Goal: Task Accomplishment & Management: Manage account settings

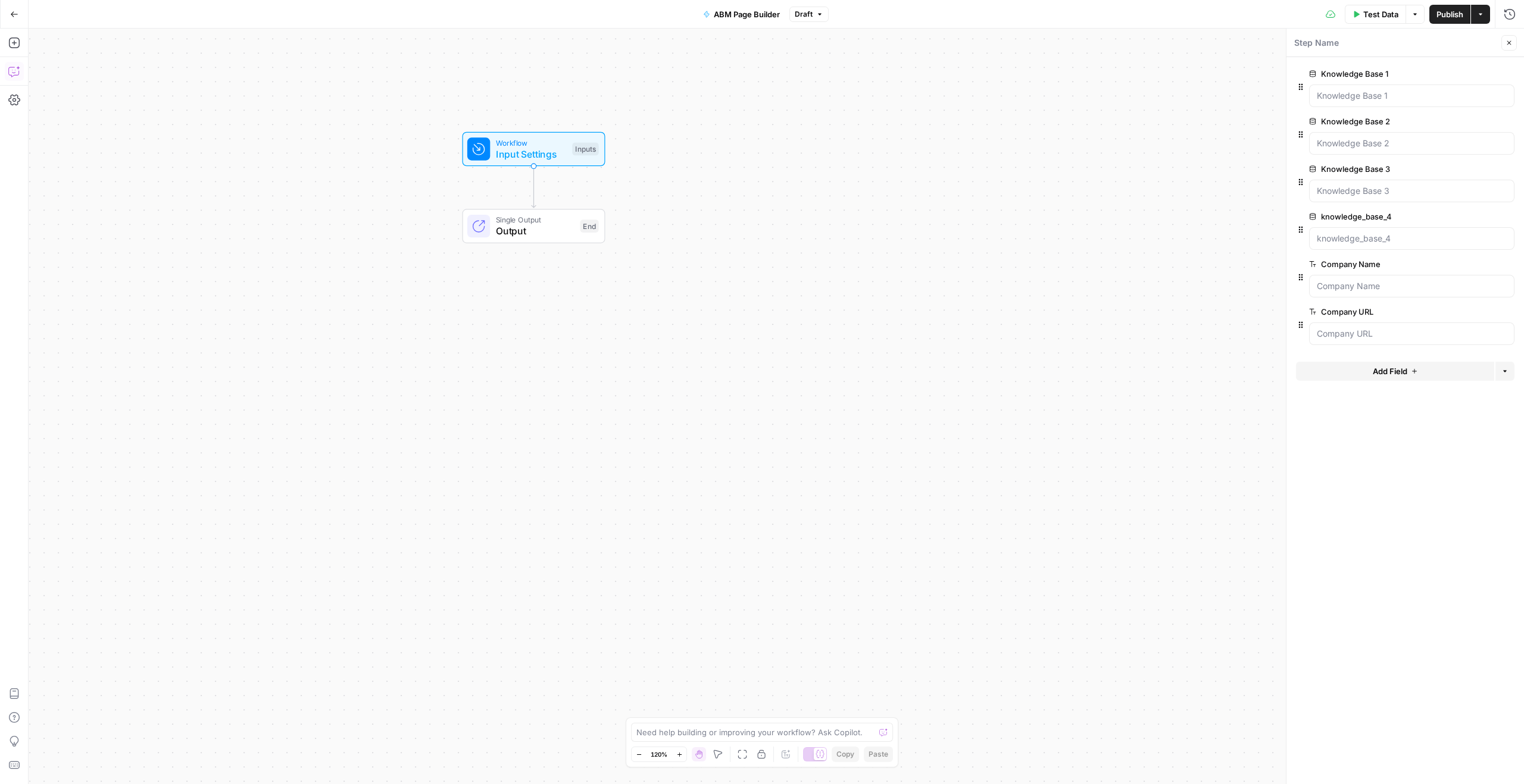
click at [16, 21] on button "Go Back" at bounding box center [15, 15] width 22 height 22
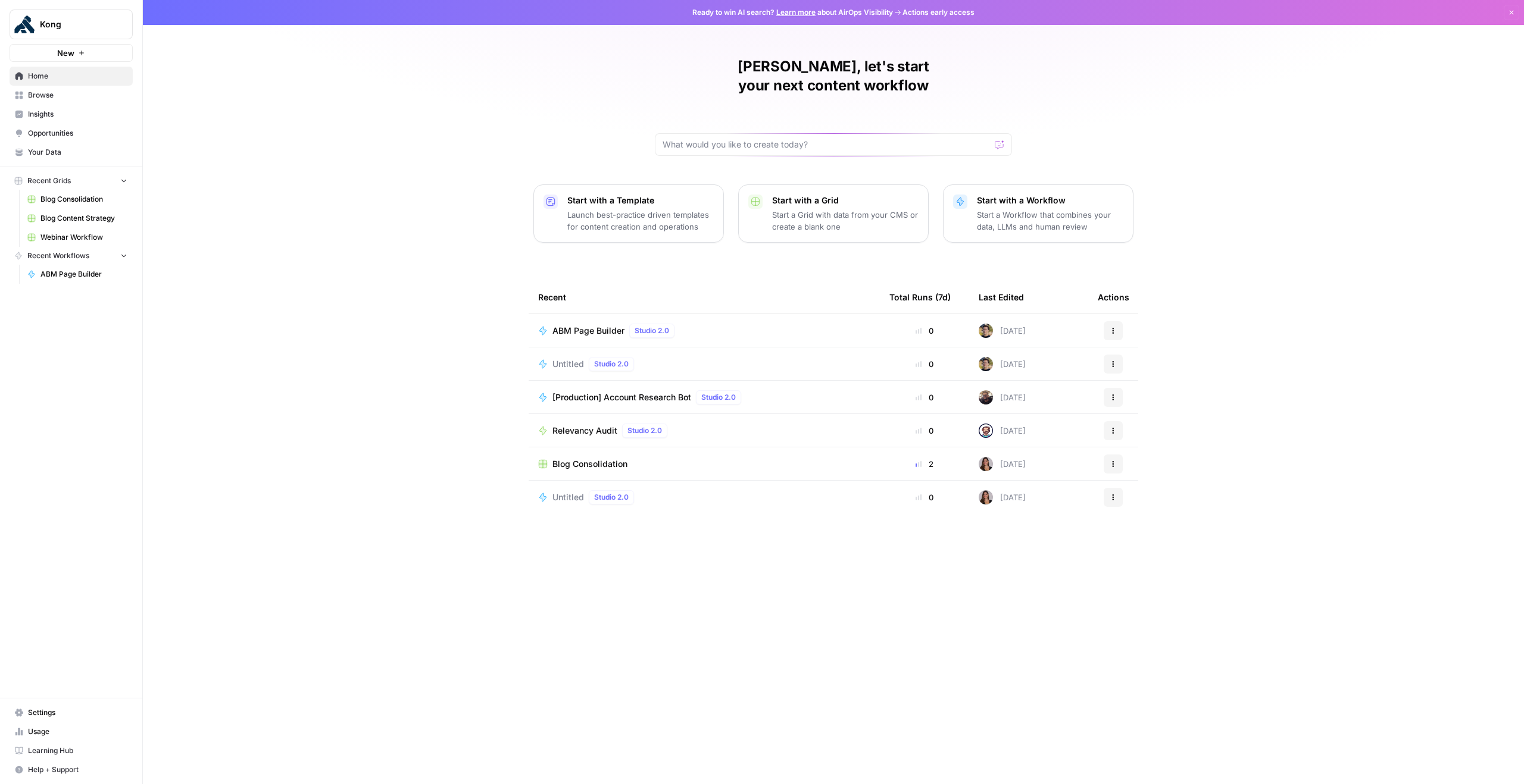
click at [49, 153] on span "Your Data" at bounding box center [77, 152] width 99 height 11
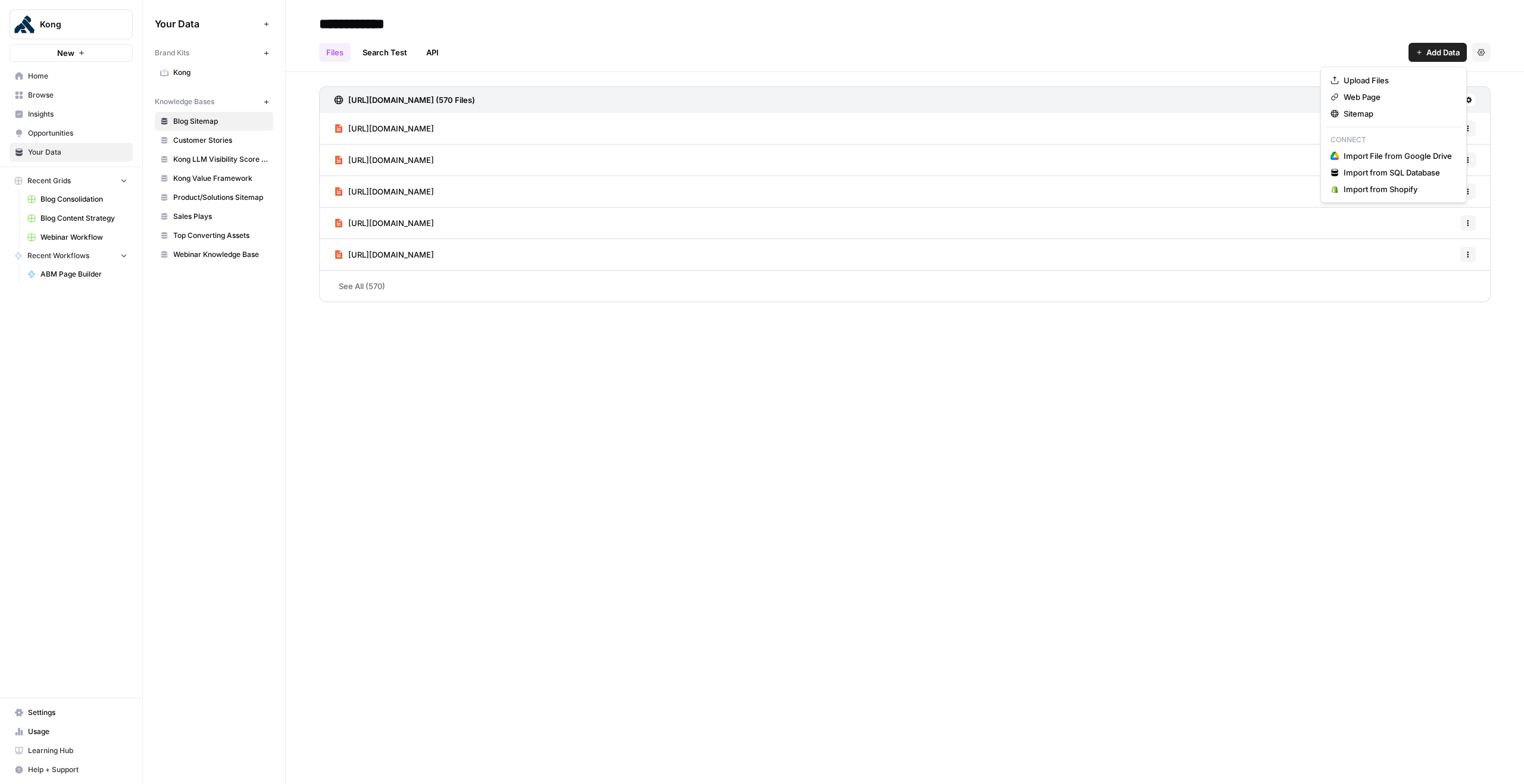
click at [1449, 48] on span "Add Data" at bounding box center [1442, 52] width 34 height 12
click at [1378, 80] on span "Upload Files" at bounding box center [1397, 80] width 108 height 12
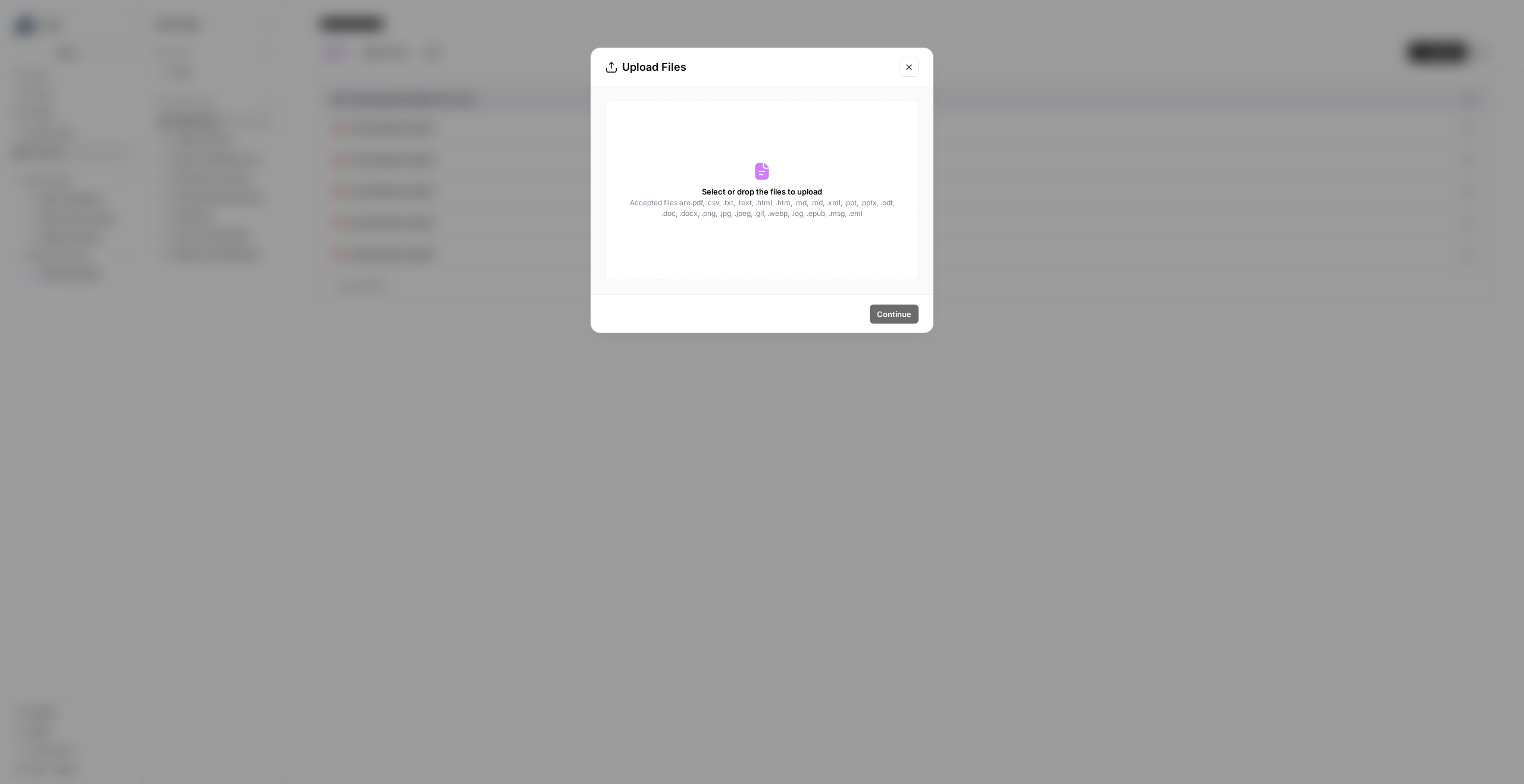
click at [773, 180] on div "Select or drop the files to upload Accepted files are .pdf, .csv, .txt, .text, …" at bounding box center [762, 191] width 313 height 180
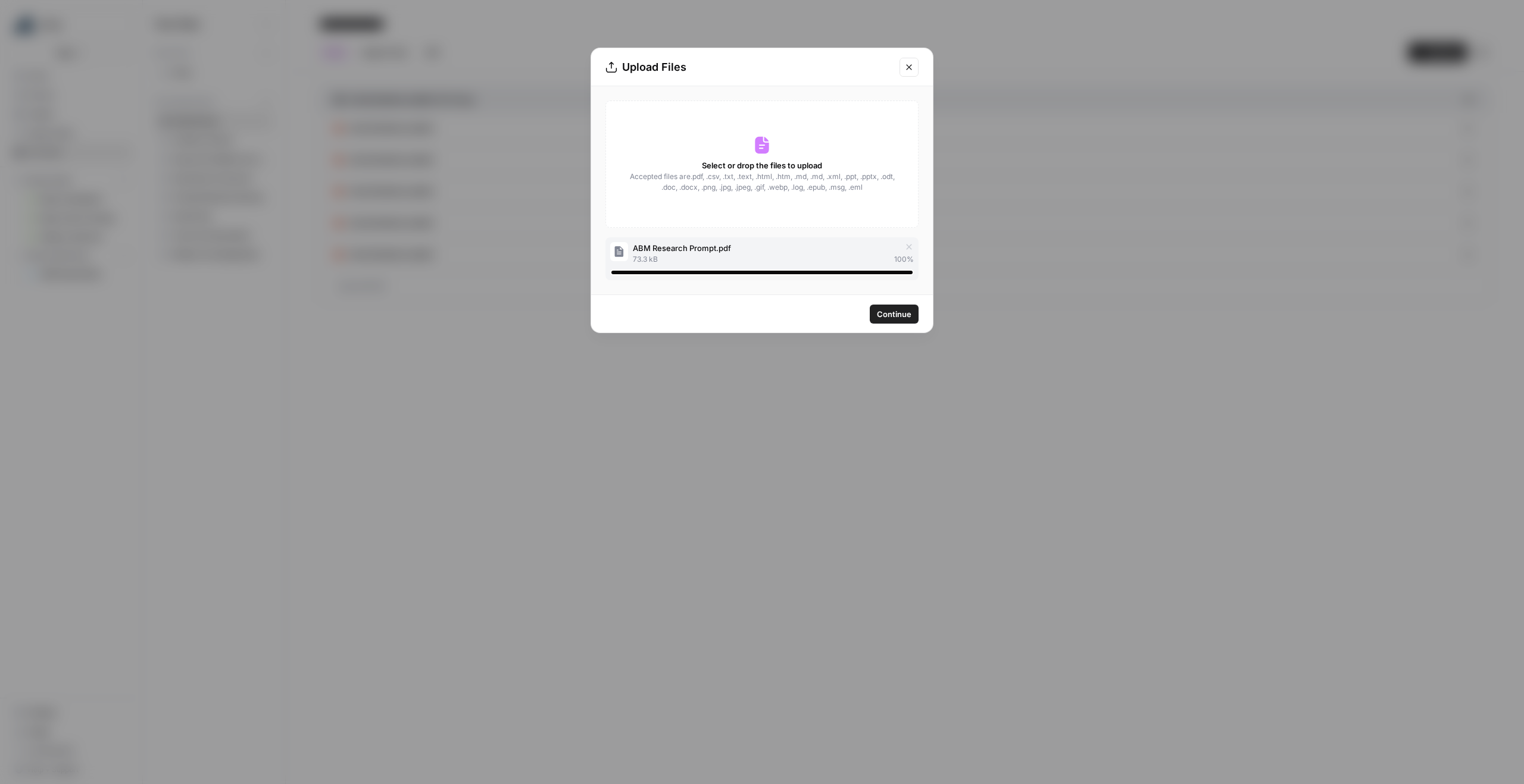
click at [887, 312] on span "Continue" at bounding box center [894, 314] width 35 height 12
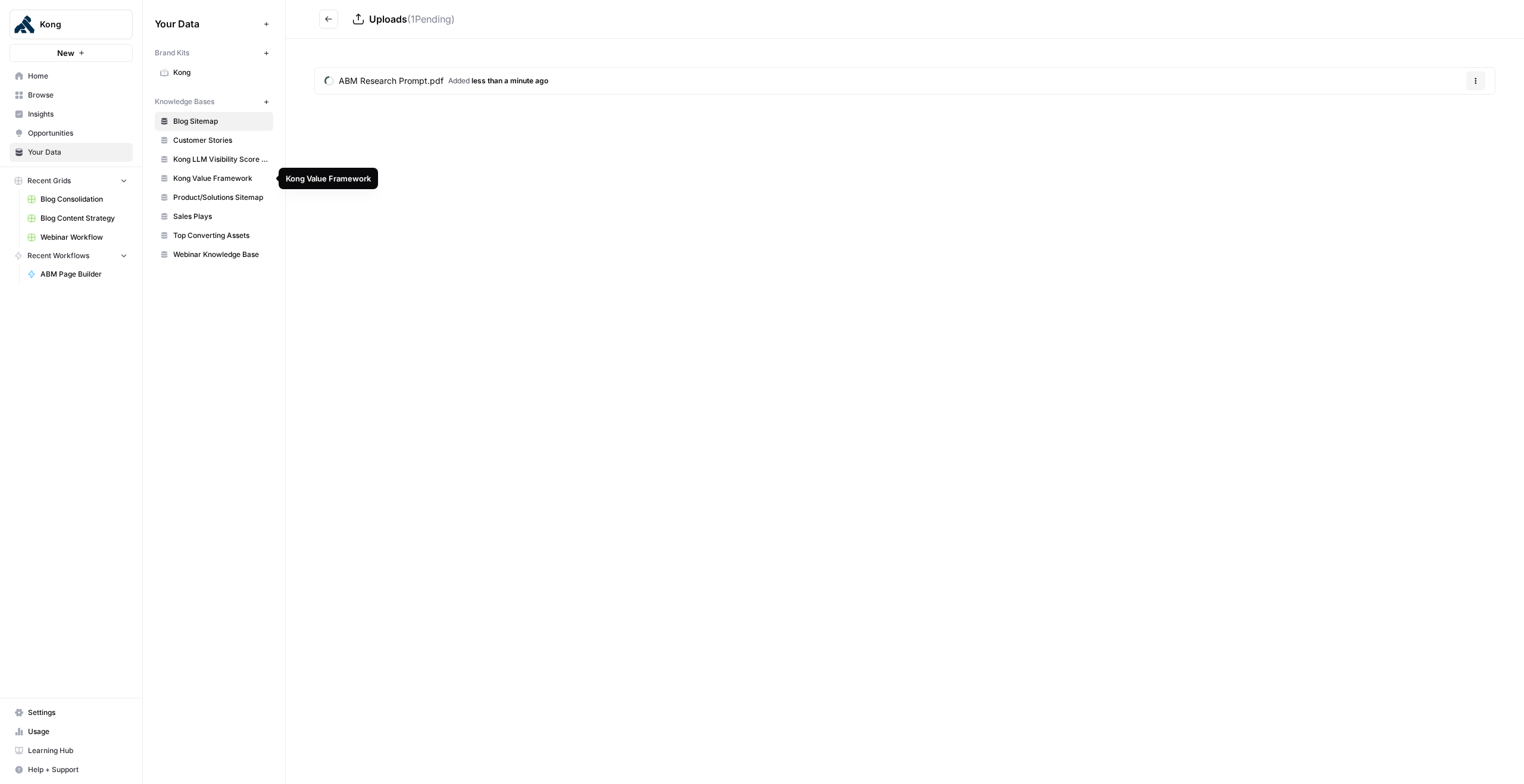
click at [222, 182] on span "Kong Value Framework" at bounding box center [220, 178] width 94 height 11
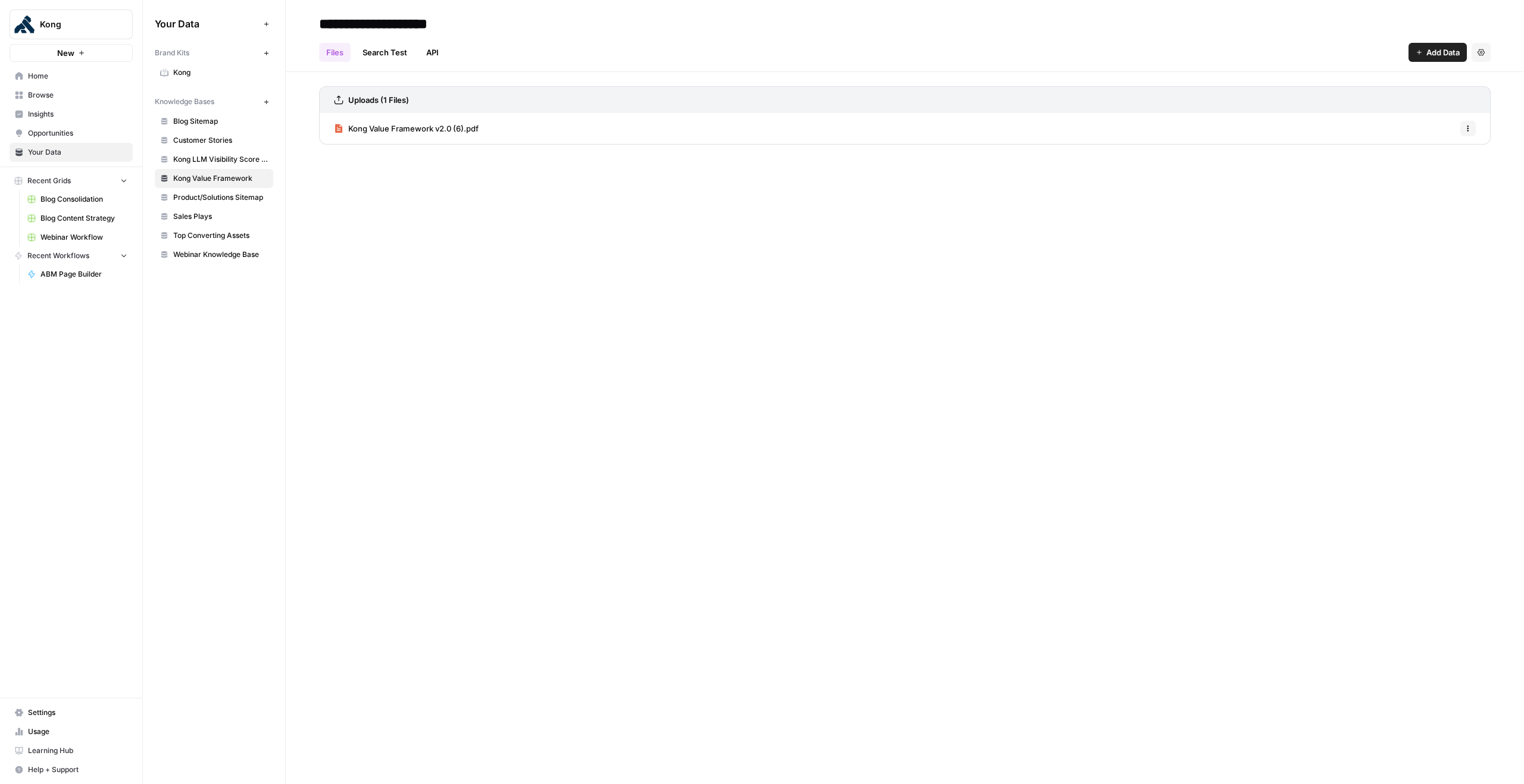
click at [216, 236] on span "Top Converting Assets" at bounding box center [220, 236] width 94 height 11
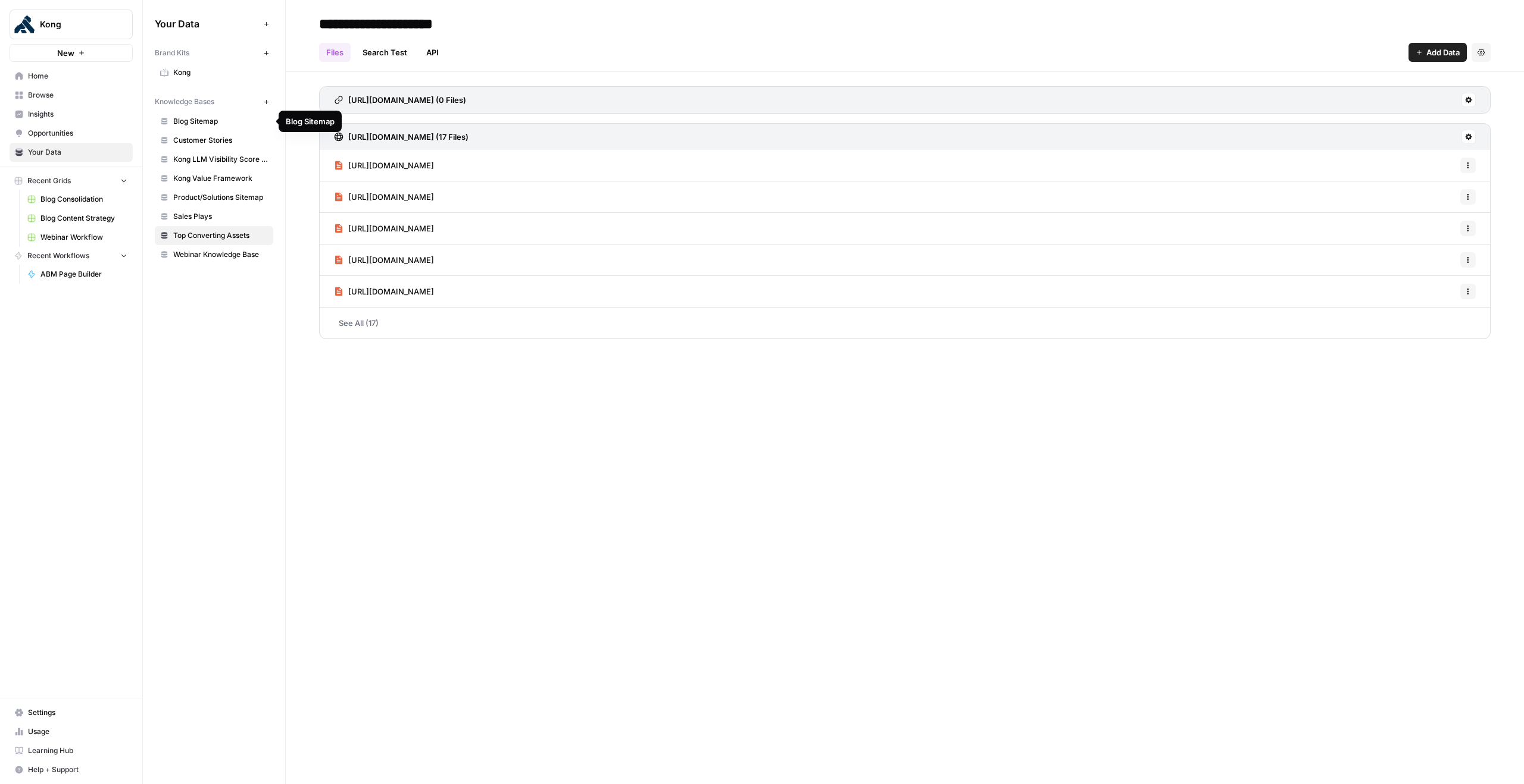
click at [212, 131] on link "Customer Stories" at bounding box center [213, 141] width 118 height 19
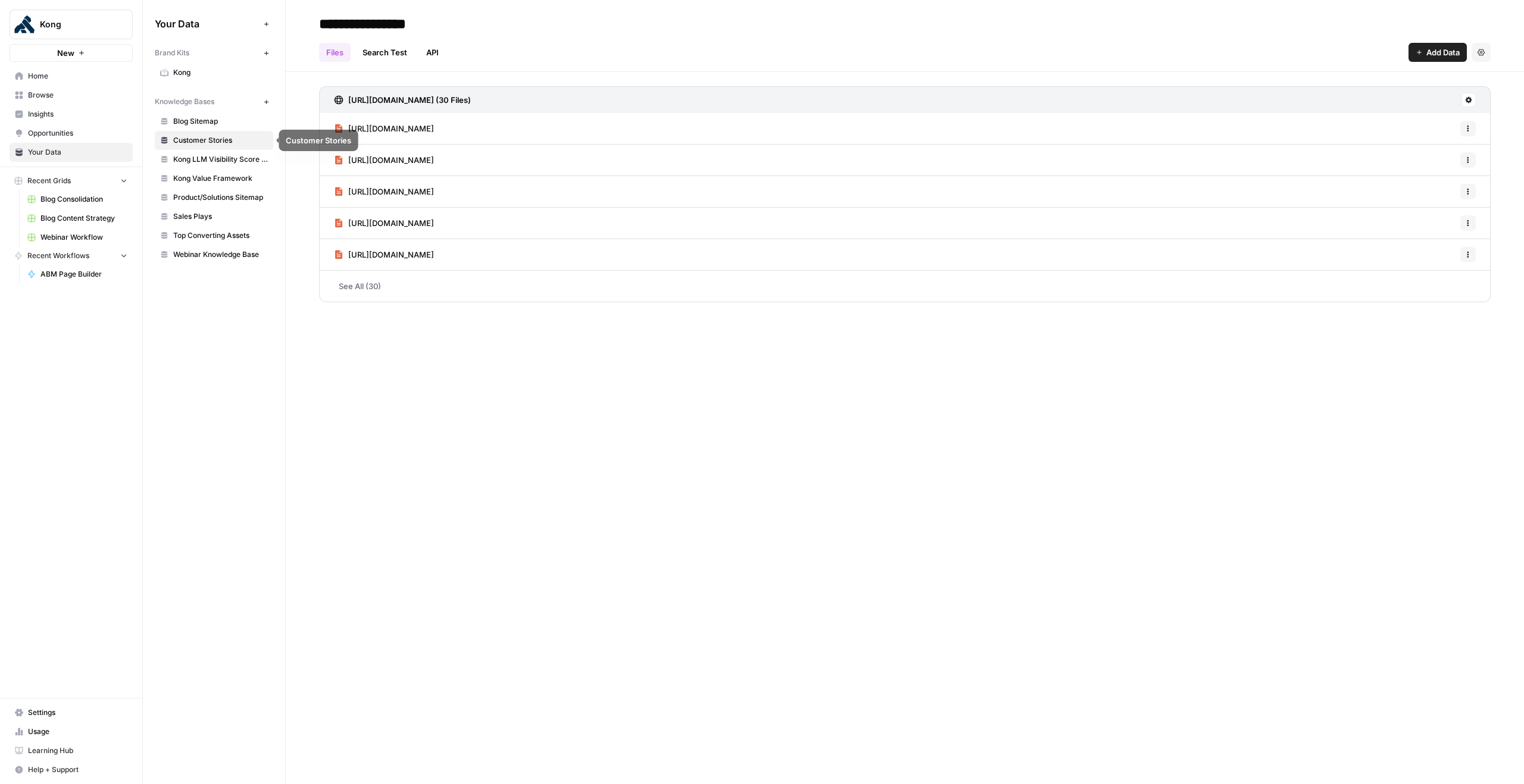
click at [212, 149] on link "Customer Stories" at bounding box center [213, 141] width 118 height 19
click at [1435, 49] on span "Add Data" at bounding box center [1442, 52] width 34 height 12
click at [1382, 82] on span "Upload Files" at bounding box center [1397, 80] width 108 height 12
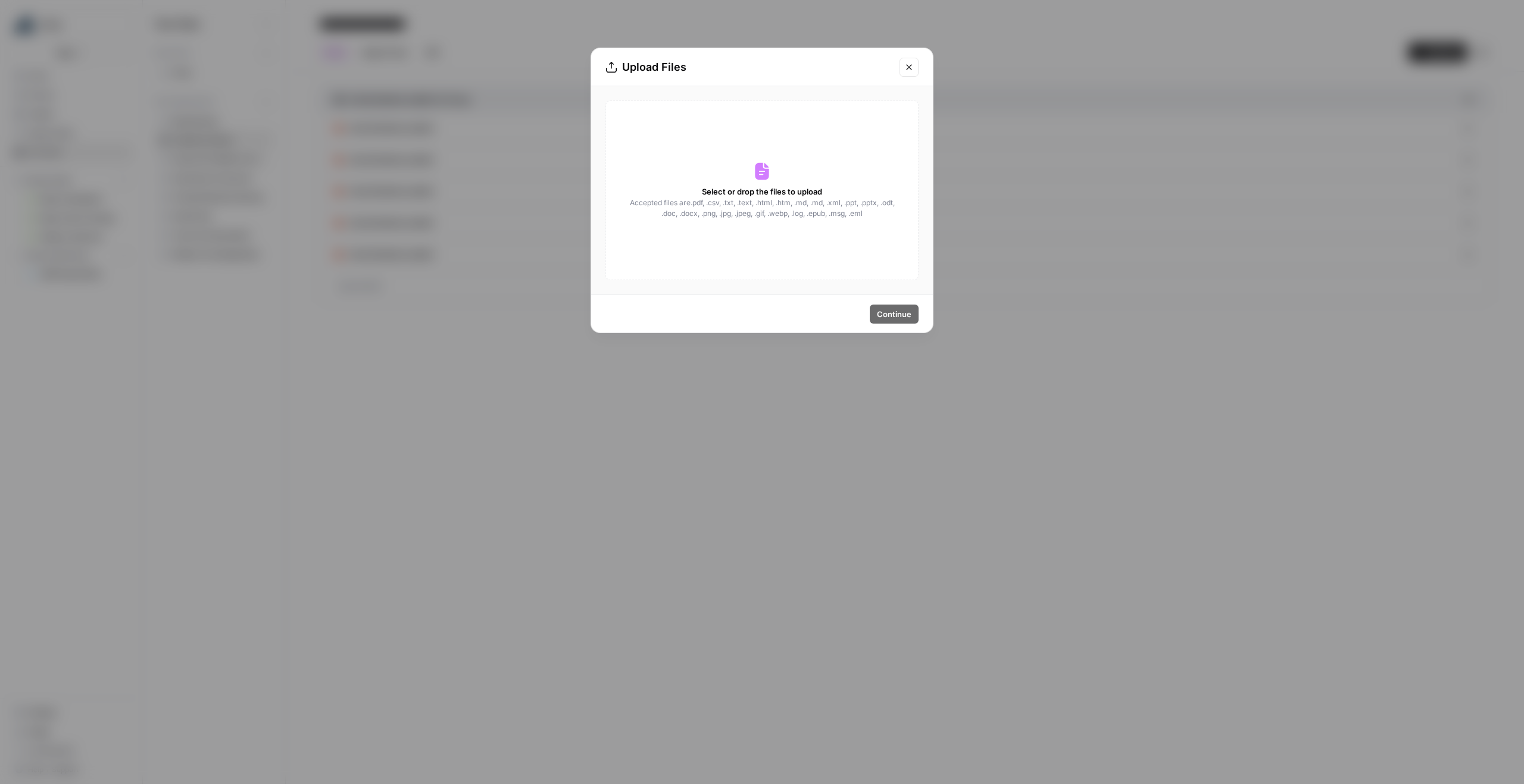
click at [910, 70] on icon "Close modal" at bounding box center [908, 67] width 10 height 9
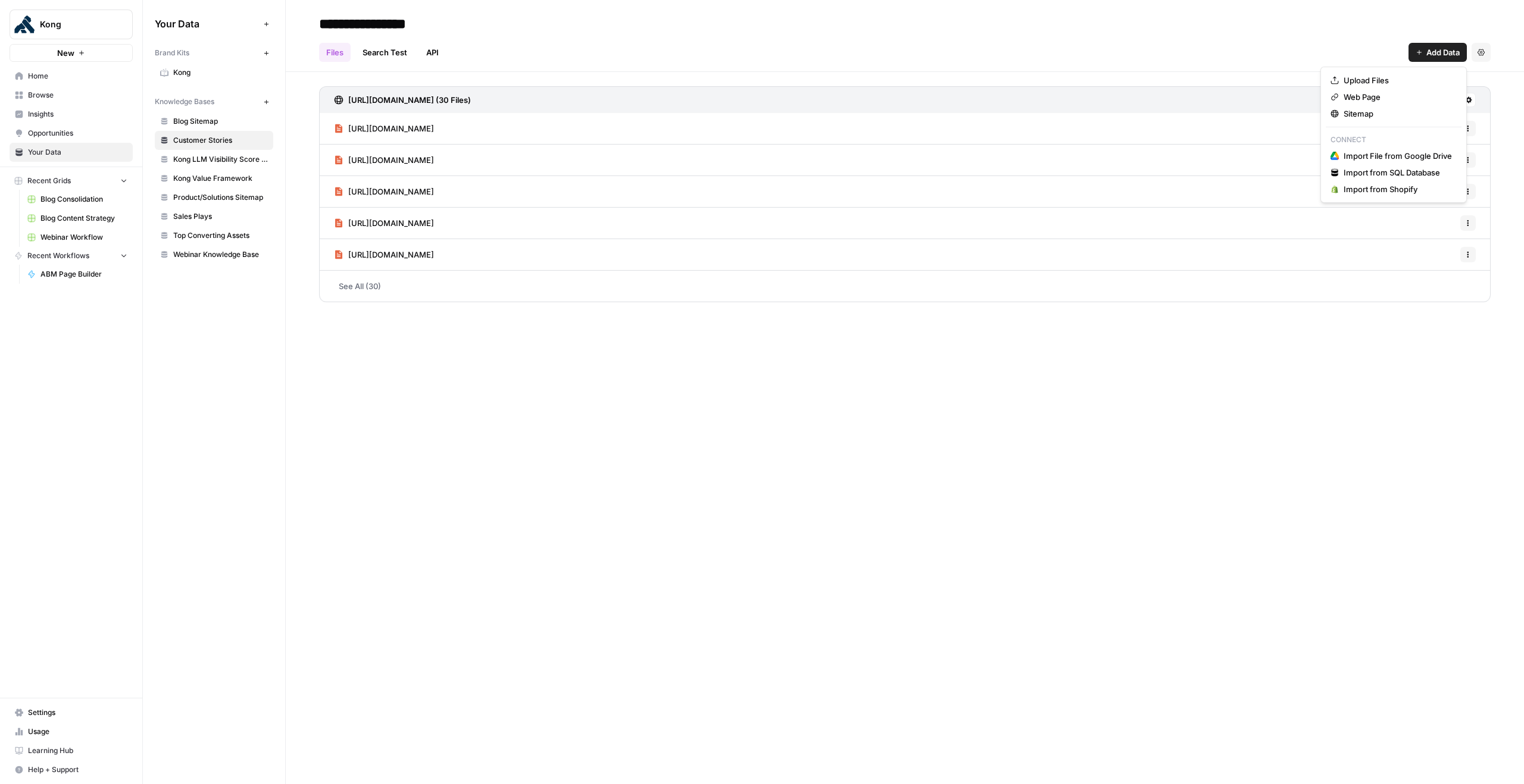
click at [1460, 54] on button "Add Data" at bounding box center [1437, 53] width 58 height 19
click at [1395, 151] on span "Import File from Google Drive" at bounding box center [1397, 156] width 108 height 12
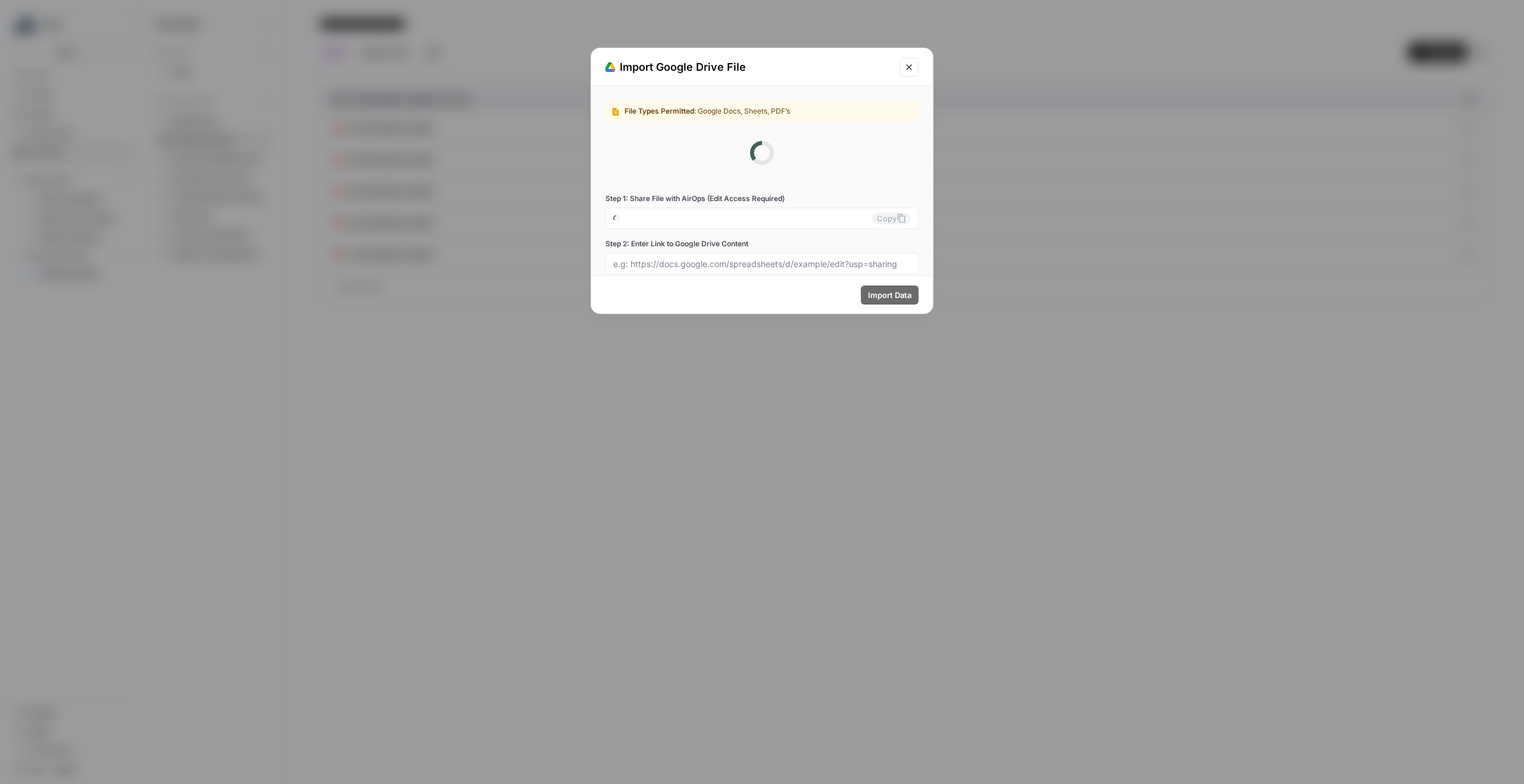
type input "[EMAIL_ADDRESS][DOMAIN_NAME]"
click at [820, 217] on div at bounding box center [762, 212] width 313 height 22
click at [751, 207] on input "Step 2: Enter Link to Google Drive Content" at bounding box center [762, 211] width 298 height 11
click at [811, 212] on input "Step 2: Enter Link to Google Drive Content" at bounding box center [762, 211] width 298 height 11
paste input "[URL][DOMAIN_NAME]"
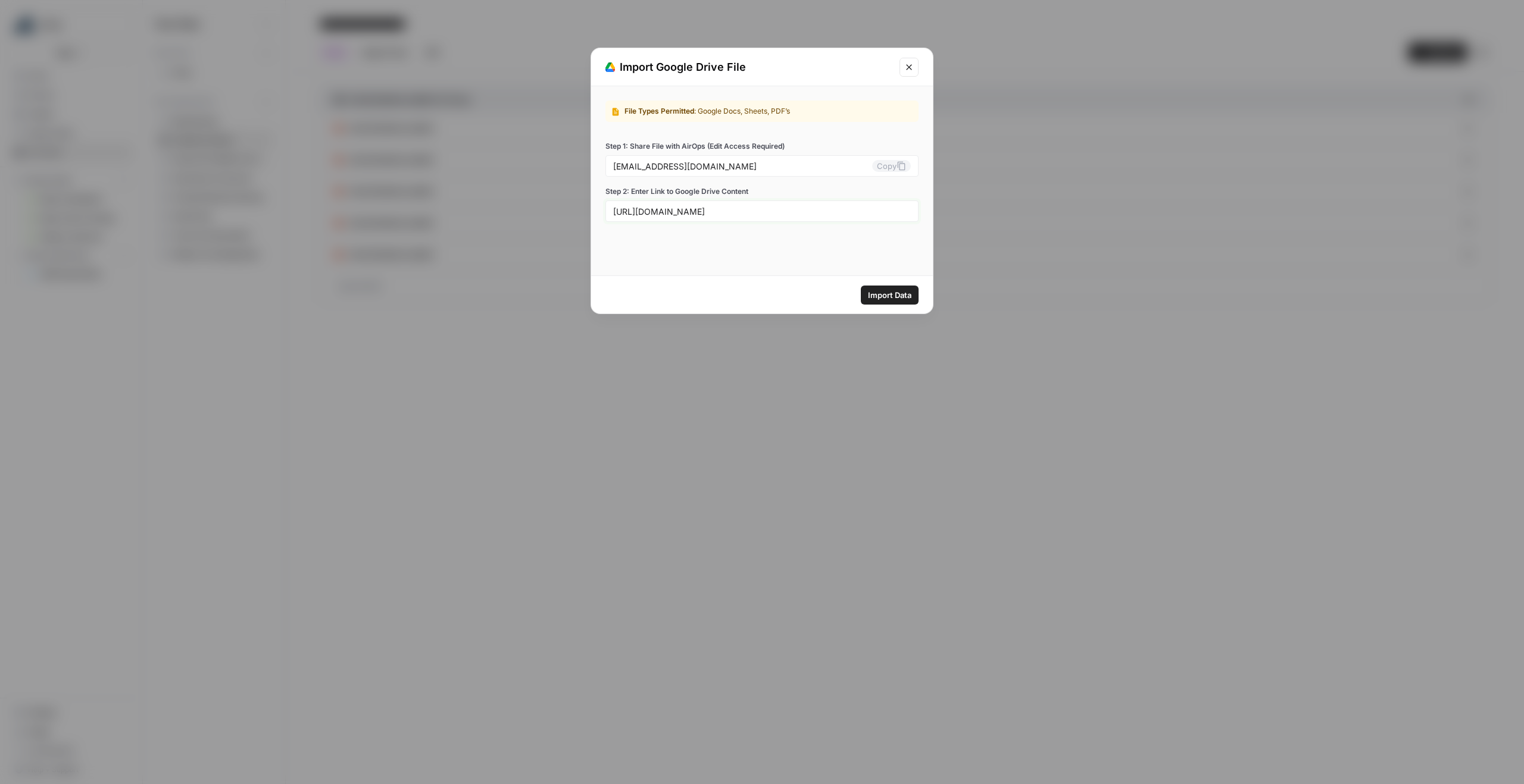
scroll to position [0, 130]
type input "[URL][DOMAIN_NAME]"
click at [889, 295] on span "Import Data" at bounding box center [889, 295] width 44 height 12
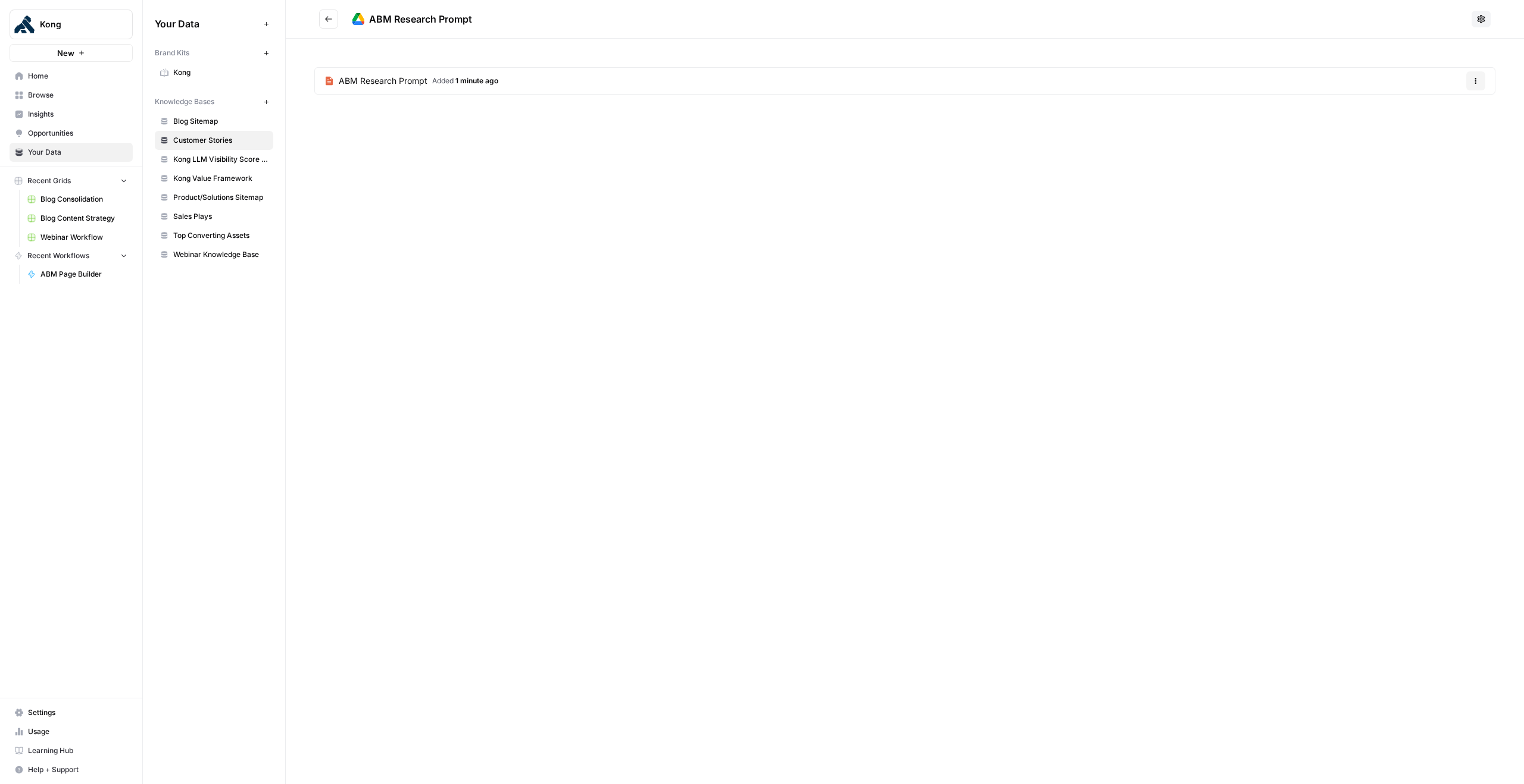
click at [329, 18] on icon "Go back" at bounding box center [328, 18] width 8 height 8
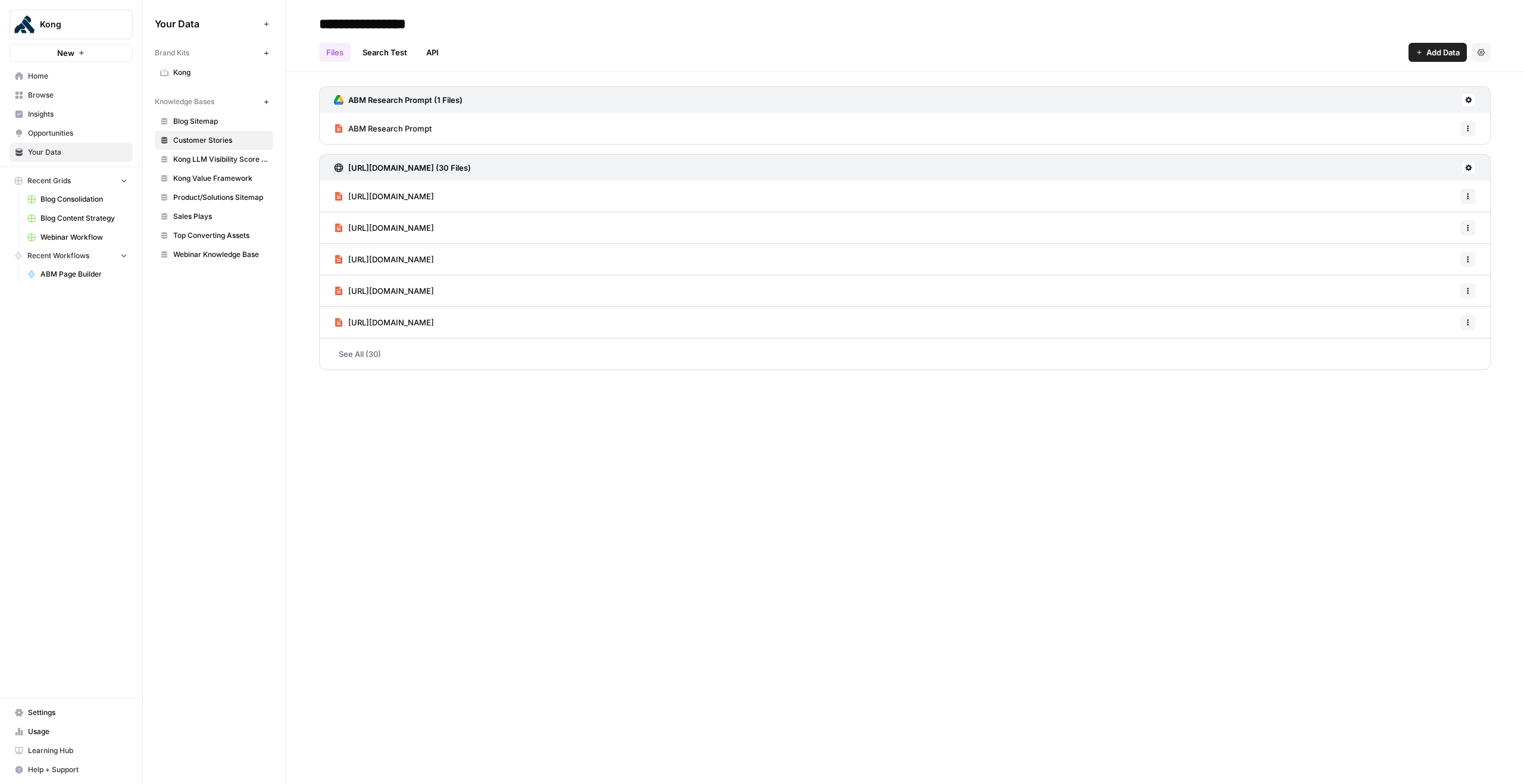
click at [404, 127] on span "ABM Research Prompt" at bounding box center [390, 129] width 84 height 12
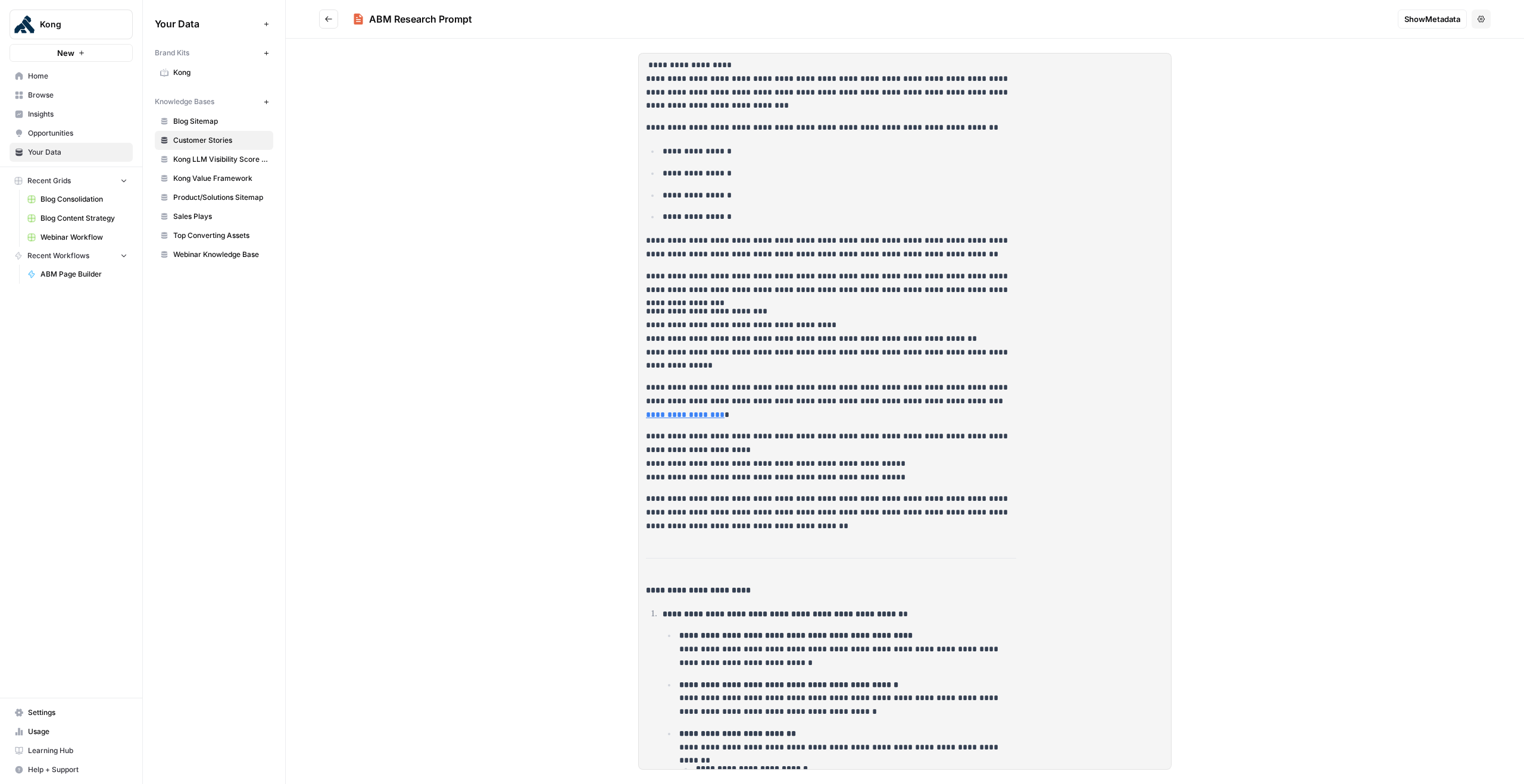
click at [333, 22] on button "Go back" at bounding box center [329, 19] width 19 height 19
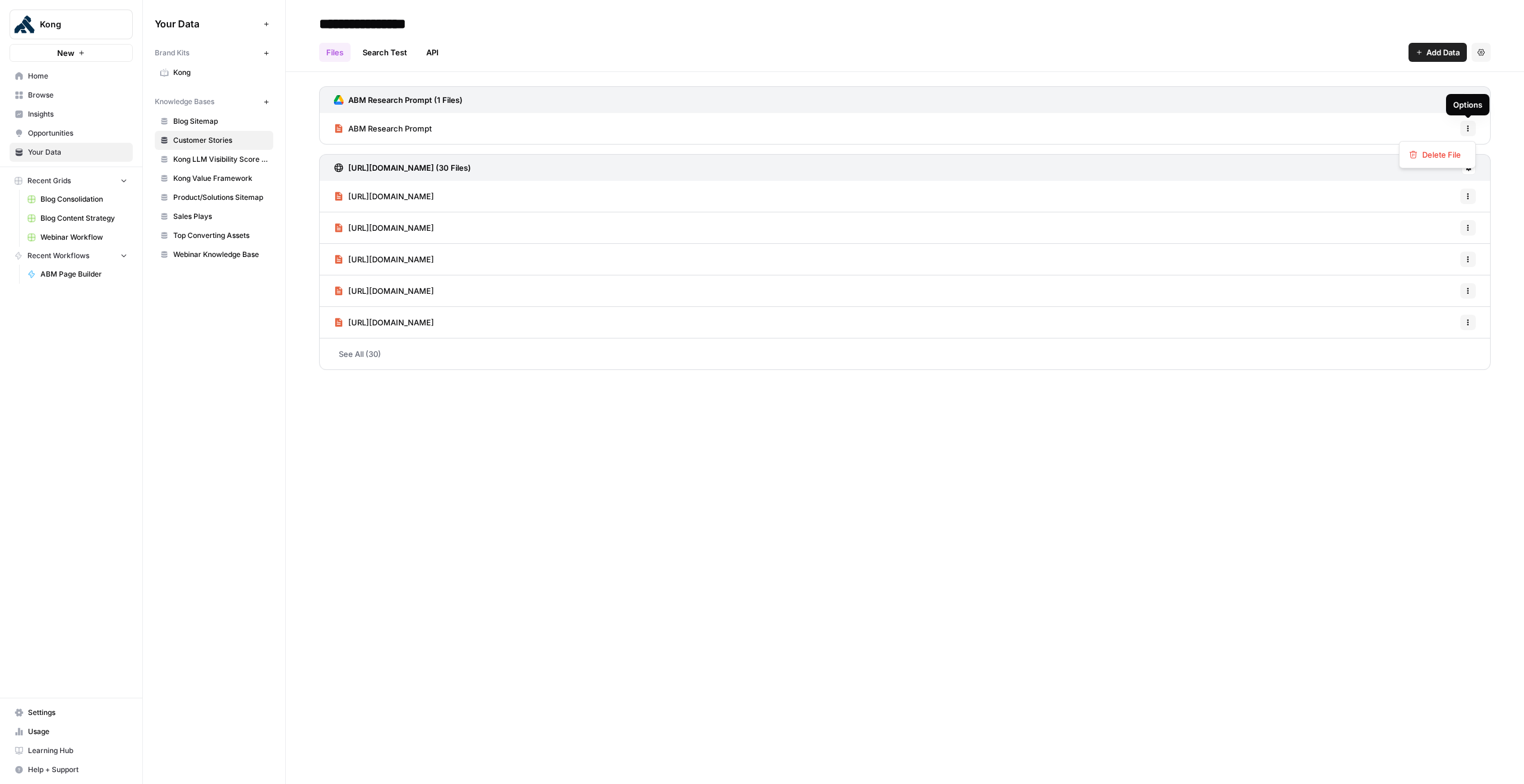
click at [1470, 127] on icon "button" at bounding box center [1468, 128] width 7 height 7
click at [1441, 158] on span "Delete File" at bounding box center [1441, 155] width 39 height 12
click at [728, 155] on span "Delete" at bounding box center [719, 151] width 25 height 12
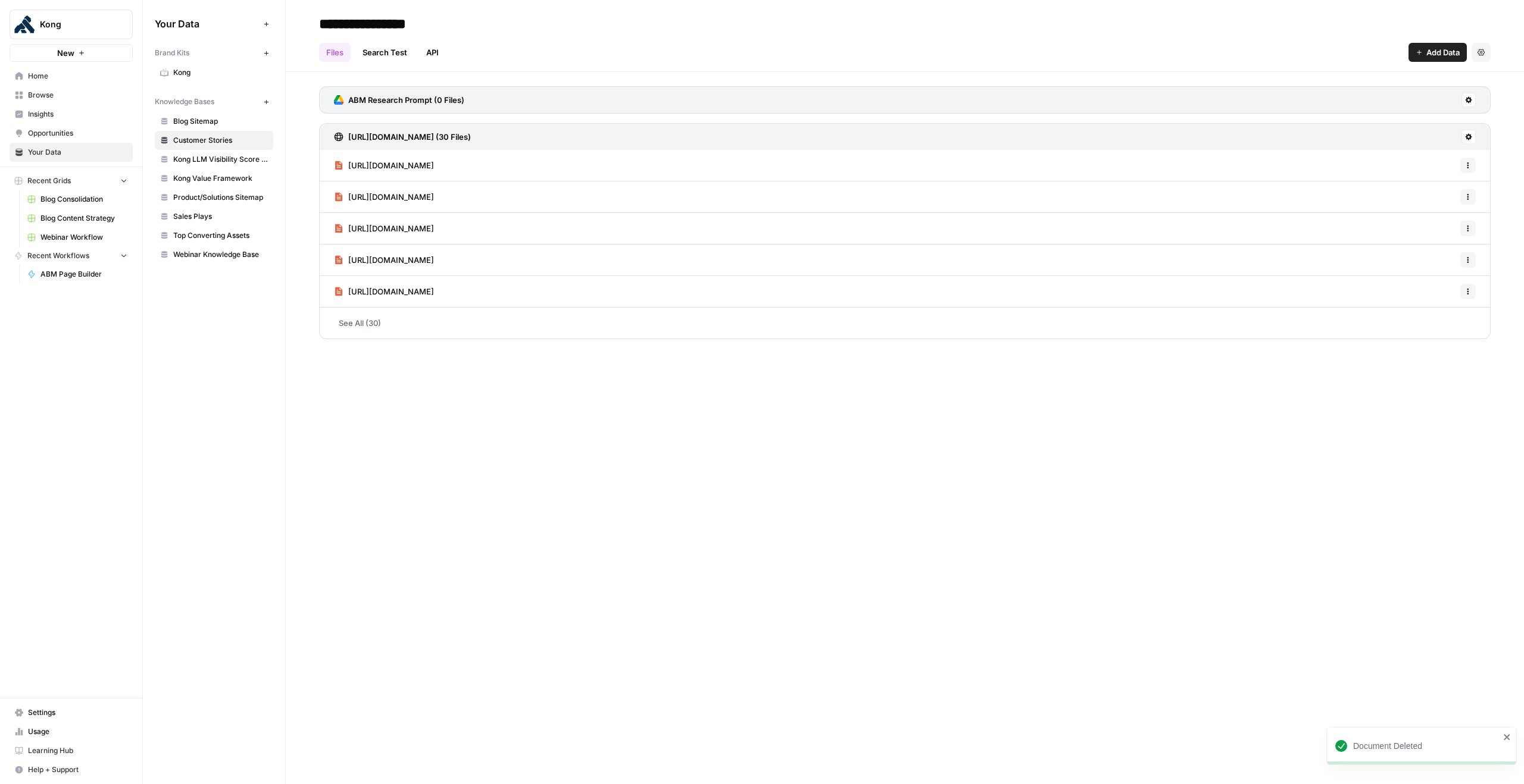
click at [1467, 101] on icon at bounding box center [1468, 100] width 6 height 6
click at [1419, 173] on span "Delete Connection" at bounding box center [1423, 168] width 73 height 12
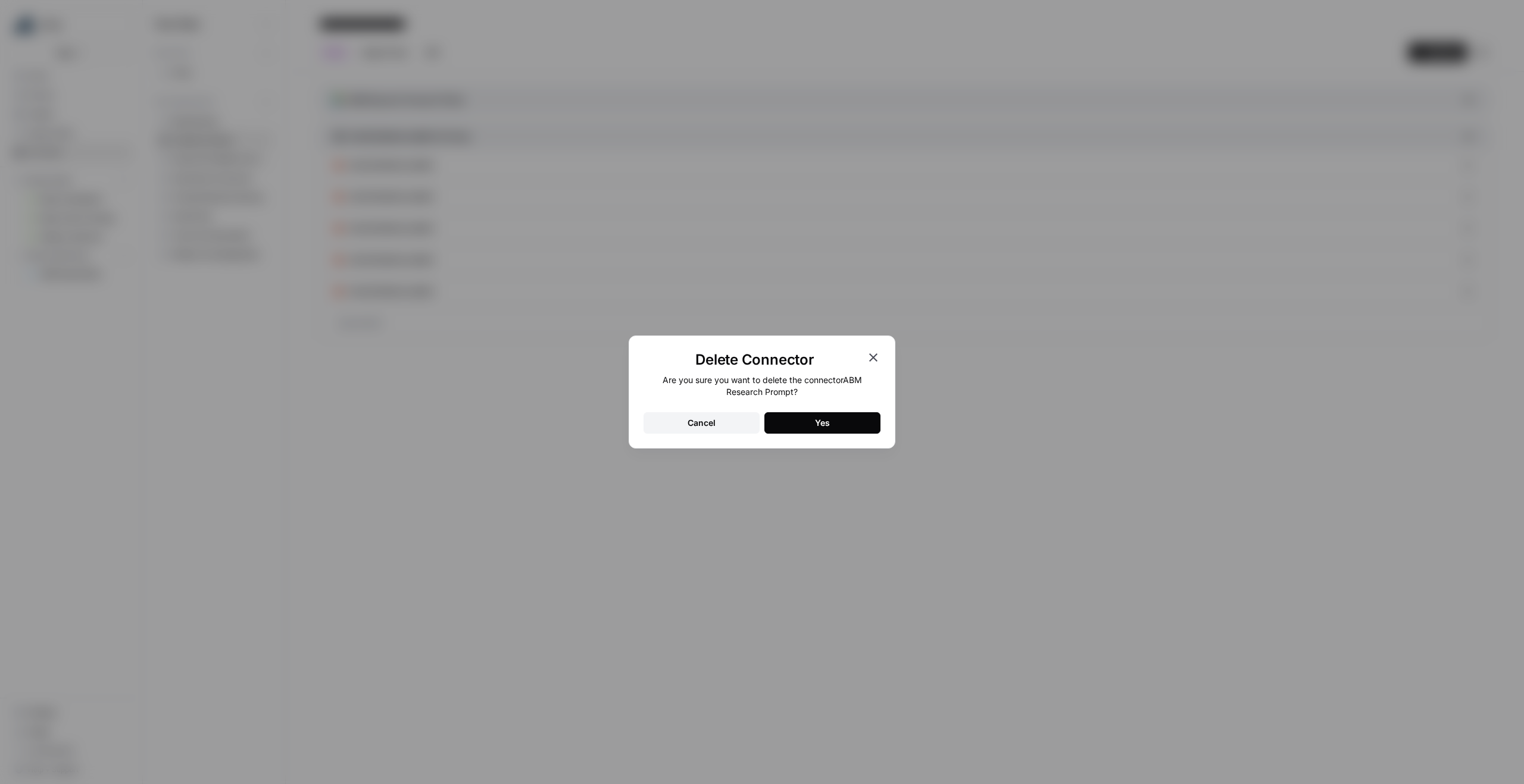
click at [834, 419] on button "Yes" at bounding box center [822, 423] width 116 height 22
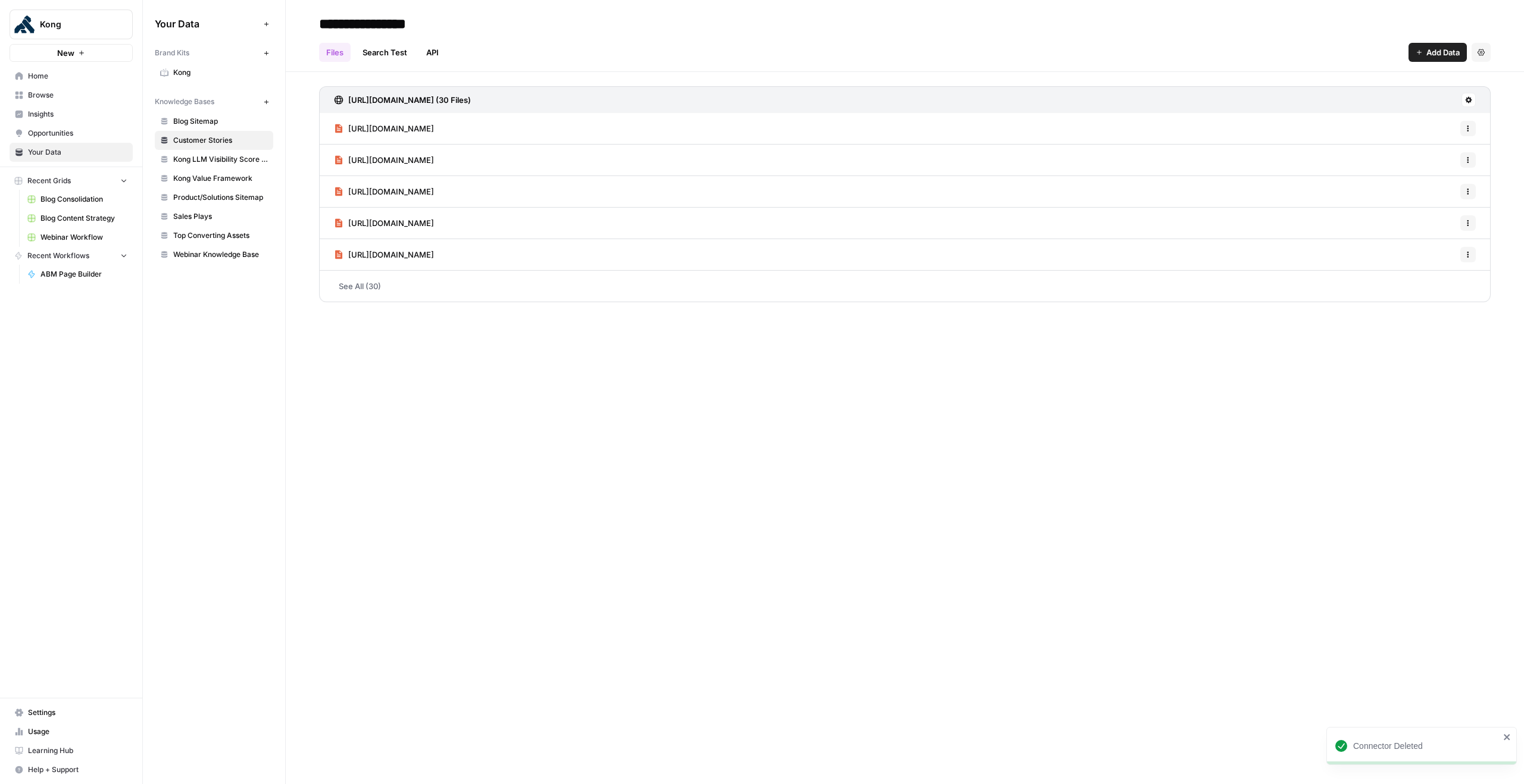
click at [266, 101] on icon "button" at bounding box center [265, 101] width 4 height 4
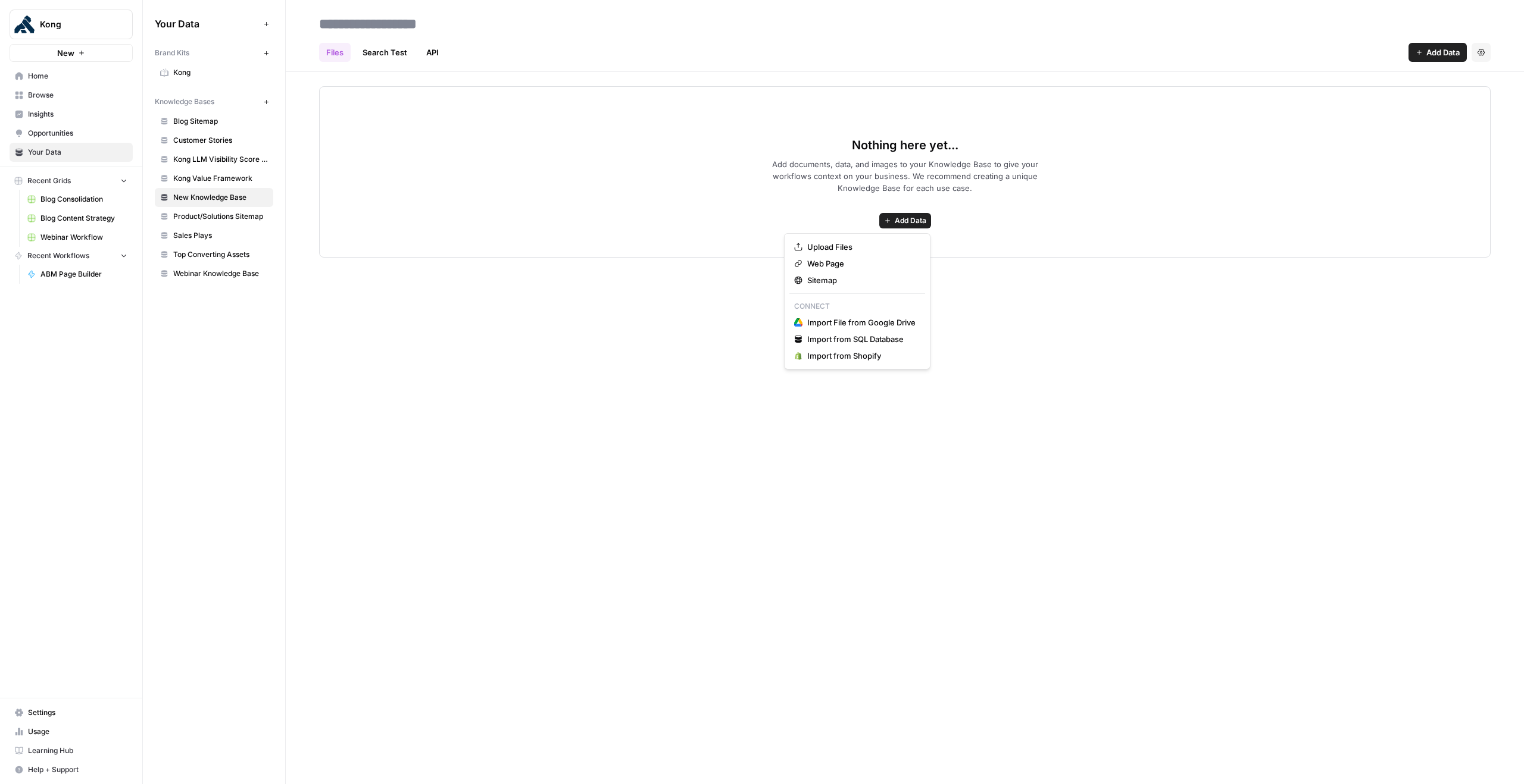
click at [914, 220] on span "Add Data" at bounding box center [910, 220] width 32 height 11
click at [872, 322] on span "Import File from Google Drive" at bounding box center [861, 322] width 108 height 12
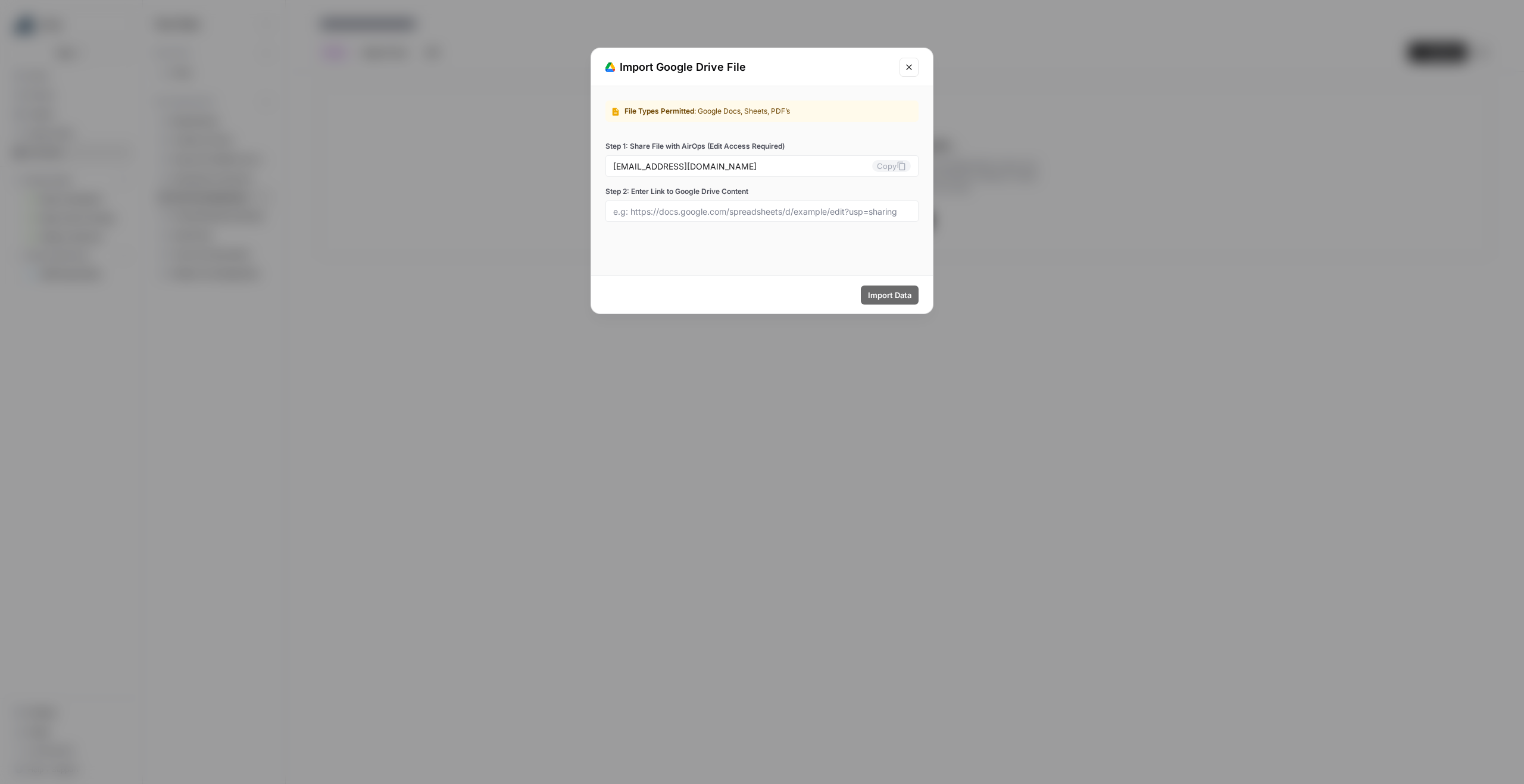
click at [738, 202] on div at bounding box center [762, 212] width 313 height 22
click at [736, 206] on input "Step 2: Enter Link to Google Drive Content" at bounding box center [762, 211] width 298 height 11
paste input "[URL][DOMAIN_NAME]"
type input "[URL][DOMAIN_NAME]"
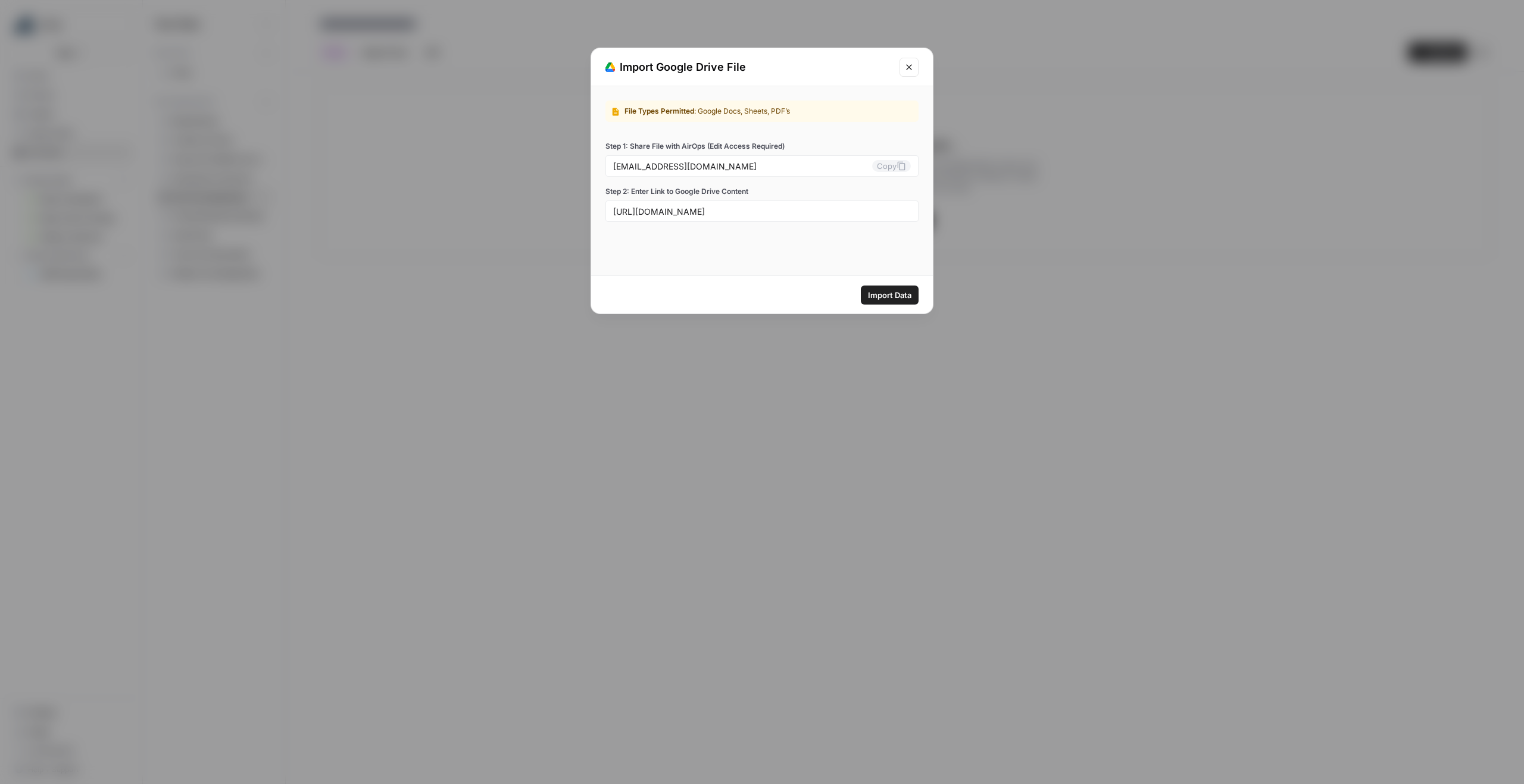
scroll to position [0, 0]
click at [886, 301] on button "Import Data" at bounding box center [889, 295] width 58 height 19
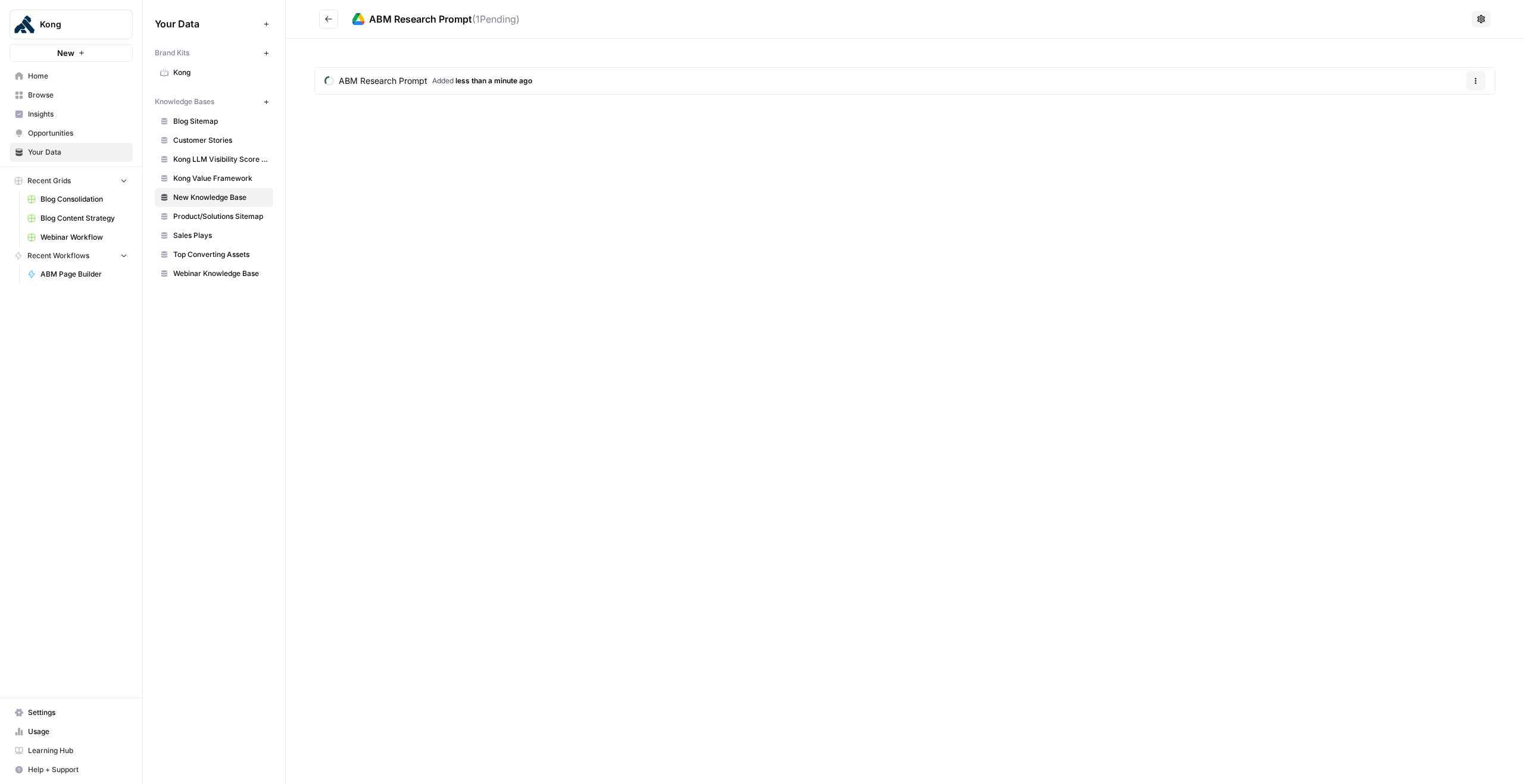
click at [193, 118] on span "Blog Sitemap" at bounding box center [220, 121] width 94 height 11
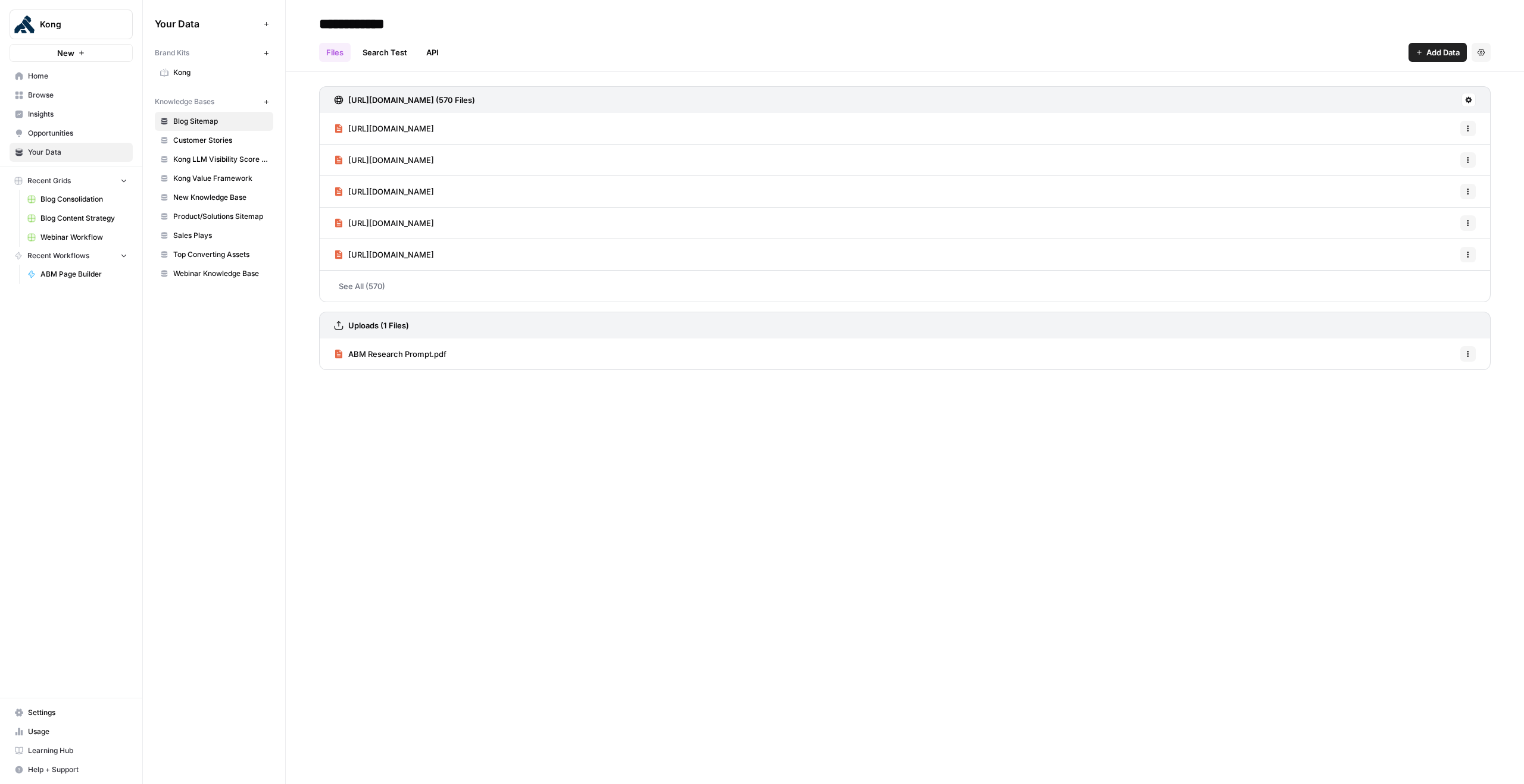
click at [1466, 352] on icon "button" at bounding box center [1468, 353] width 7 height 7
click at [1440, 379] on span "Delete File" at bounding box center [1441, 380] width 39 height 12
click at [719, 156] on span "Delete" at bounding box center [719, 151] width 25 height 12
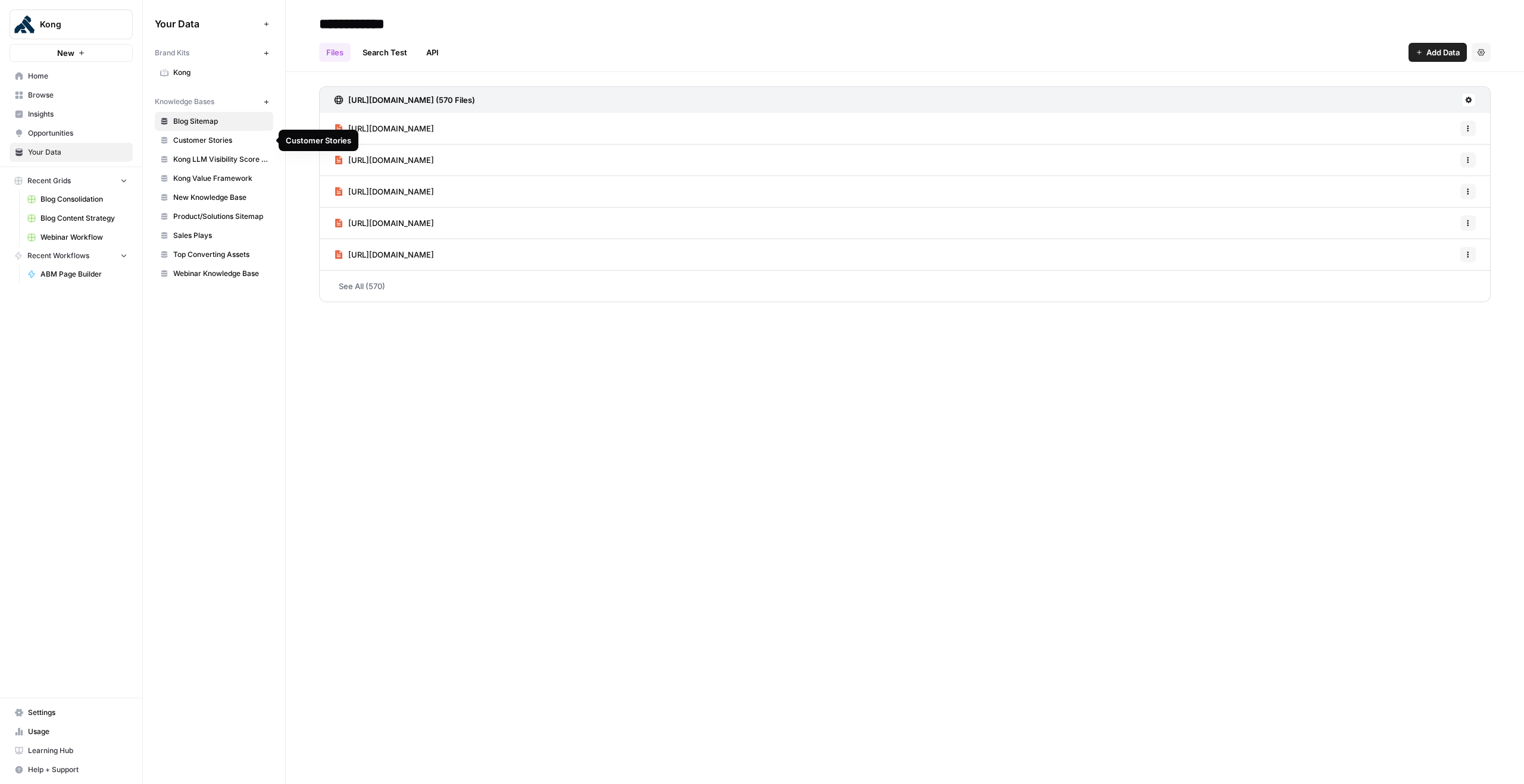
click at [210, 139] on span "Customer Stories" at bounding box center [220, 140] width 94 height 11
click at [210, 164] on span "Kong LLM Visibility Score (K-LVS)" at bounding box center [220, 159] width 94 height 11
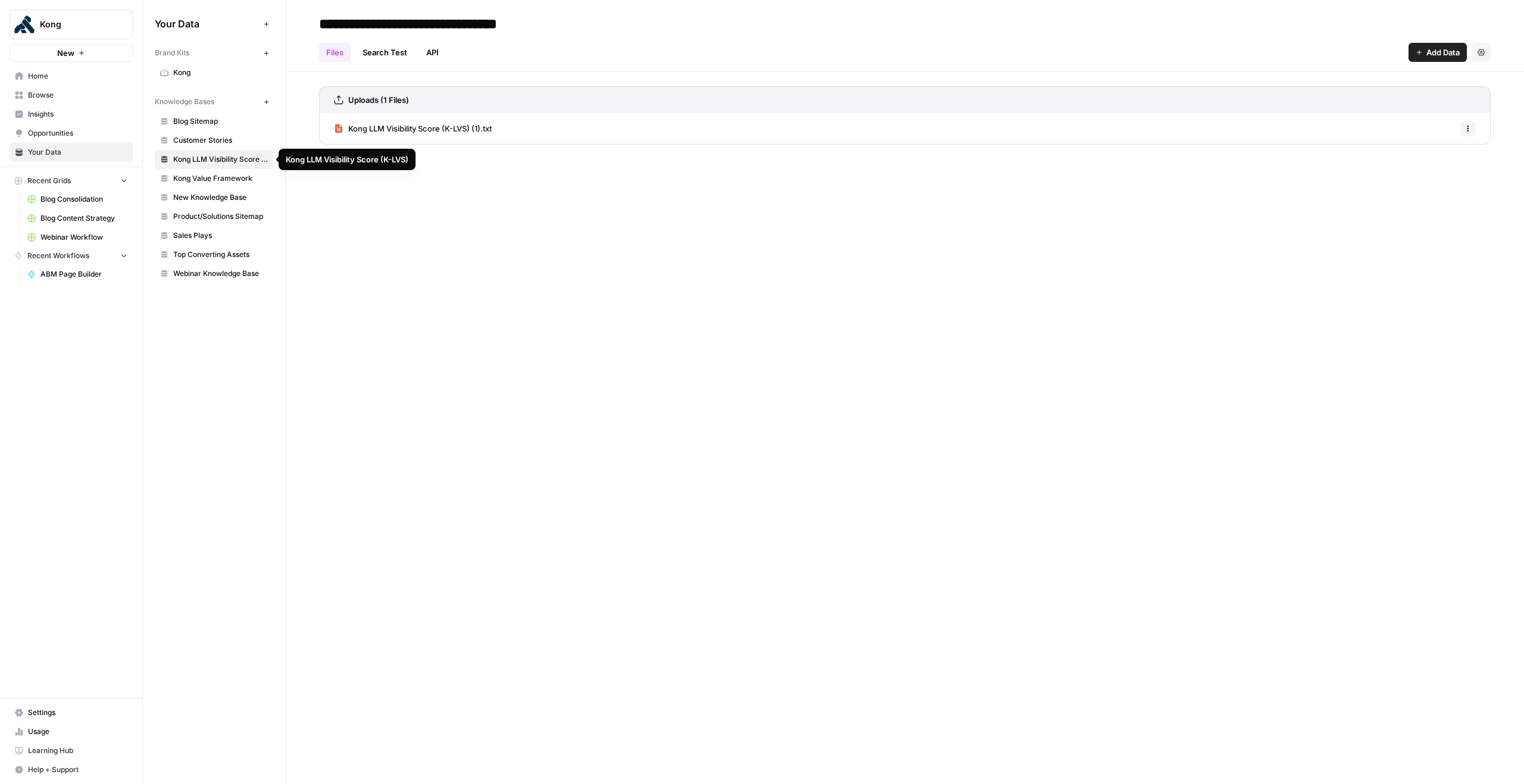
click at [200, 184] on link "Kong Value Framework" at bounding box center [213, 179] width 118 height 19
click at [199, 197] on span "New Knowledge Base" at bounding box center [220, 198] width 94 height 11
click at [441, 22] on input "**********" at bounding box center [409, 24] width 191 height 24
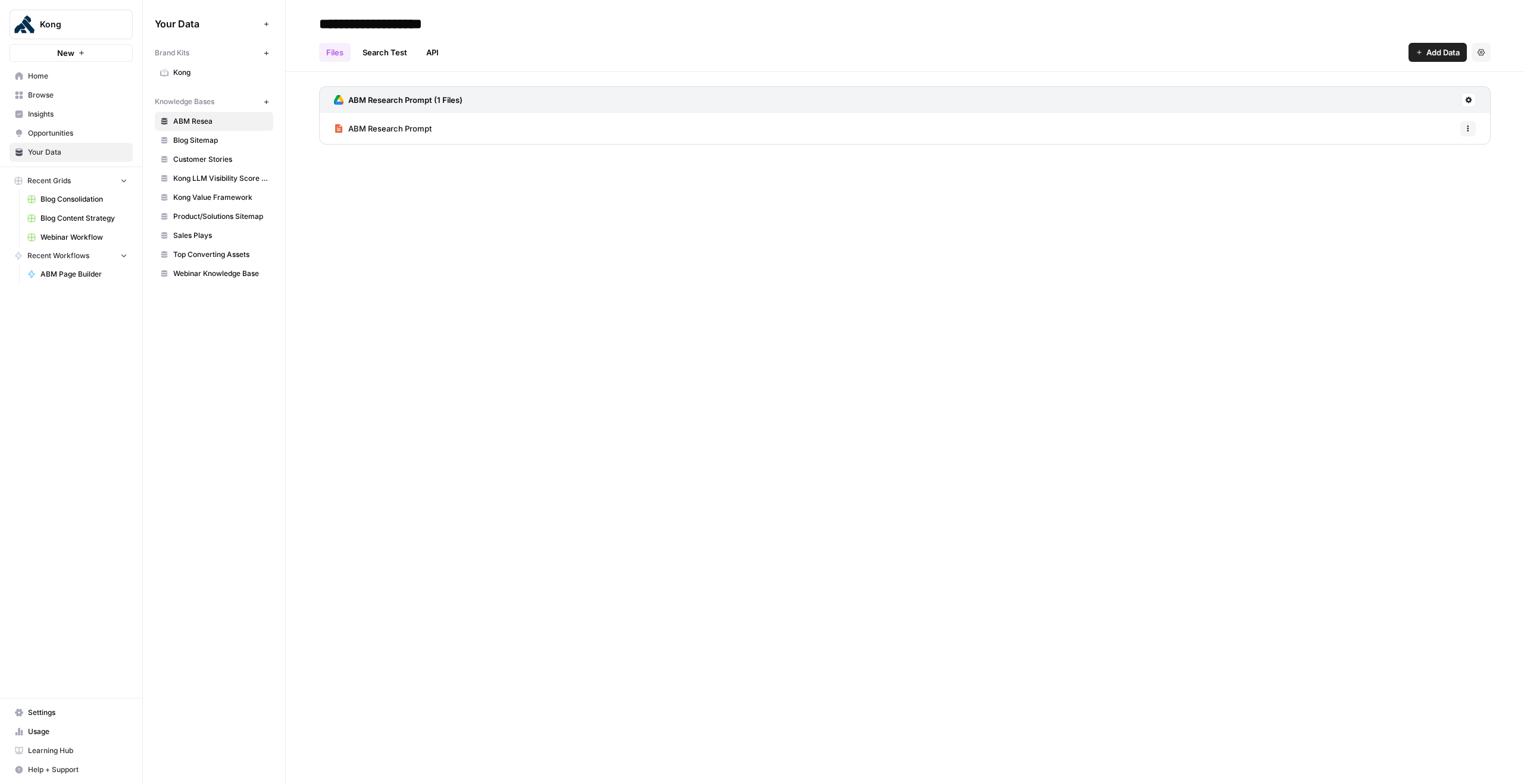
type input "**********"
click at [74, 129] on span "Opportunities" at bounding box center [77, 133] width 99 height 11
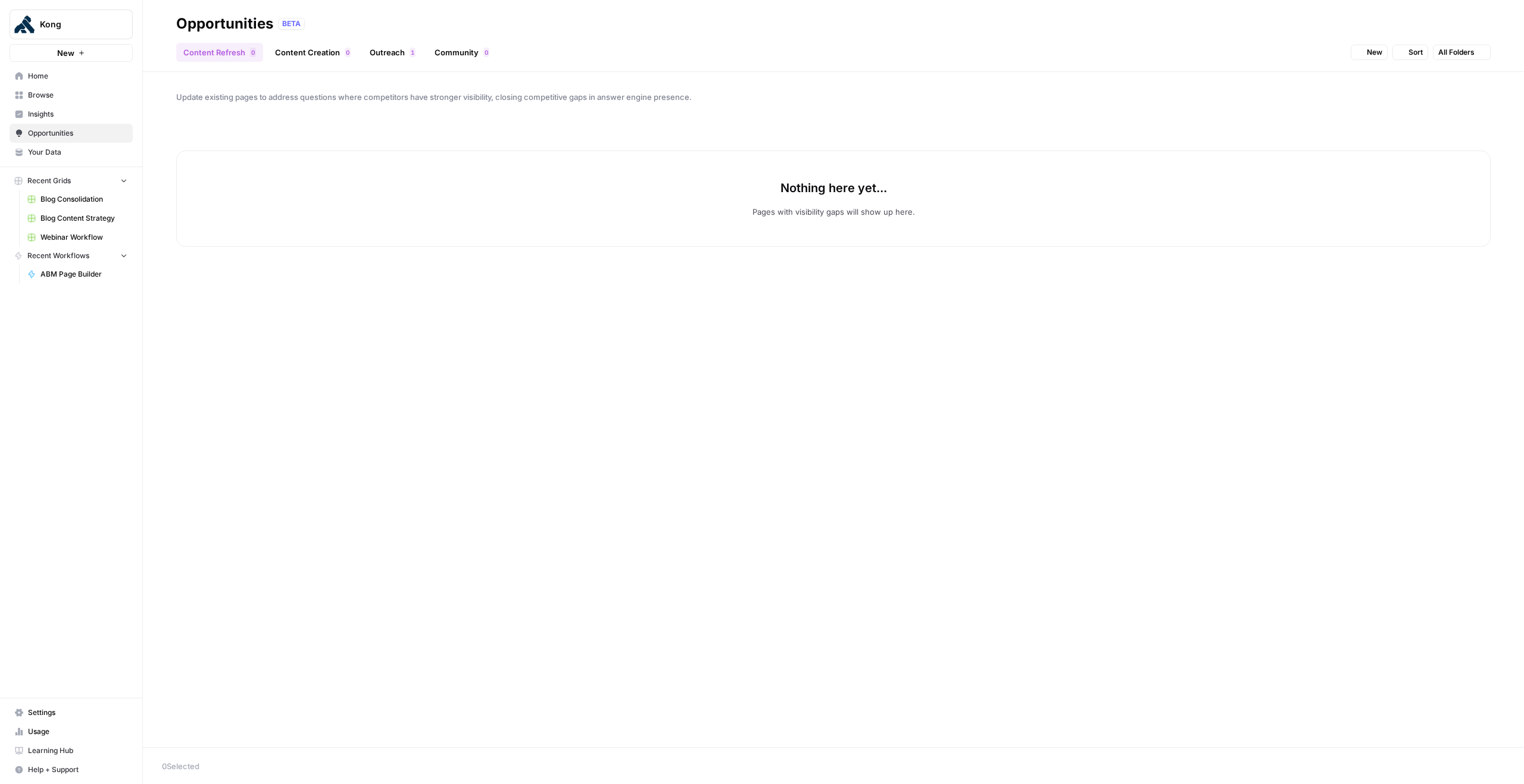
click at [72, 148] on span "Your Data" at bounding box center [77, 152] width 99 height 11
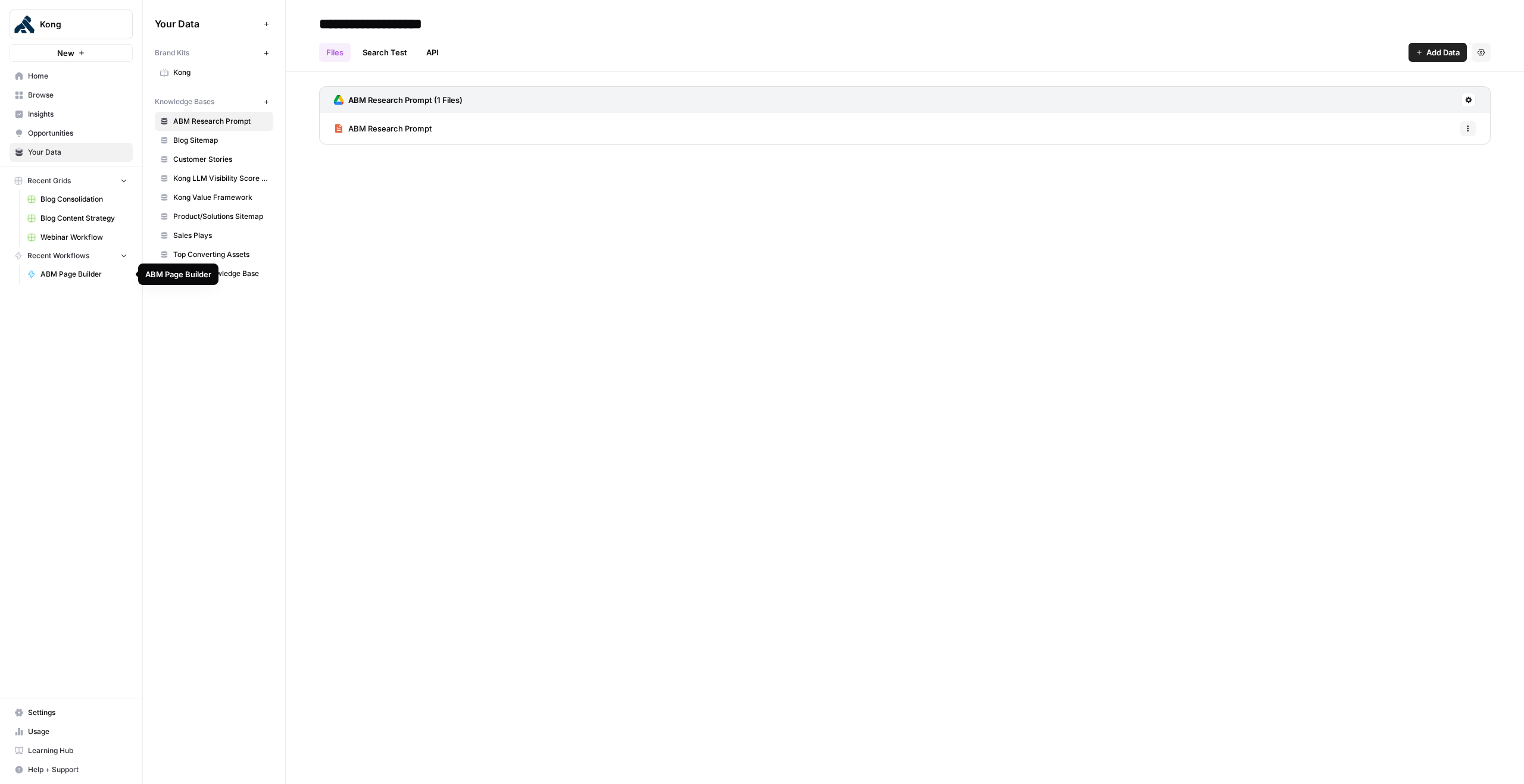
click at [75, 276] on span "ABM Page Builder" at bounding box center [84, 274] width 87 height 11
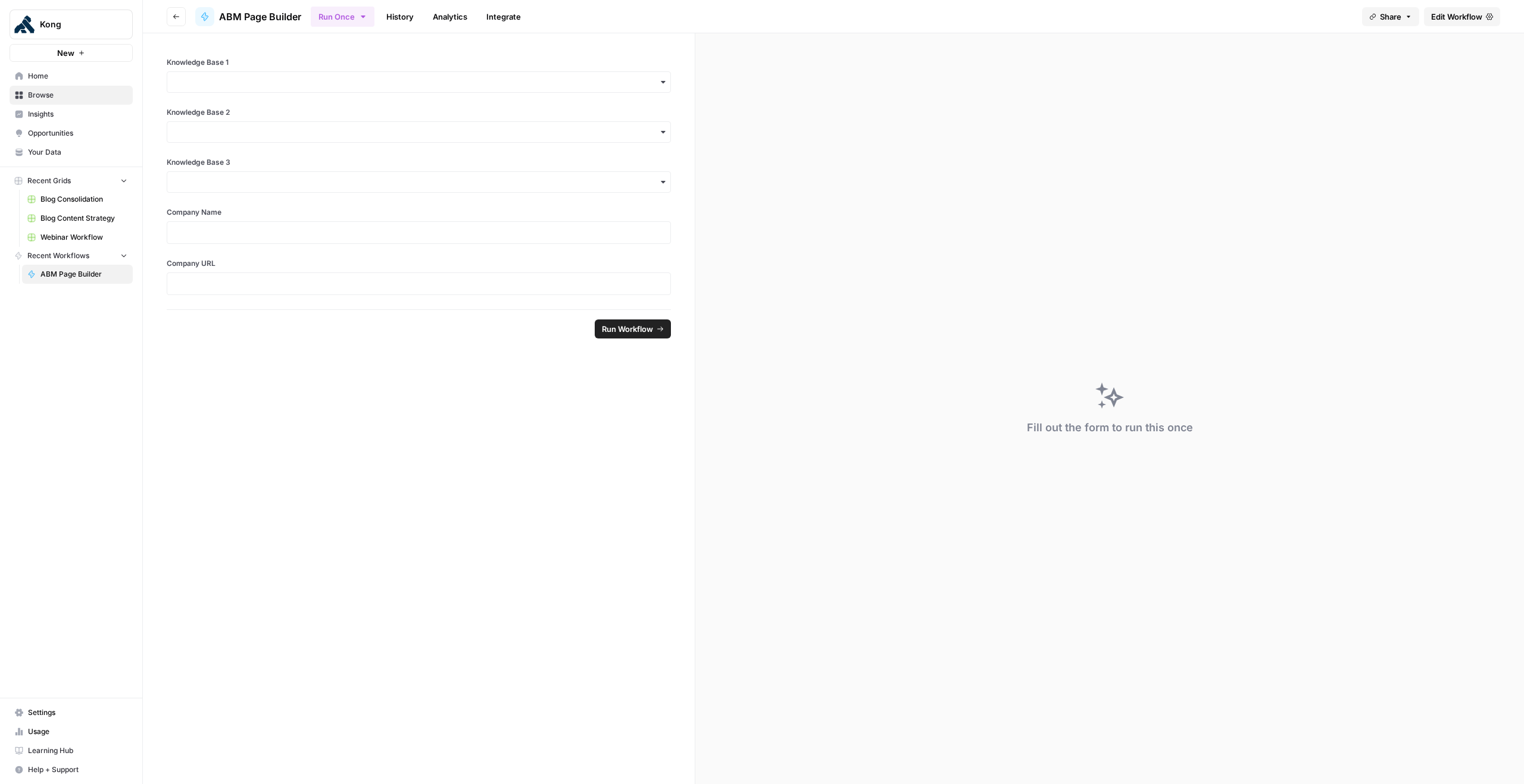
click at [44, 77] on span "Home" at bounding box center [77, 76] width 99 height 11
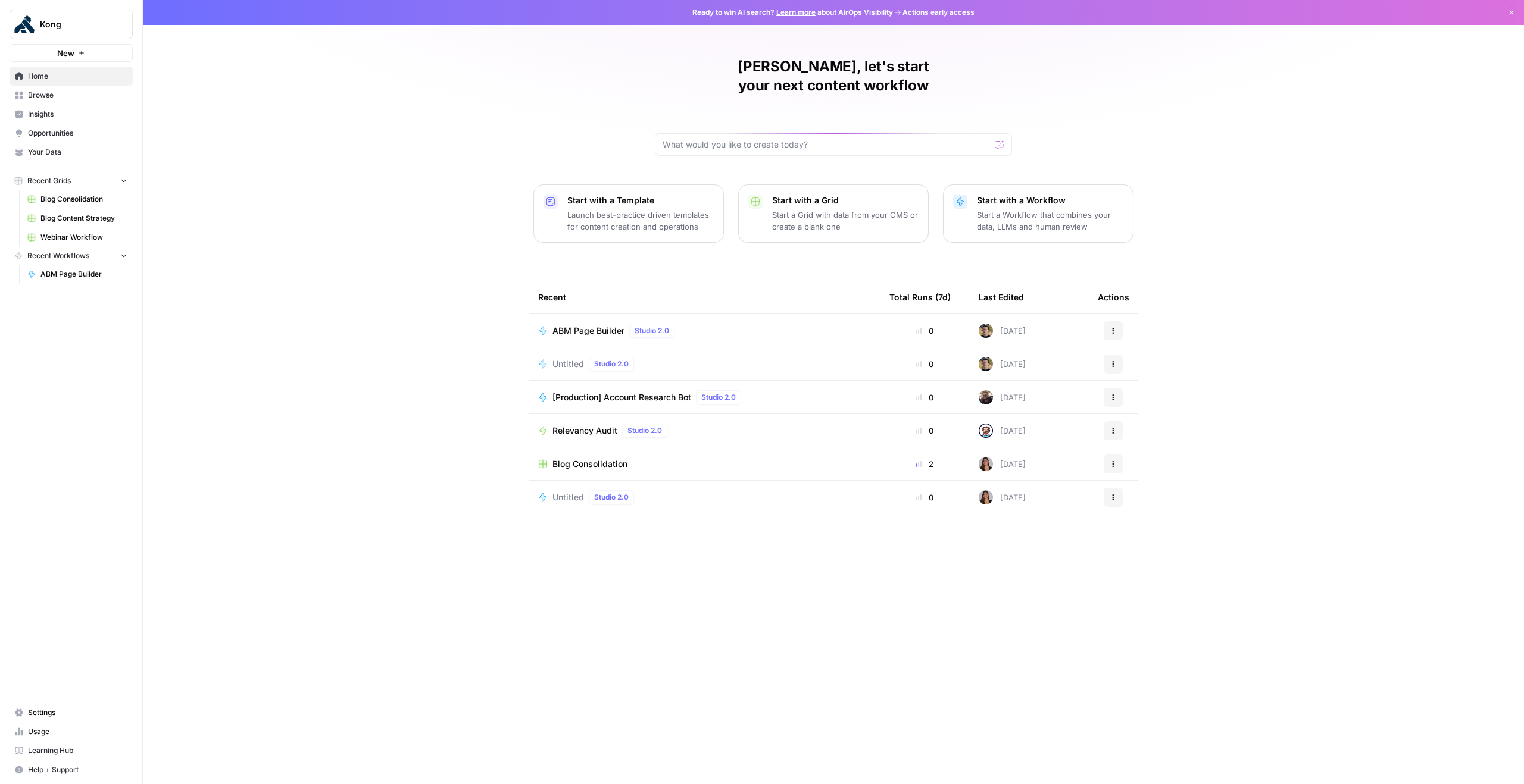
click at [709, 324] on div "ABM Page Builder Studio 2.0" at bounding box center [704, 331] width 332 height 15
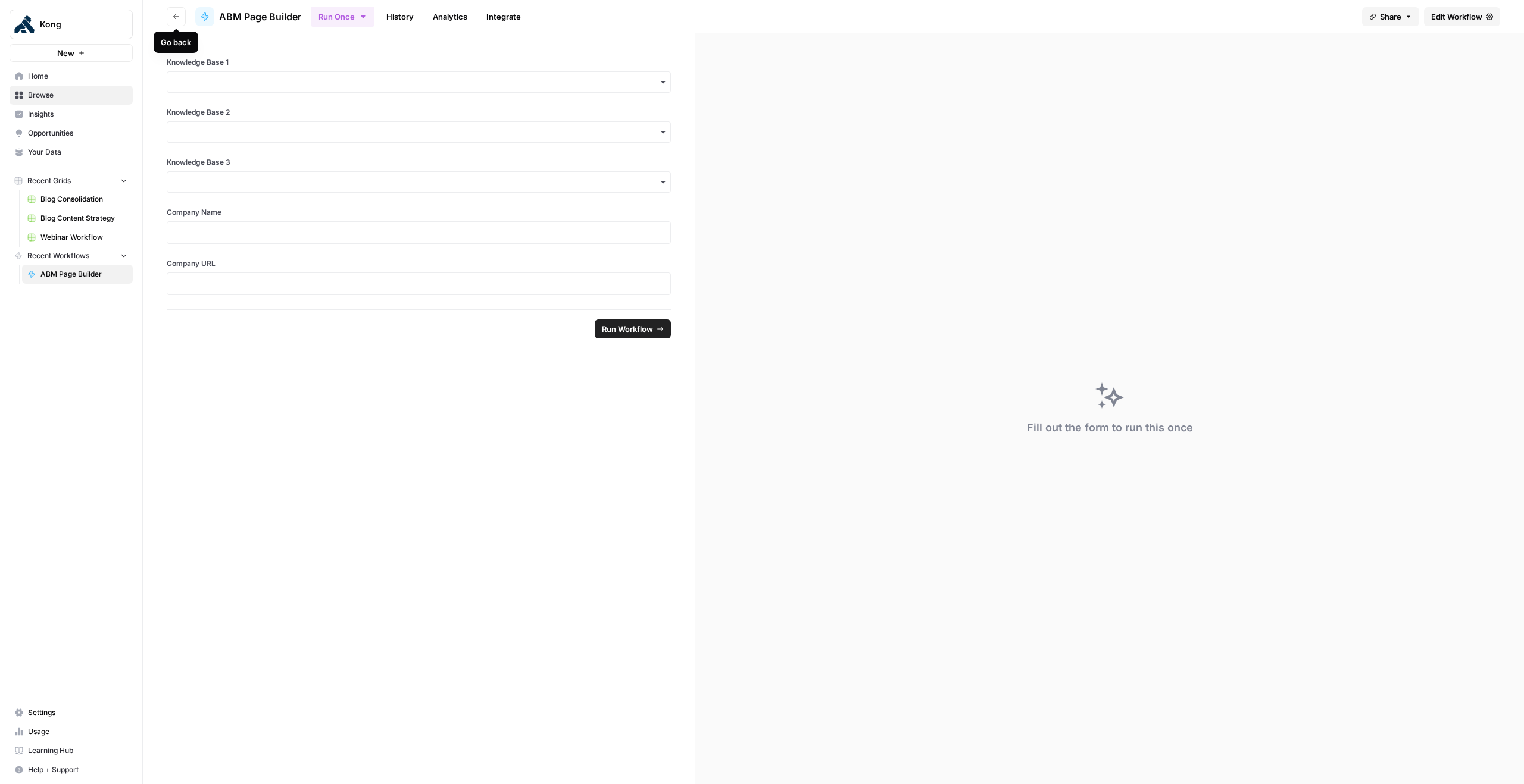
click at [174, 17] on icon "button" at bounding box center [176, 16] width 7 height 7
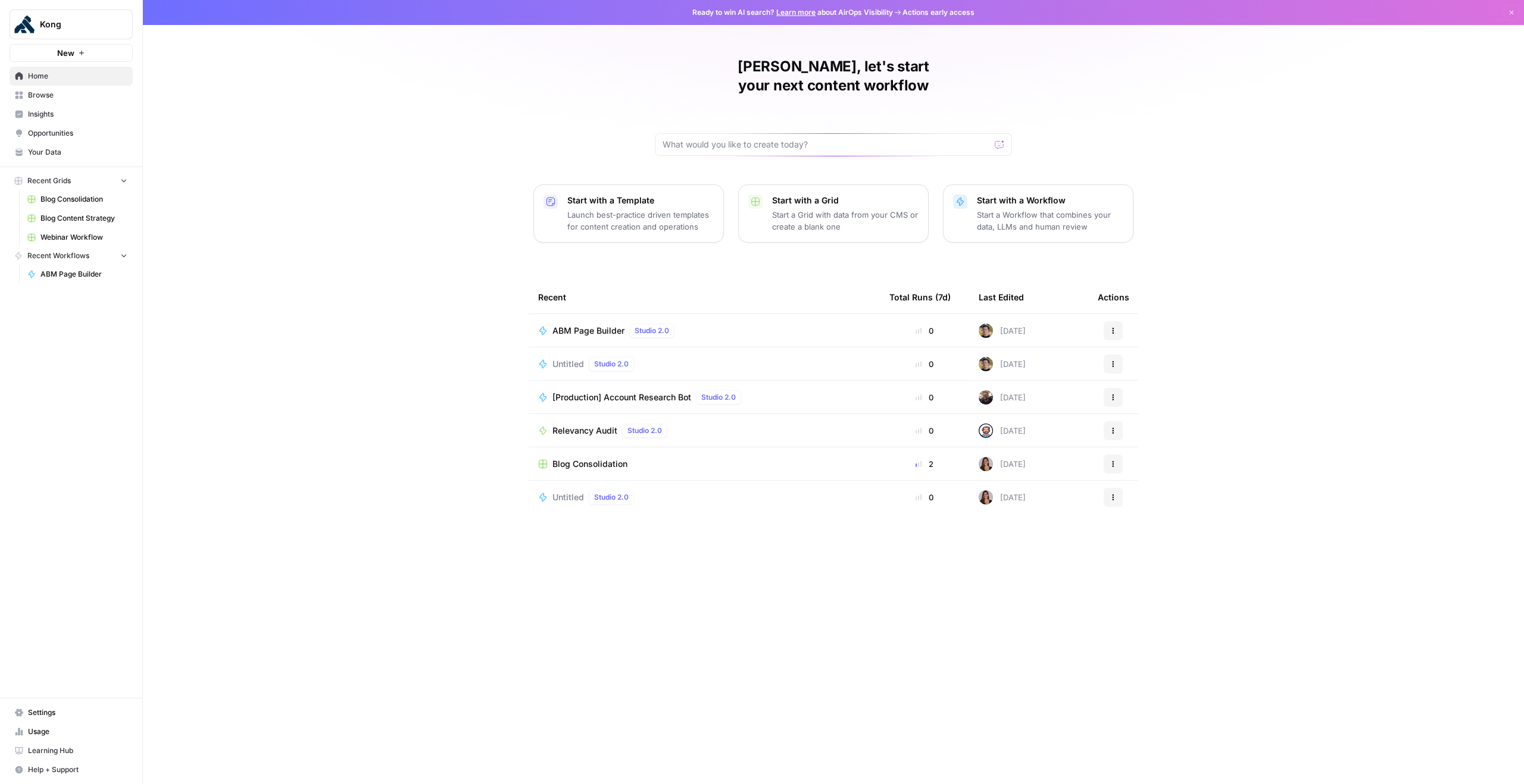
click at [757, 324] on div "ABM Page Builder Studio 2.0" at bounding box center [704, 331] width 332 height 15
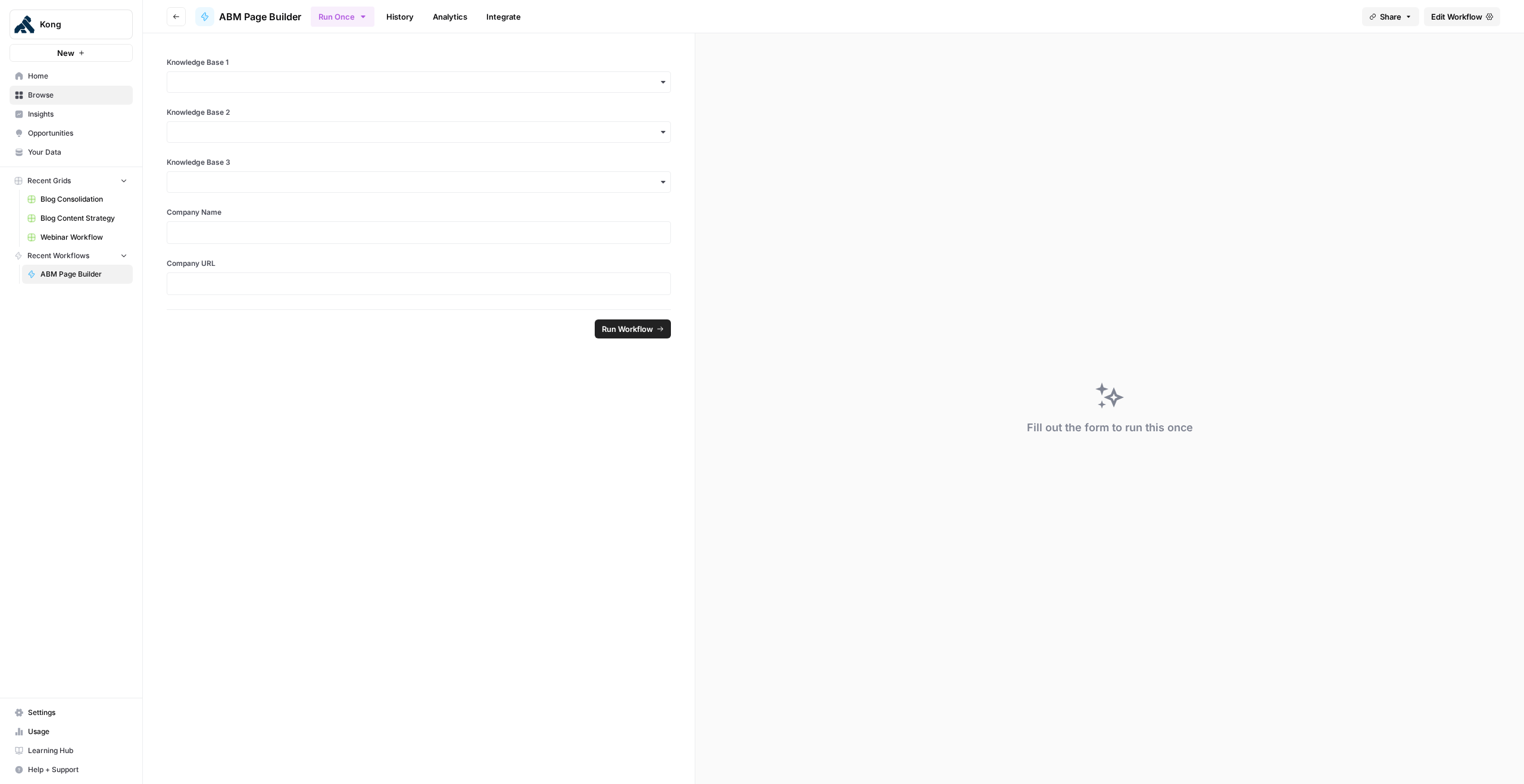
click at [281, 22] on span "ABM Page Builder" at bounding box center [260, 16] width 82 height 15
click at [273, 13] on span "ABM Page Builder" at bounding box center [260, 16] width 82 height 15
click at [365, 15] on icon "button" at bounding box center [363, 16] width 10 height 9
click at [255, 13] on span "ABM Page Builder" at bounding box center [260, 16] width 82 height 15
click at [208, 17] on icon at bounding box center [205, 16] width 10 height 9
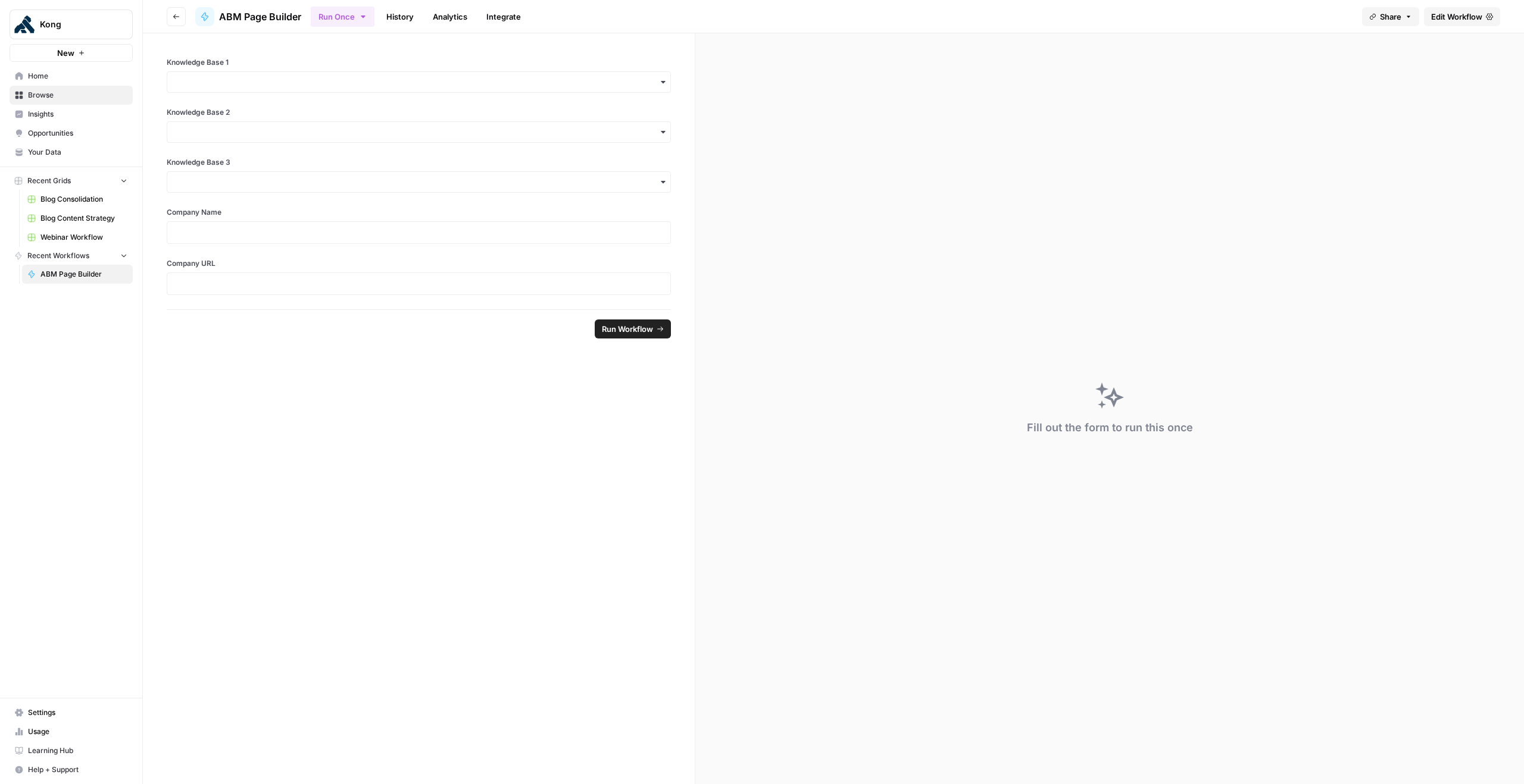
click at [167, 18] on header "Go back ABM Page Builder Run Once History Analytics Integrate Share Edit Workfl…" at bounding box center [834, 16] width 1381 height 34
click at [173, 18] on icon "button" at bounding box center [176, 16] width 7 height 7
click at [178, 16] on icon "button" at bounding box center [176, 16] width 7 height 7
click at [89, 84] on link "Home" at bounding box center [71, 76] width 124 height 19
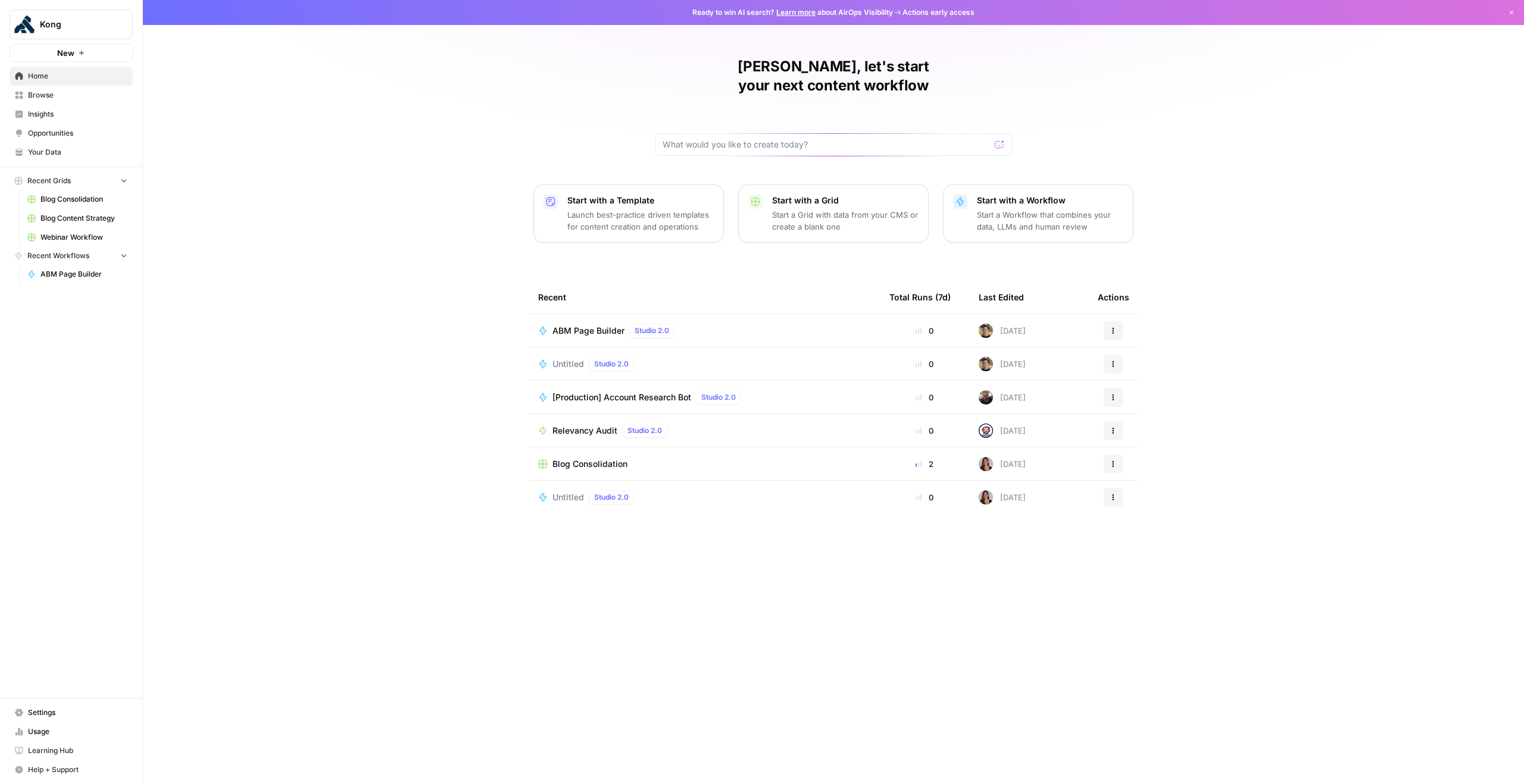
click at [556, 325] on span "ABM Page Builder" at bounding box center [588, 331] width 72 height 12
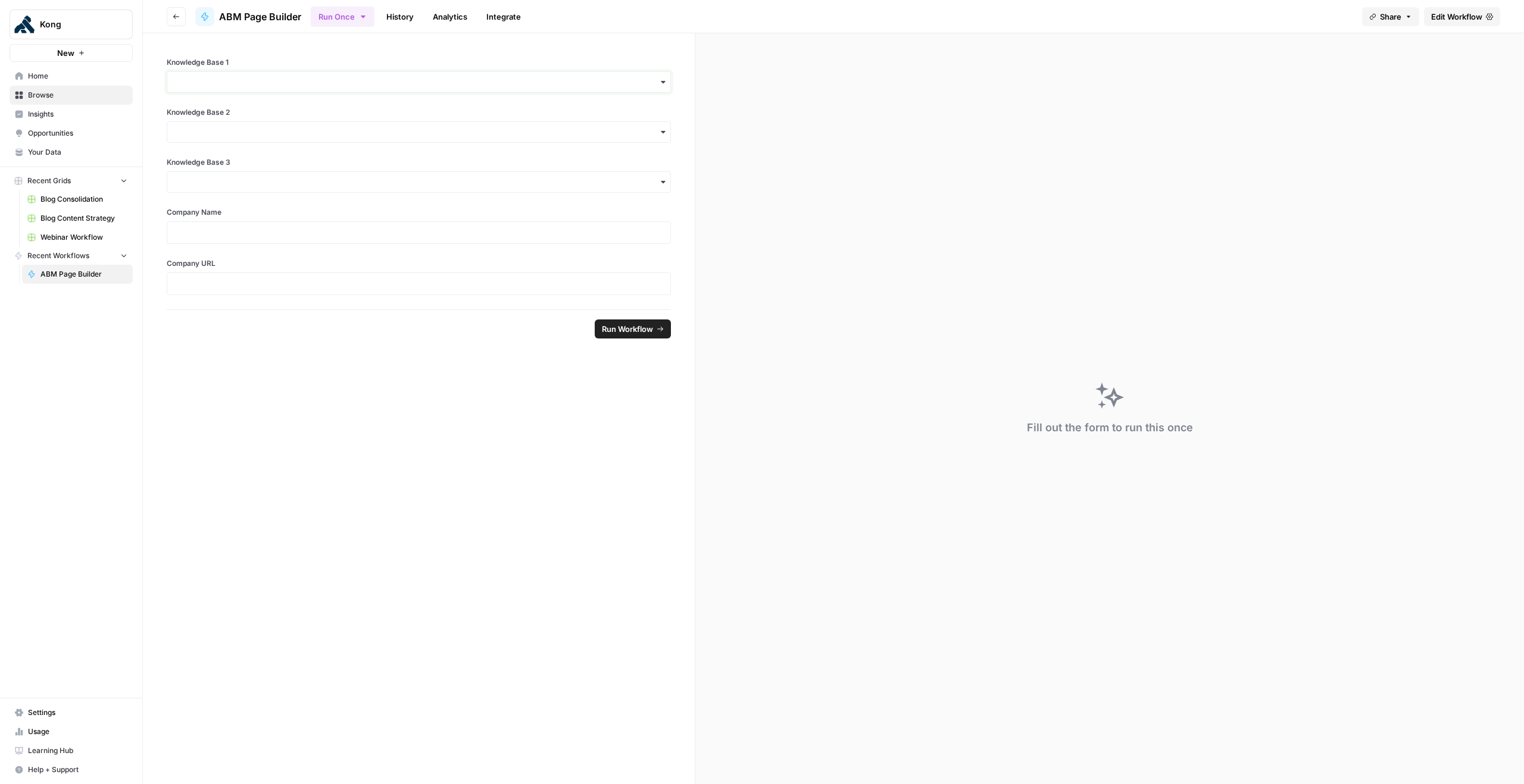
click at [407, 84] on input "Knowledge Base 1" at bounding box center [418, 82] width 488 height 12
click at [566, 60] on label "Knowledge Base 1" at bounding box center [419, 62] width 504 height 11
click at [566, 76] on input "Knowledge Base 1" at bounding box center [418, 82] width 488 height 12
click at [364, 20] on icon "button" at bounding box center [363, 16] width 10 height 9
click at [411, 17] on link "History" at bounding box center [400, 16] width 42 height 19
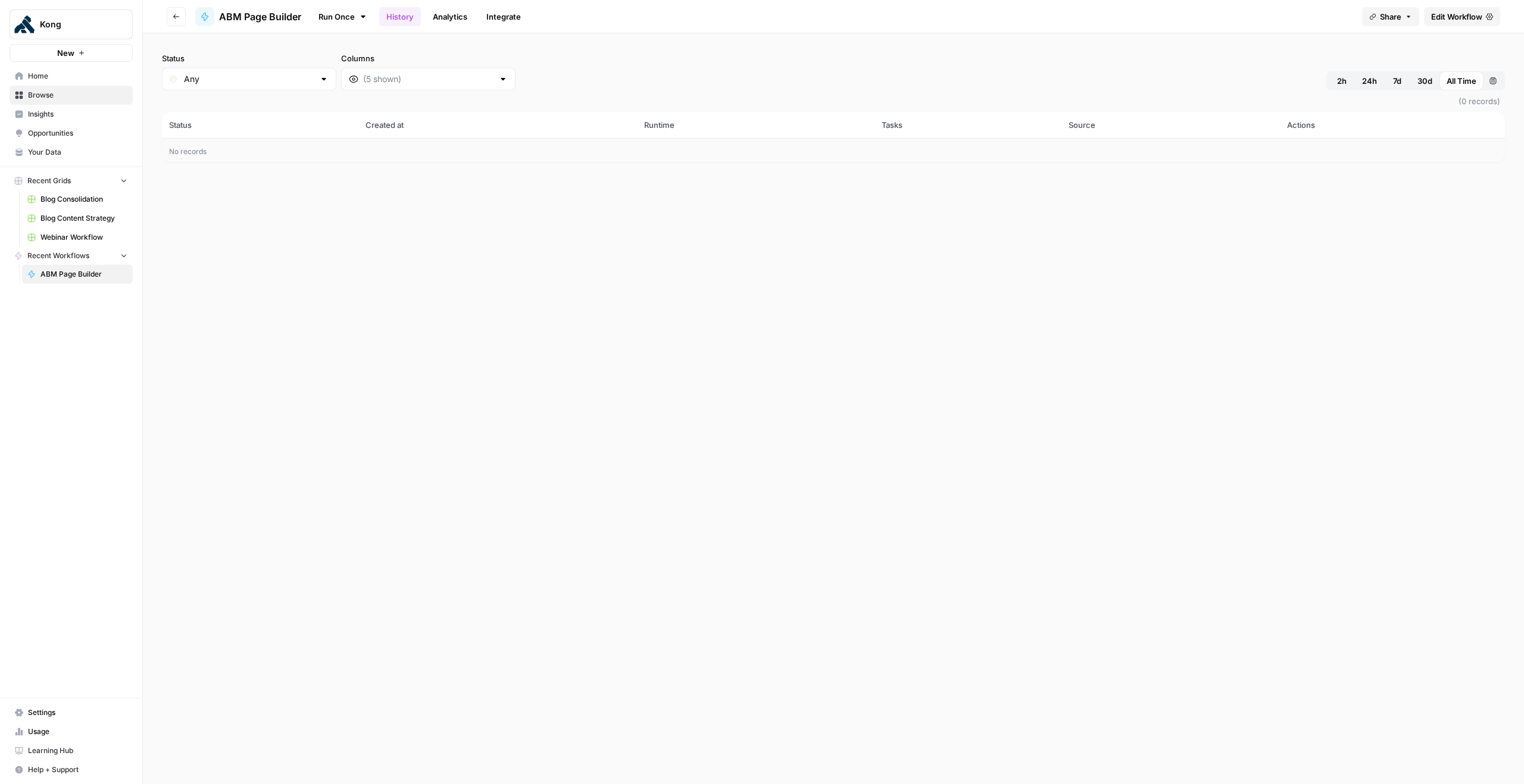
click at [471, 16] on link "Analytics" at bounding box center [450, 16] width 49 height 19
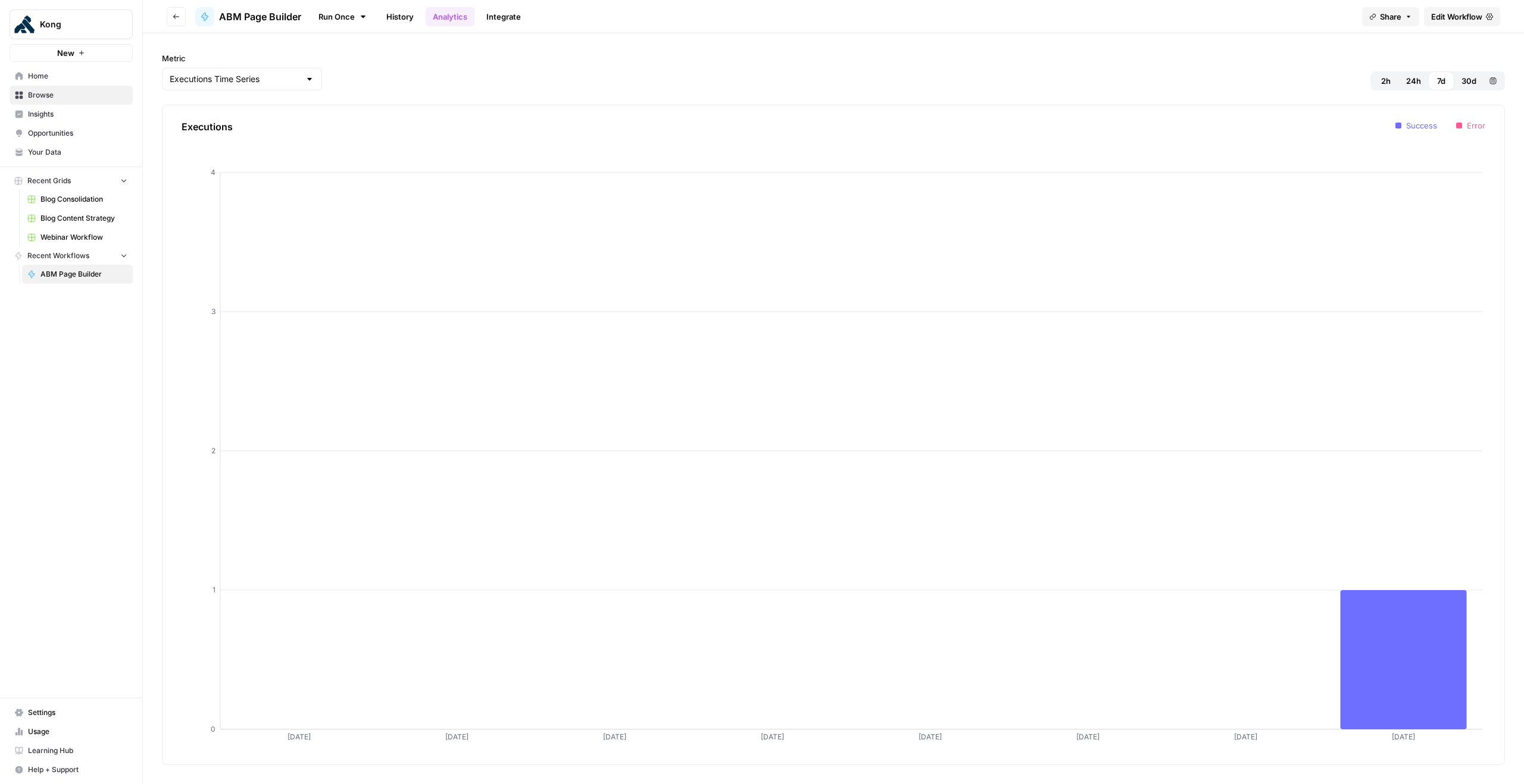
click at [265, 20] on span "ABM Page Builder" at bounding box center [260, 16] width 82 height 15
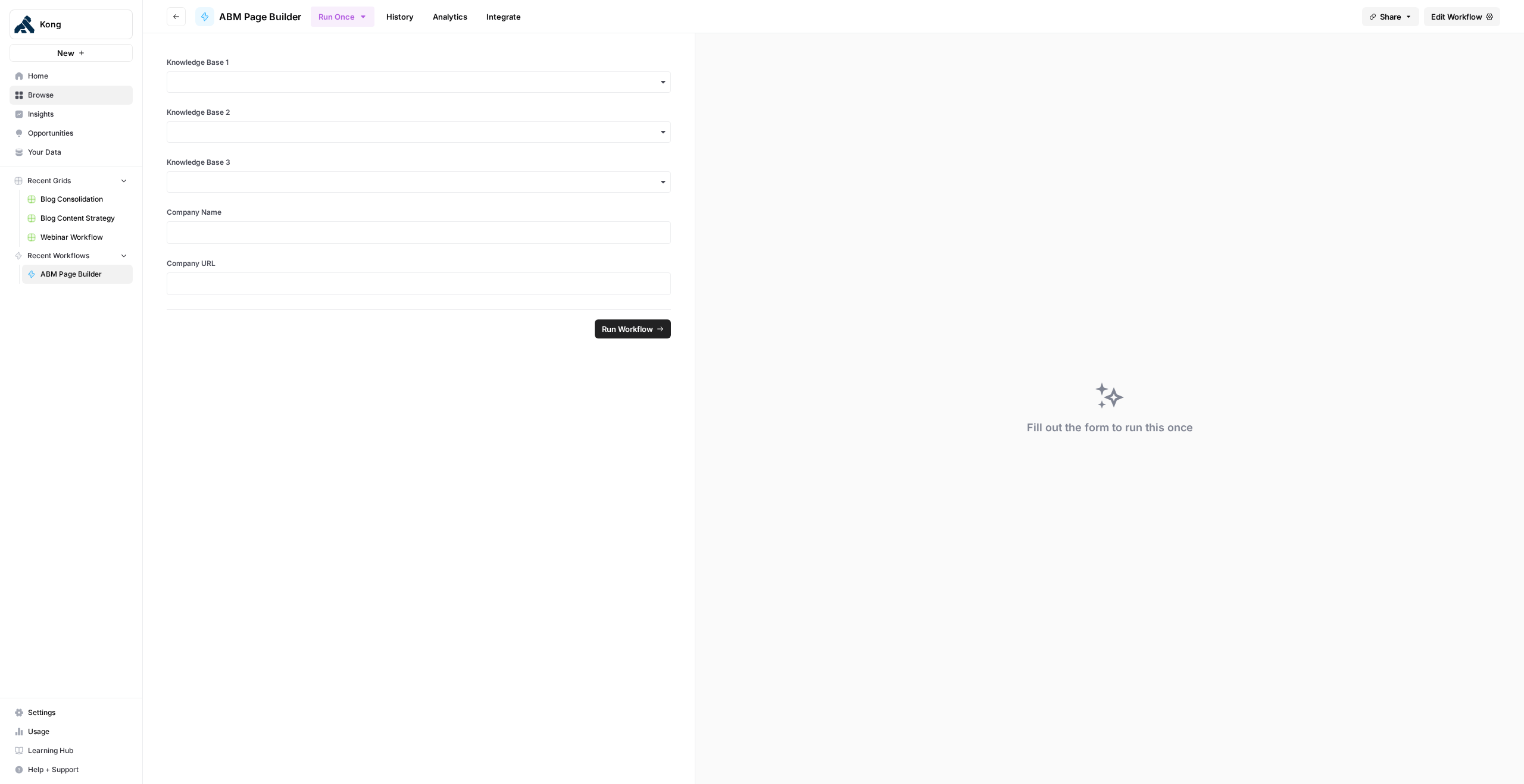
click at [1486, 17] on icon at bounding box center [1489, 16] width 7 height 7
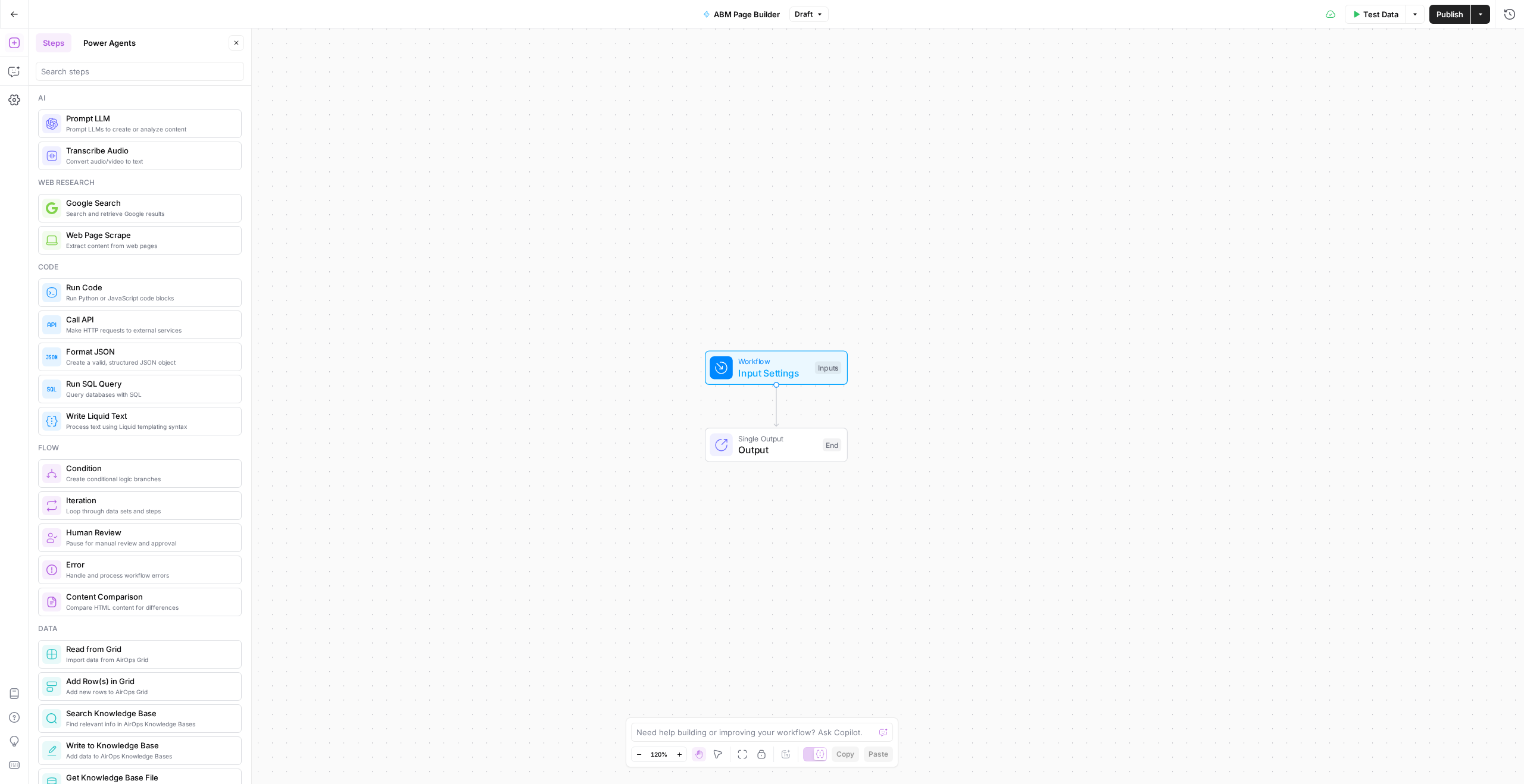
click at [1391, 20] on button "Test Data" at bounding box center [1375, 15] width 61 height 19
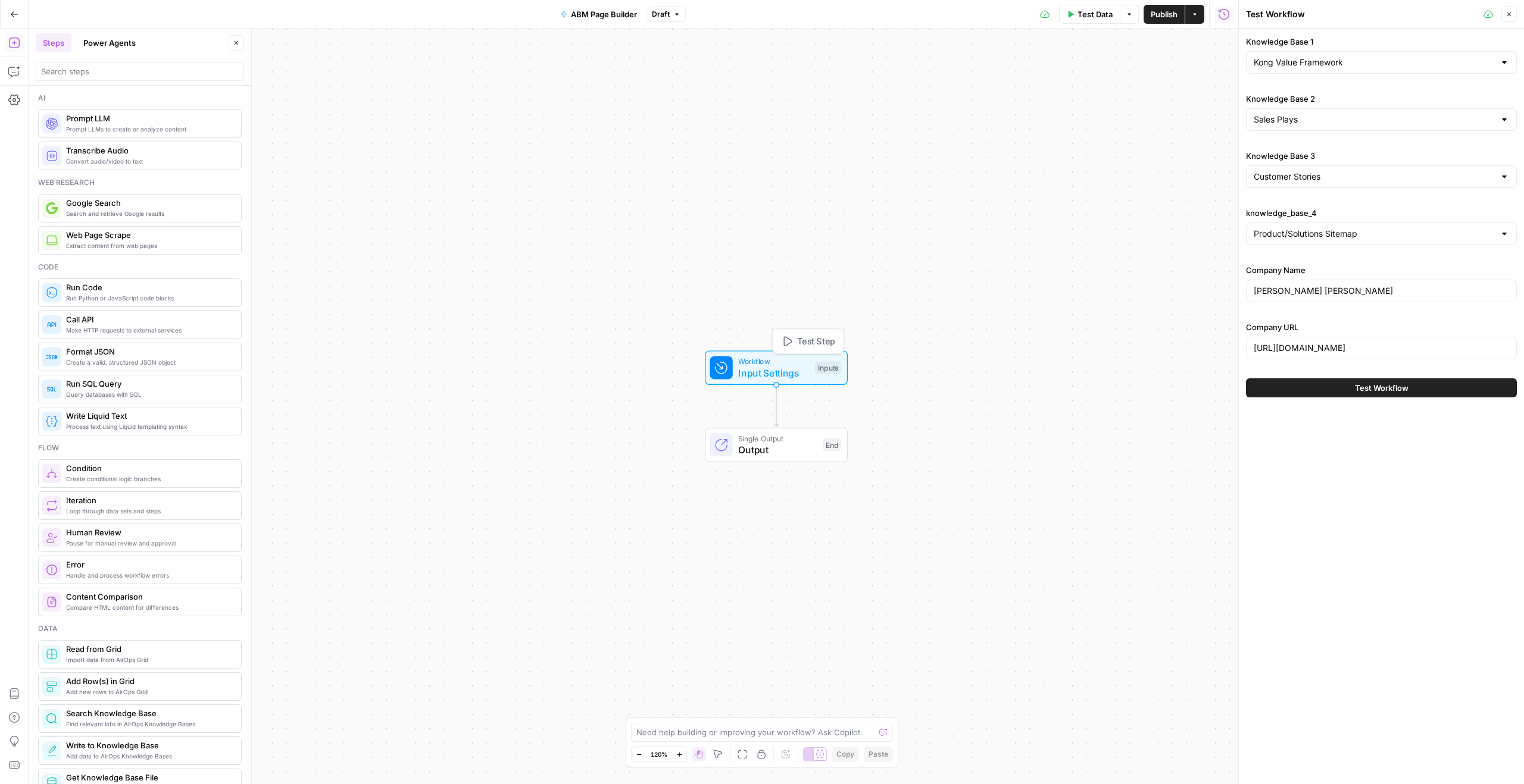
click at [822, 370] on div "Inputs" at bounding box center [827, 367] width 26 height 13
click at [1108, 368] on span "Add Field" at bounding box center [1104, 371] width 35 height 12
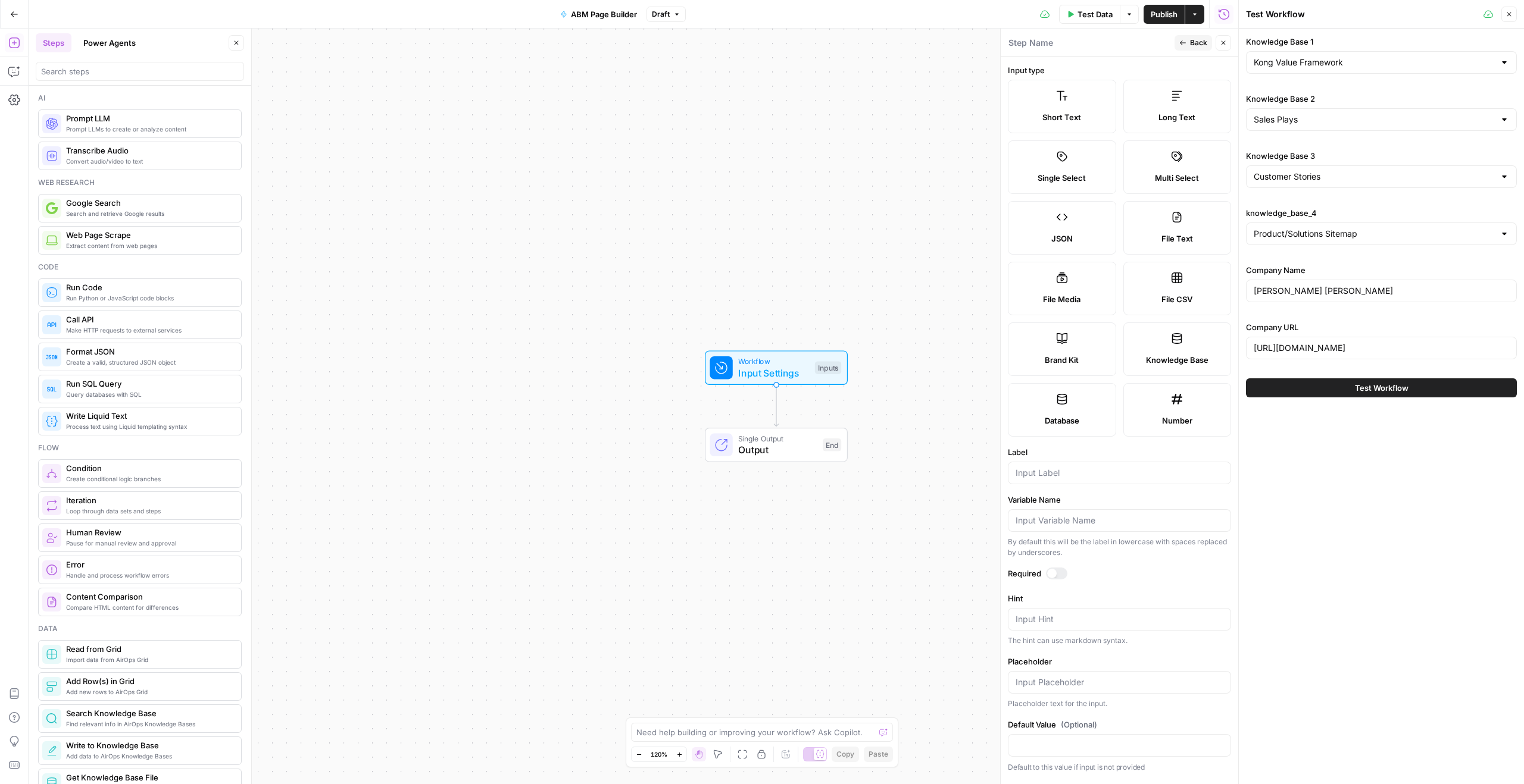
click at [1169, 351] on label "Knowledge Base" at bounding box center [1177, 349] width 108 height 54
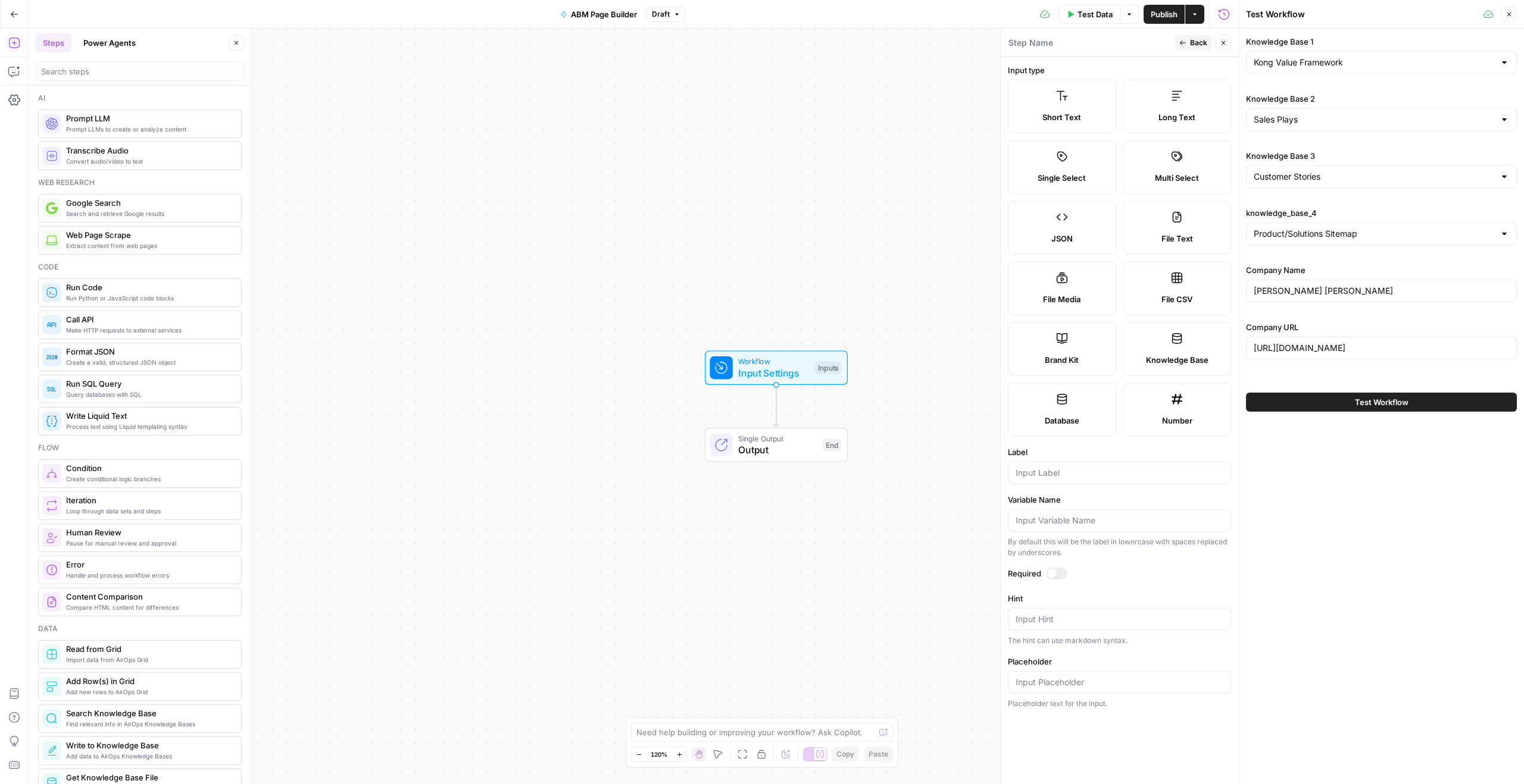
click at [1186, 40] on button "Back" at bounding box center [1193, 42] width 37 height 15
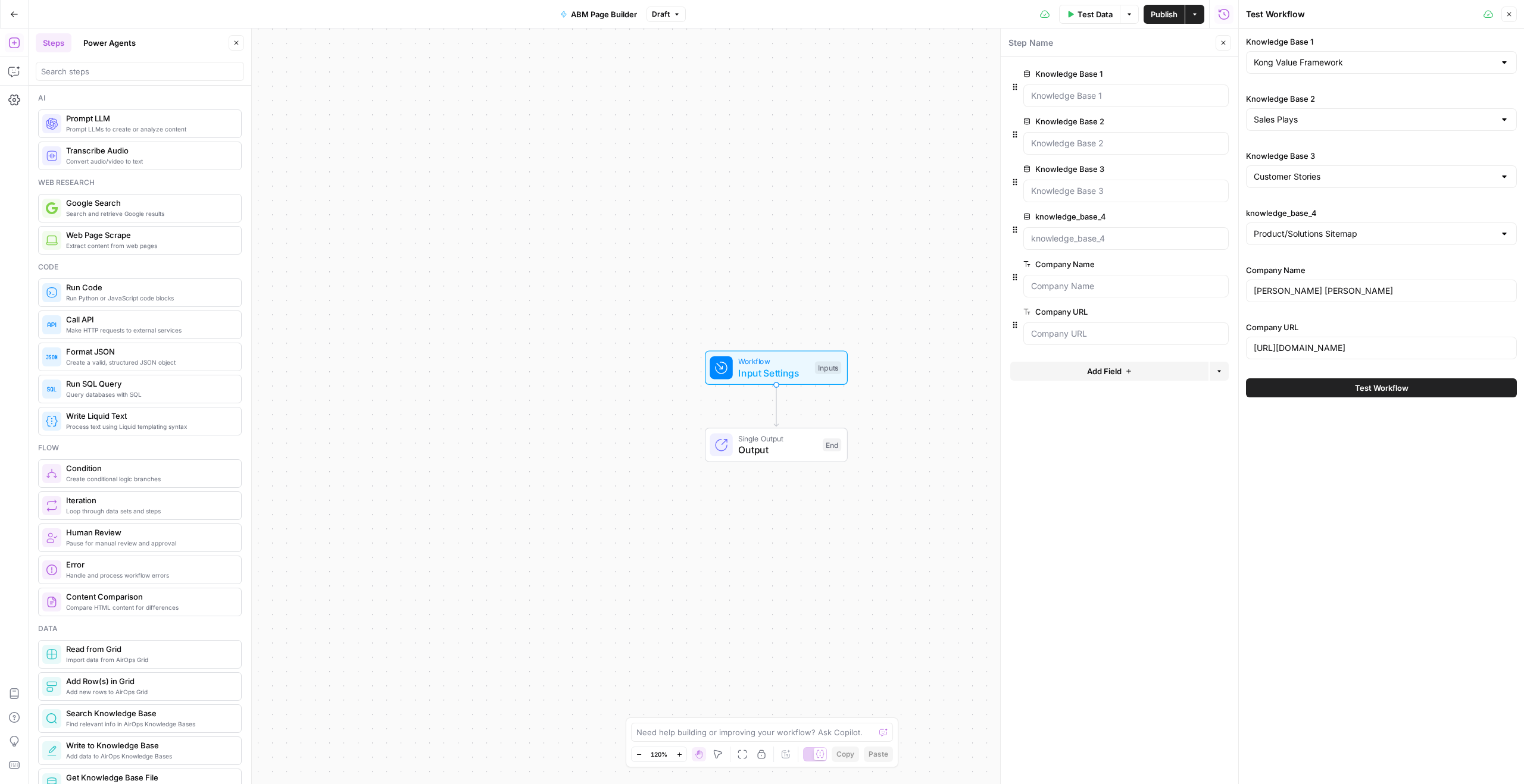
click at [1072, 215] on label "knowledge_base_4" at bounding box center [1092, 217] width 138 height 12
click at [1072, 232] on input "knowledge_base_4" at bounding box center [1126, 238] width 190 height 12
click at [1072, 215] on label "knowledge_base_4" at bounding box center [1092, 217] width 138 height 12
click at [1072, 232] on input "knowledge_base_4" at bounding box center [1126, 238] width 190 height 12
click at [1072, 215] on label "knowledge_base_4" at bounding box center [1092, 217] width 138 height 12
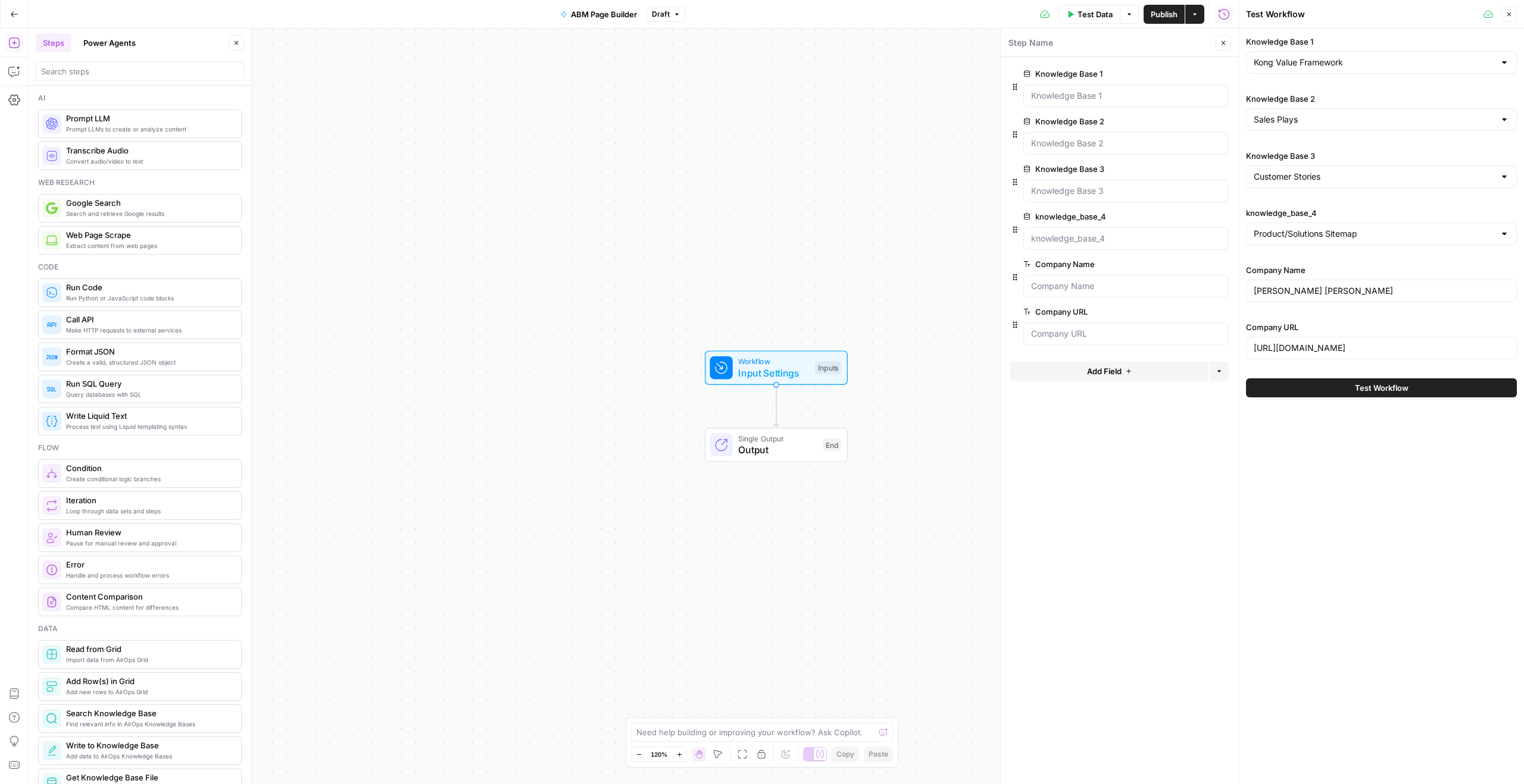
click at [1072, 232] on input "knowledge_base_4" at bounding box center [1126, 238] width 190 height 12
copy label "knowledge_base_4"
click at [1093, 371] on span "Add Field" at bounding box center [1104, 371] width 35 height 12
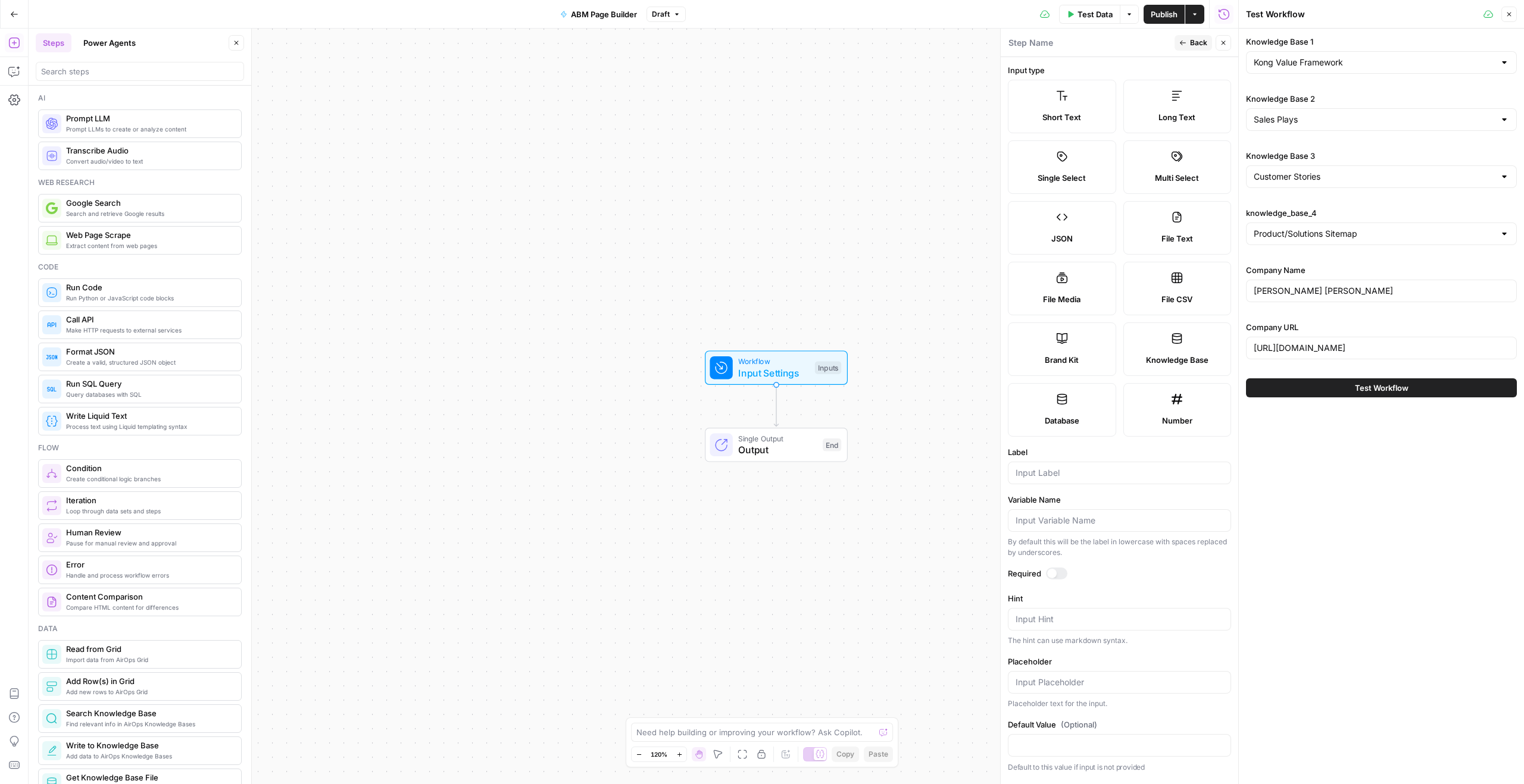
click at [1174, 345] on label "Knowledge Base" at bounding box center [1177, 349] width 108 height 54
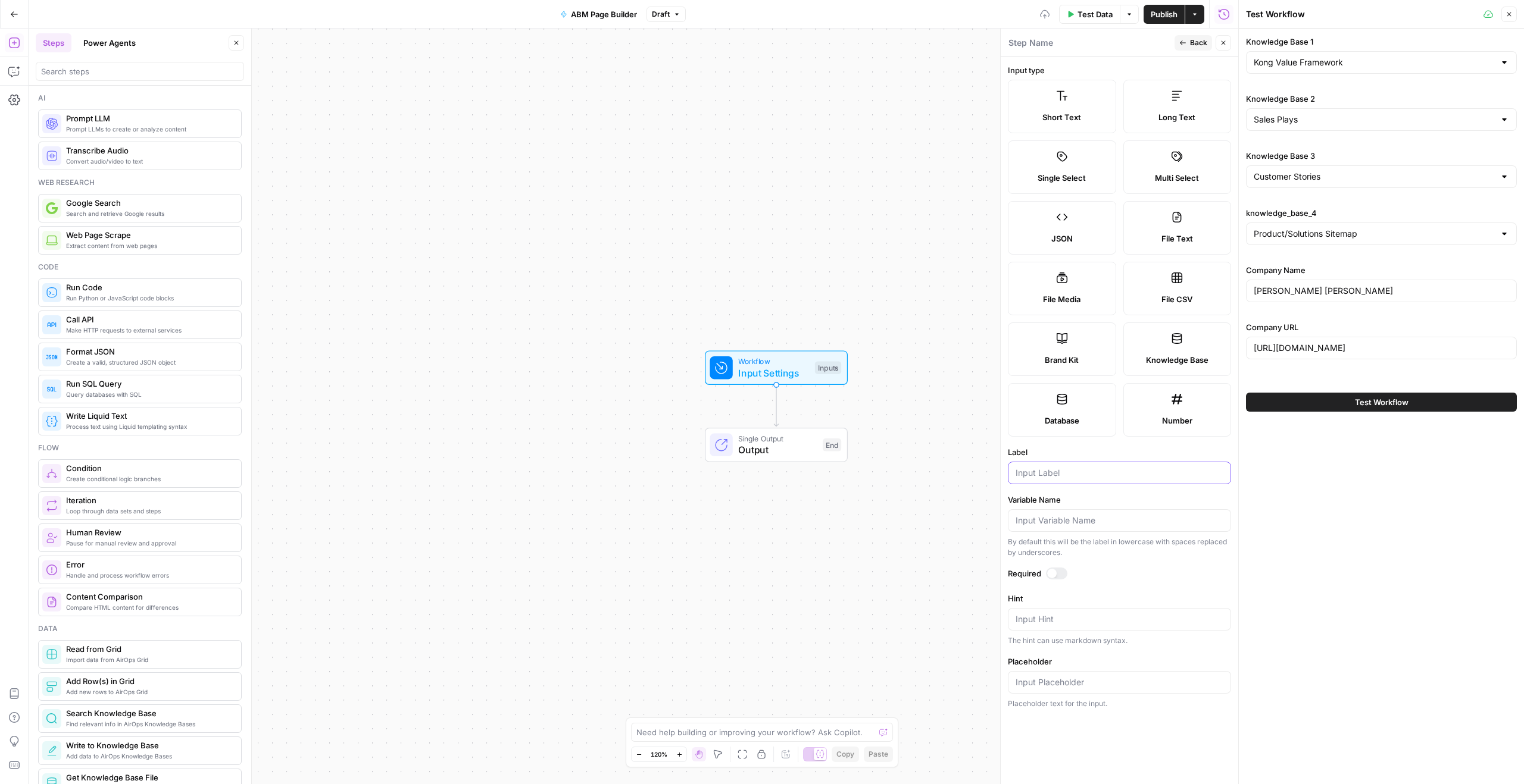
click at [1072, 475] on input "Label" at bounding box center [1119, 473] width 208 height 12
paste input "knowledge_base_4"
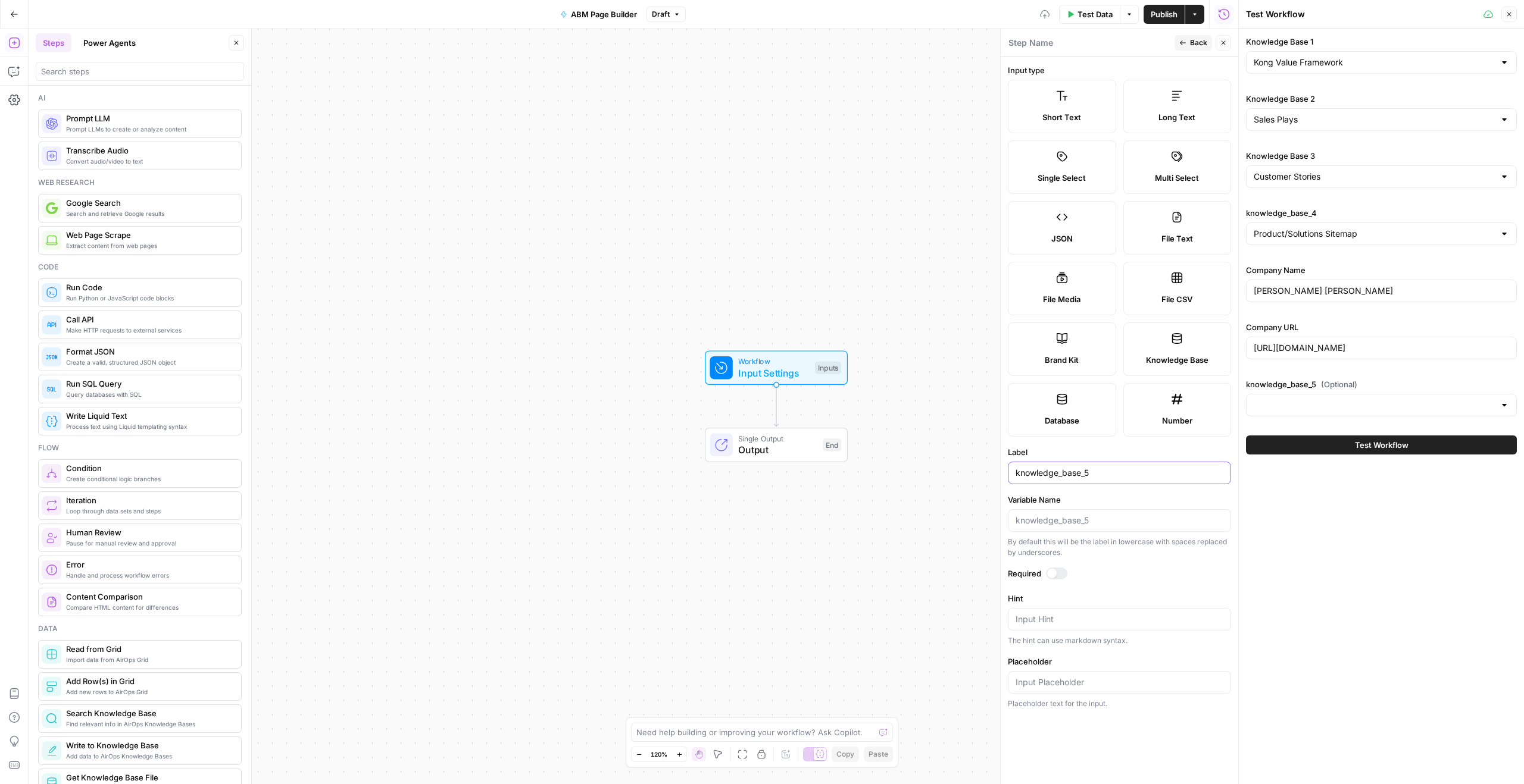
click at [1103, 478] on input "knowledge_base_5" at bounding box center [1119, 473] width 208 height 12
type input "knowledge_base_5"
click at [1226, 46] on button "Close" at bounding box center [1223, 42] width 15 height 15
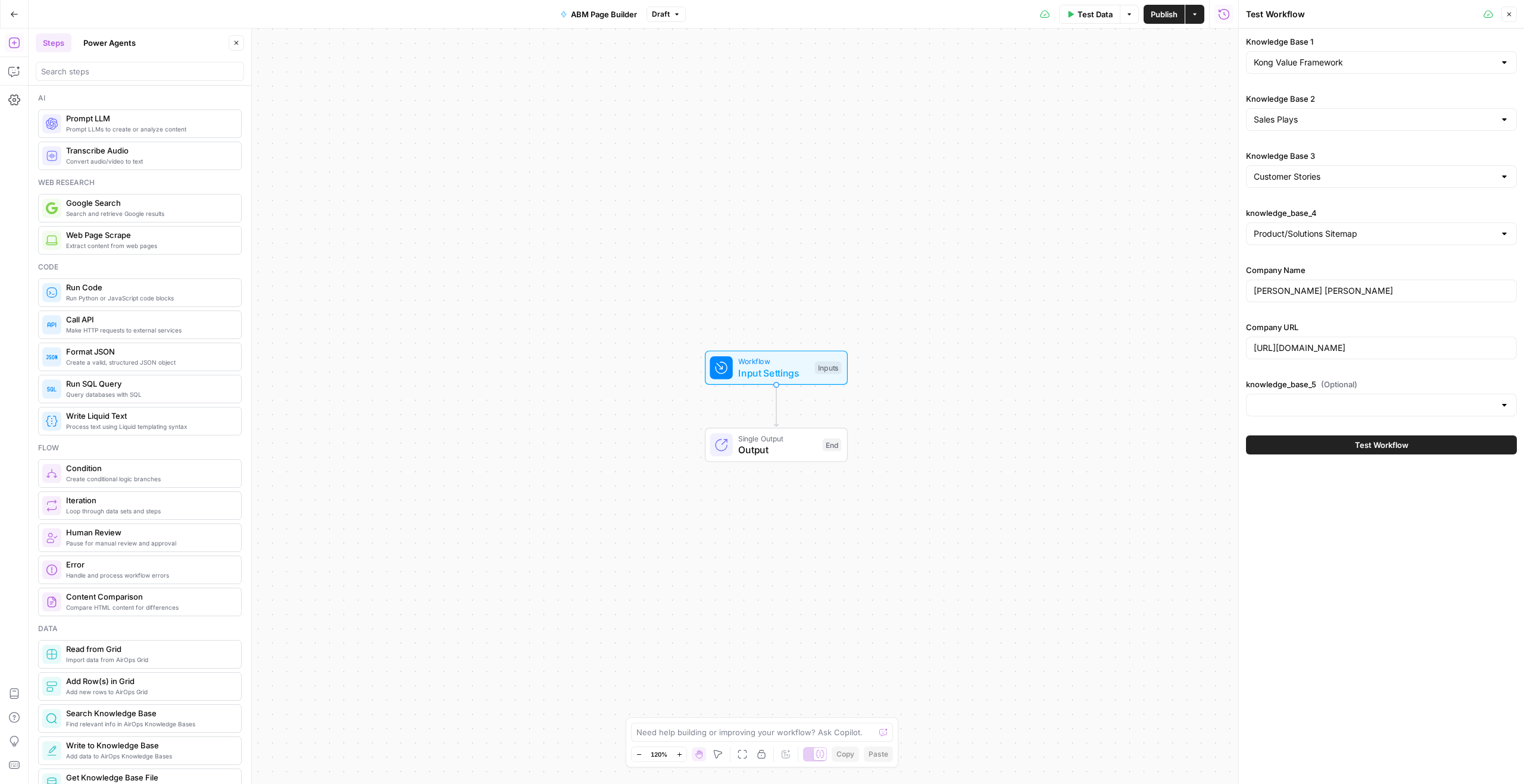
click at [1074, 11] on button "Test Data" at bounding box center [1089, 15] width 61 height 19
click at [1509, 16] on icon "button" at bounding box center [1508, 14] width 7 height 7
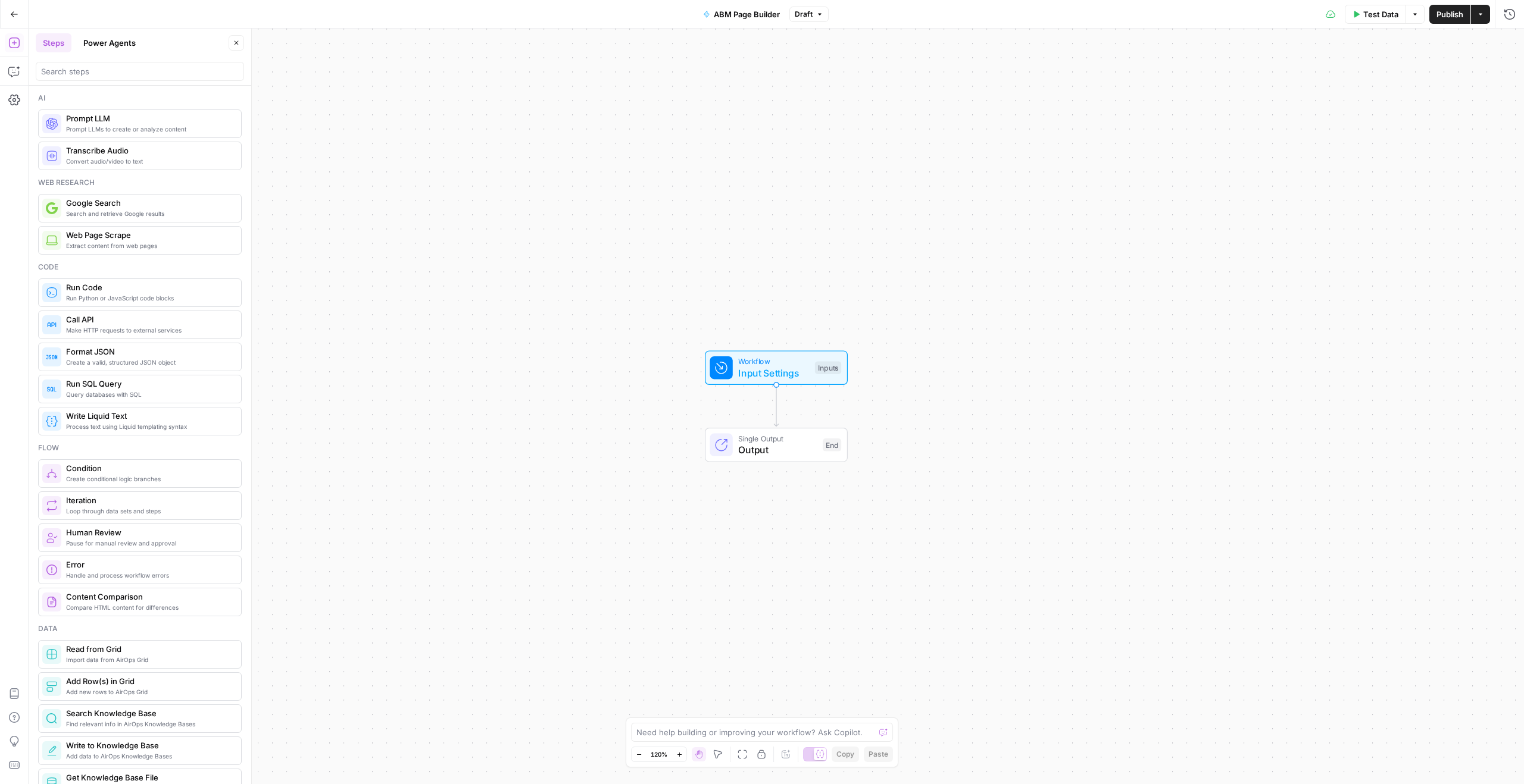
click at [804, 370] on span "Input Settings" at bounding box center [773, 373] width 71 height 15
click at [770, 359] on span "Workflow" at bounding box center [774, 362] width 71 height 11
click at [1368, 169] on label "Knowledge Base 3" at bounding box center [1378, 168] width 138 height 12
click at [1368, 185] on 3 "Knowledge Base 3" at bounding box center [1412, 191] width 190 height 12
click at [1368, 169] on label "Knowledge Base 3" at bounding box center [1378, 168] width 138 height 12
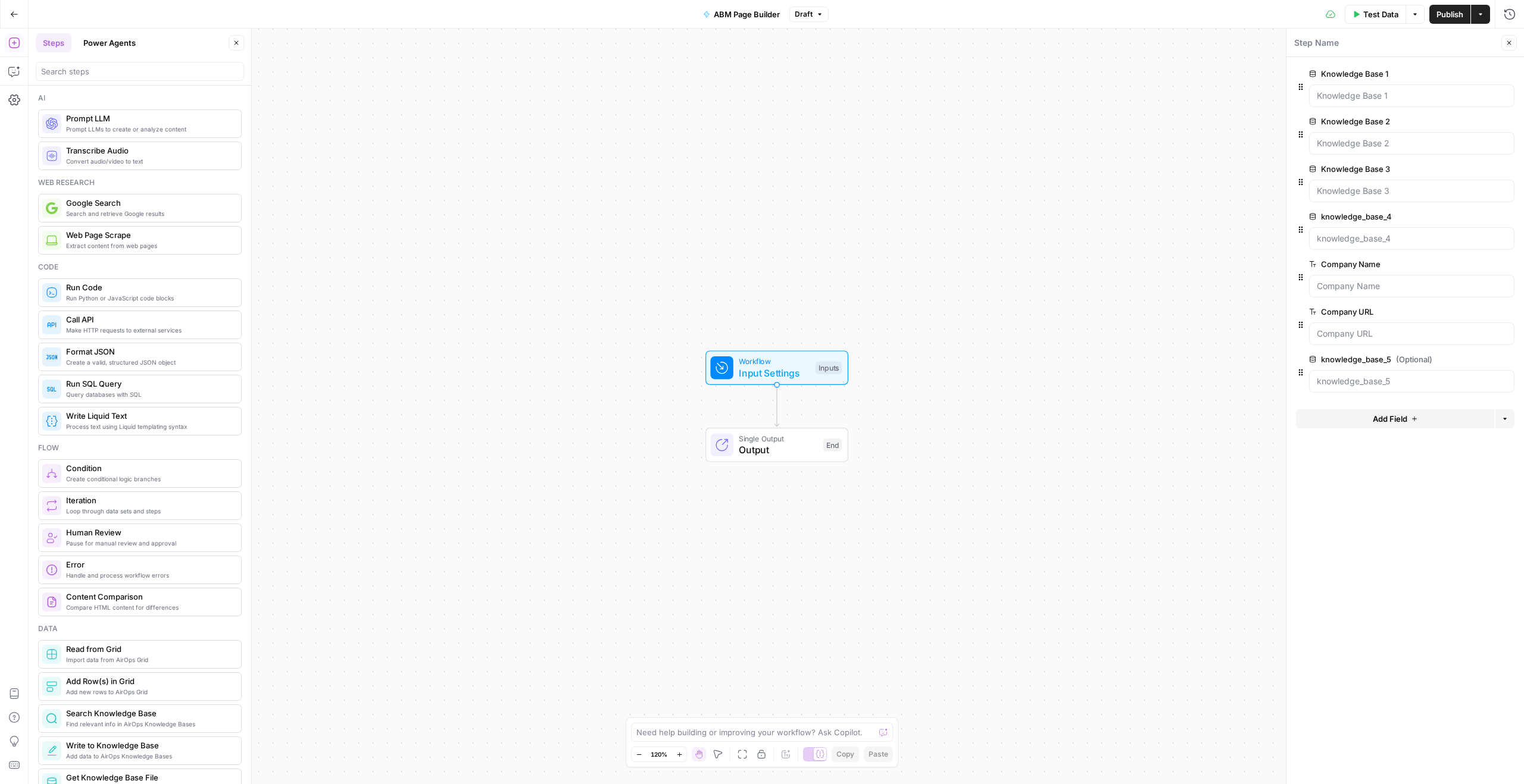
click at [1368, 185] on 3 "Knowledge Base 3" at bounding box center [1412, 191] width 190 height 12
click at [1368, 169] on label "Knowledge Base 3" at bounding box center [1378, 168] width 138 height 12
click at [1368, 185] on 3 "Knowledge Base 3" at bounding box center [1412, 191] width 190 height 12
copy label "Knowledge Base 3"
click at [1463, 217] on span "edit field" at bounding box center [1469, 217] width 26 height 9
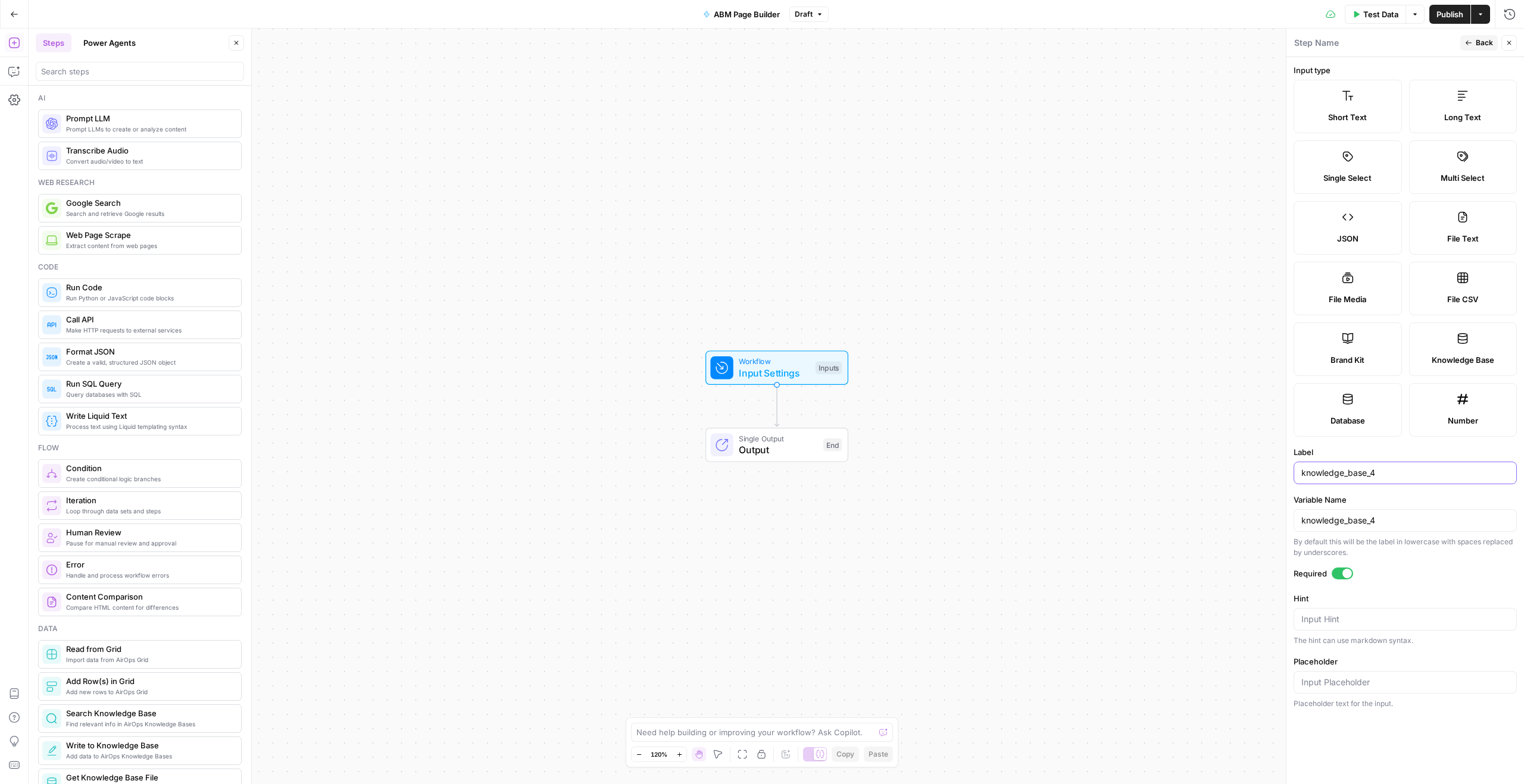
drag, startPoint x: 1390, startPoint y: 476, endPoint x: 1312, endPoint y: 474, distance: 78.0
click at [1312, 474] on input "knowledge_base_4" at bounding box center [1405, 473] width 208 height 12
click at [1299, 474] on div "knowledge_base_4" at bounding box center [1405, 473] width 223 height 23
click at [1304, 473] on input "knowledge_base_4" at bounding box center [1405, 473] width 208 height 12
click at [1354, 476] on input "Knowledge_base_4" at bounding box center [1405, 473] width 208 height 12
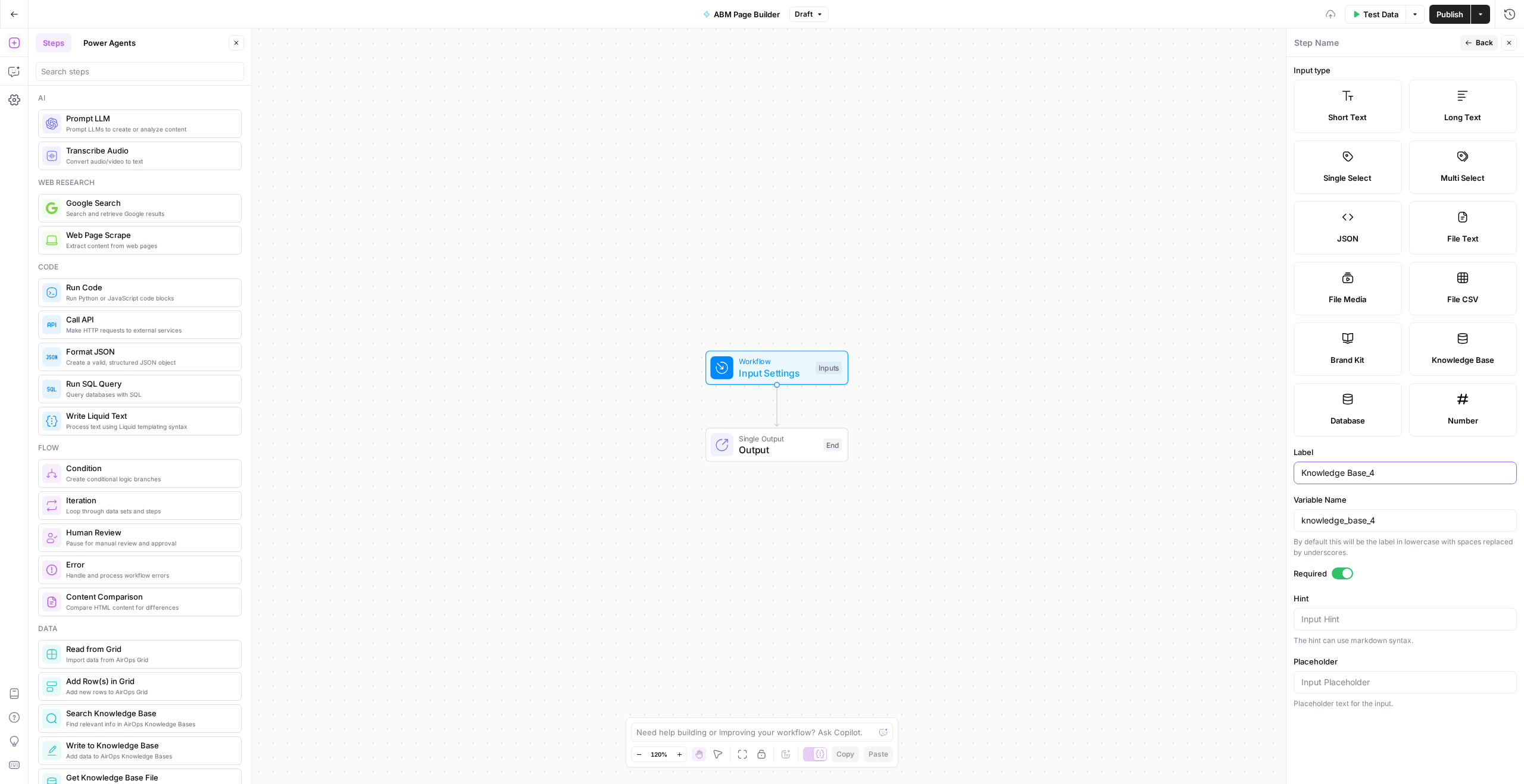
click at [1390, 471] on input "Knowledge Base_4" at bounding box center [1405, 473] width 208 height 12
type input "Knowledge Base 4"
click at [1474, 39] on button "Back" at bounding box center [1478, 42] width 37 height 15
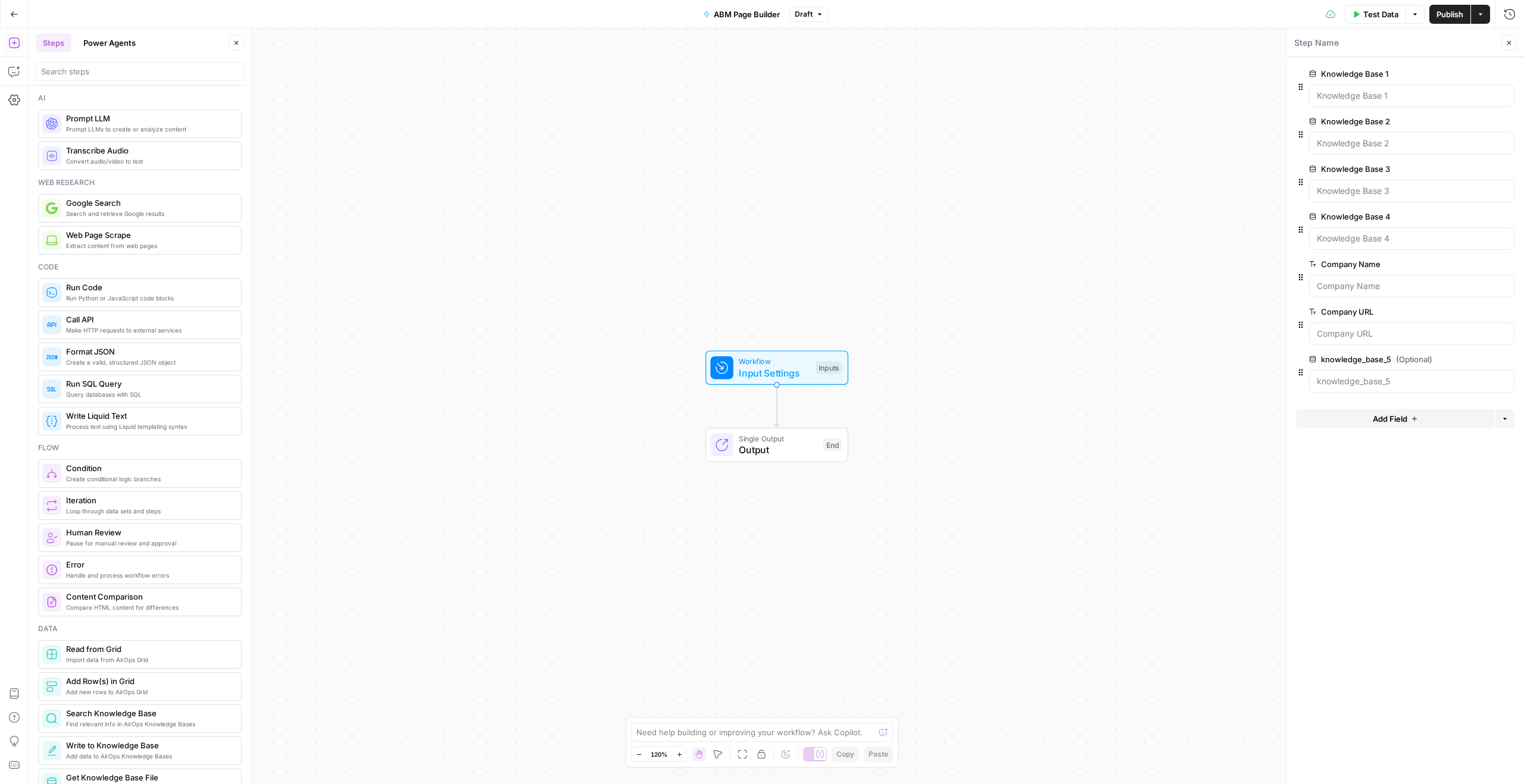
click at [1411, 422] on button "Add Field" at bounding box center [1395, 419] width 198 height 19
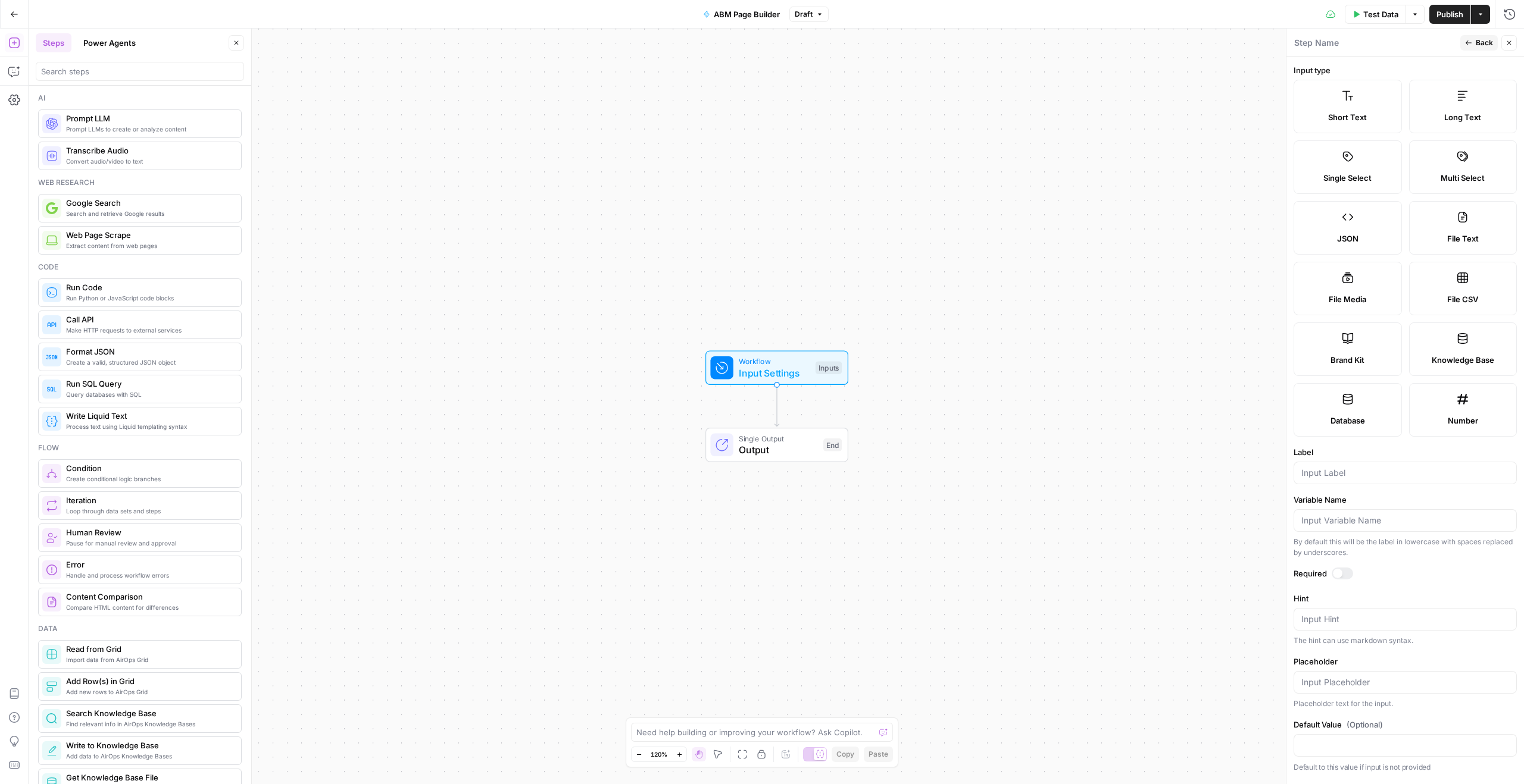
click at [1455, 338] on label "Knowledge Base" at bounding box center [1463, 349] width 108 height 54
click at [1365, 476] on input "Label" at bounding box center [1405, 473] width 208 height 12
paste input "Knowledge Base 3"
type input "Knowledge Base 5"
click at [1350, 571] on div at bounding box center [1342, 573] width 22 height 12
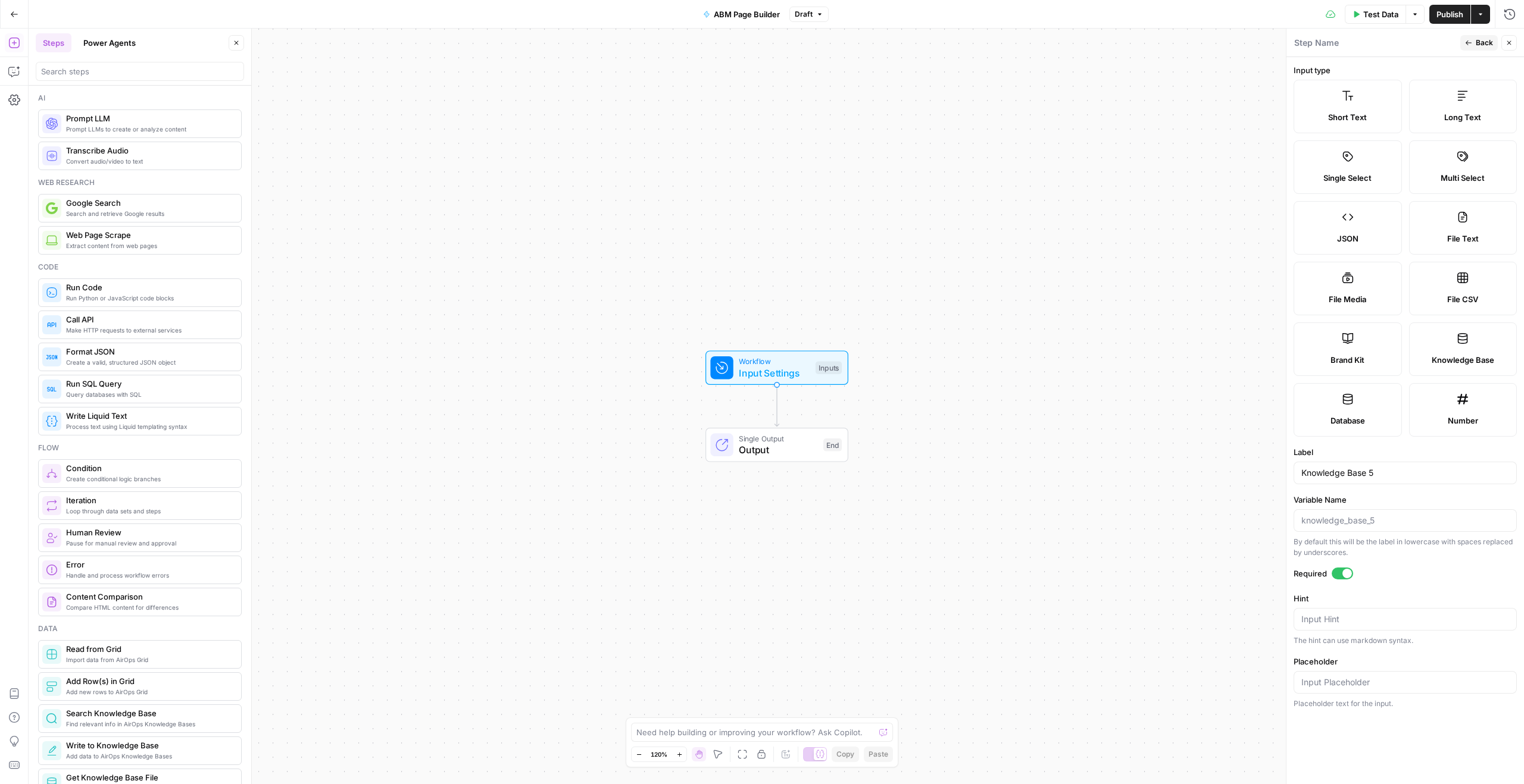
click at [1485, 38] on span "Back" at bounding box center [1483, 42] width 17 height 11
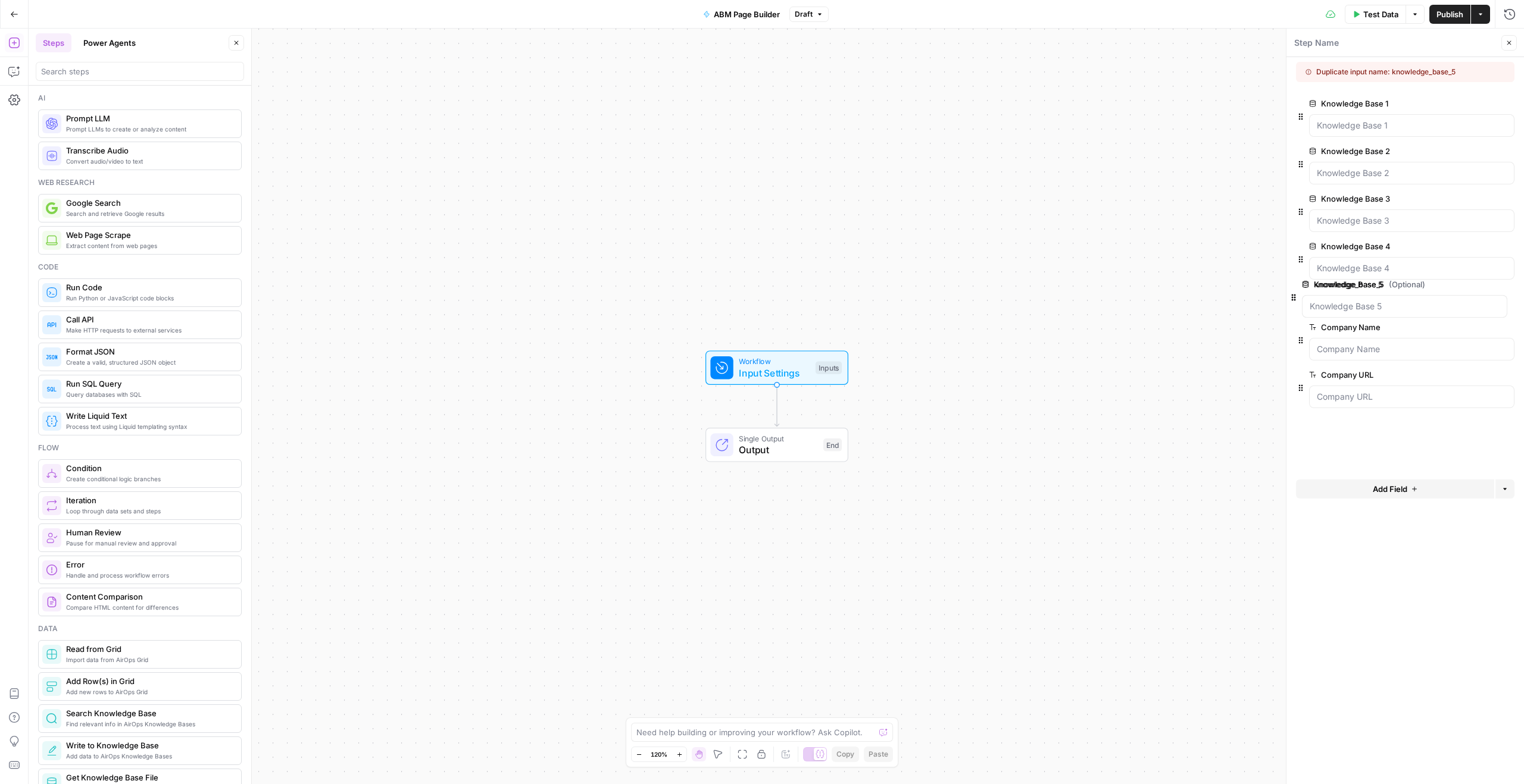
drag, startPoint x: 1297, startPoint y: 449, endPoint x: 1335, endPoint y: 308, distance: 146.0
click at [1364, 308] on div at bounding box center [1411, 316] width 205 height 23
click at [1406, 311] on 5 "Knowledge Base 5" at bounding box center [1412, 316] width 190 height 12
click at [1416, 72] on div "Duplicate input name: knowledge_base_5" at bounding box center [1393, 72] width 175 height 11
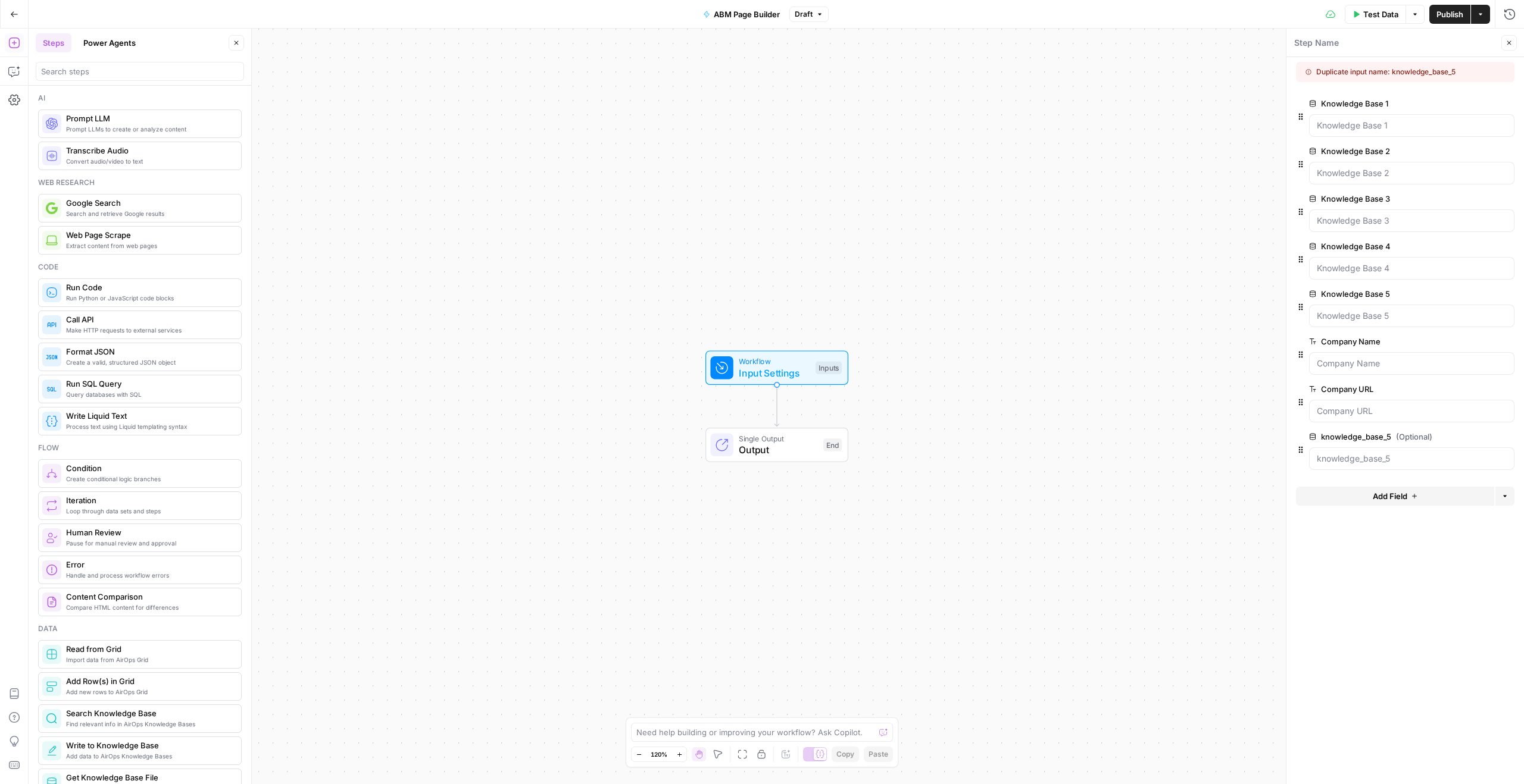
click at [1416, 72] on div "Duplicate input name: knowledge_base_5" at bounding box center [1393, 72] width 175 height 11
click at [1393, 320] on 5 "Knowledge Base 5" at bounding box center [1412, 316] width 190 height 12
click at [1464, 244] on span "edit field" at bounding box center [1469, 246] width 26 height 9
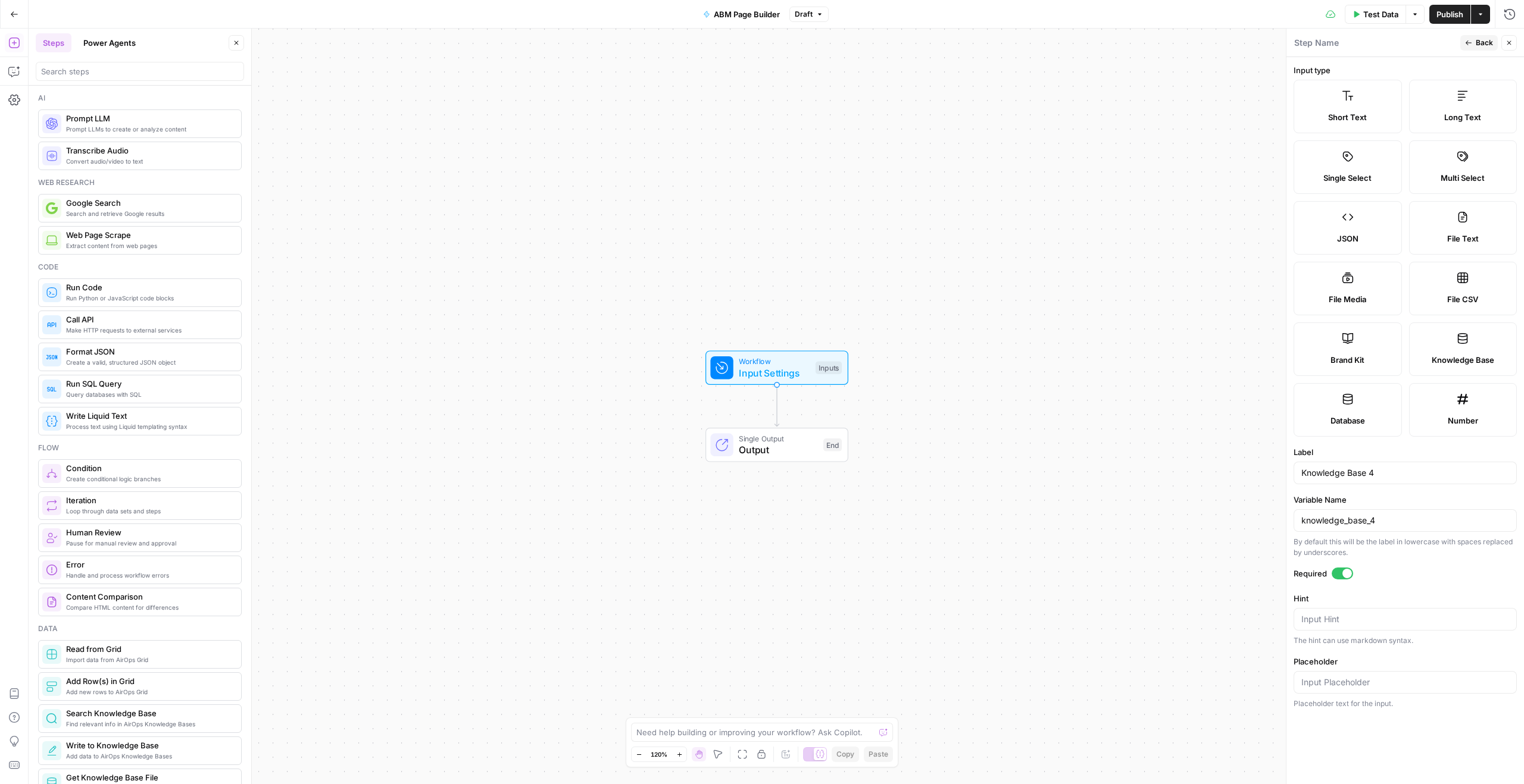
click at [1475, 39] on span "Back" at bounding box center [1483, 42] width 17 height 11
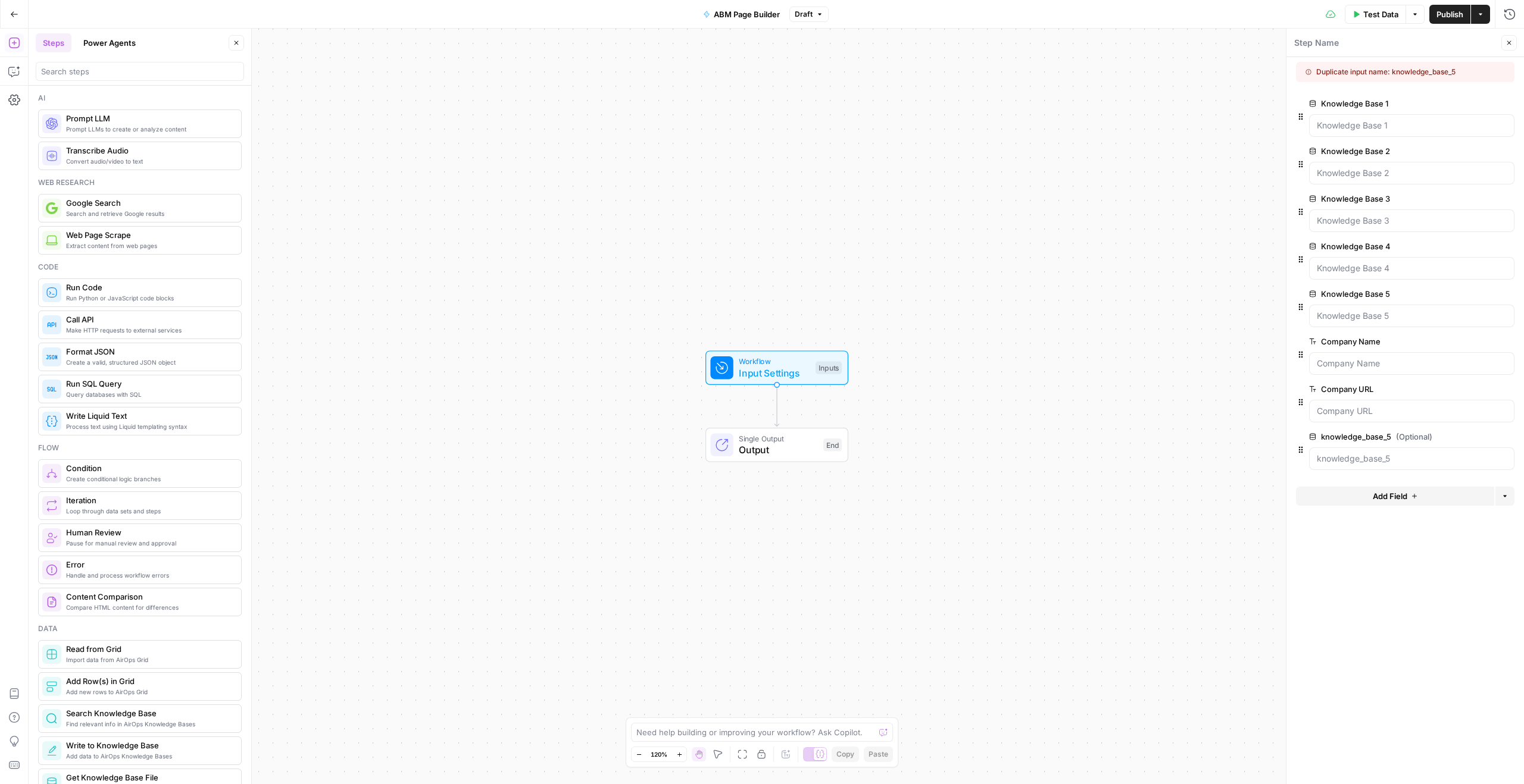
click at [1403, 322] on div at bounding box center [1411, 316] width 205 height 23
click at [1461, 298] on span "edit field" at bounding box center [1469, 294] width 26 height 9
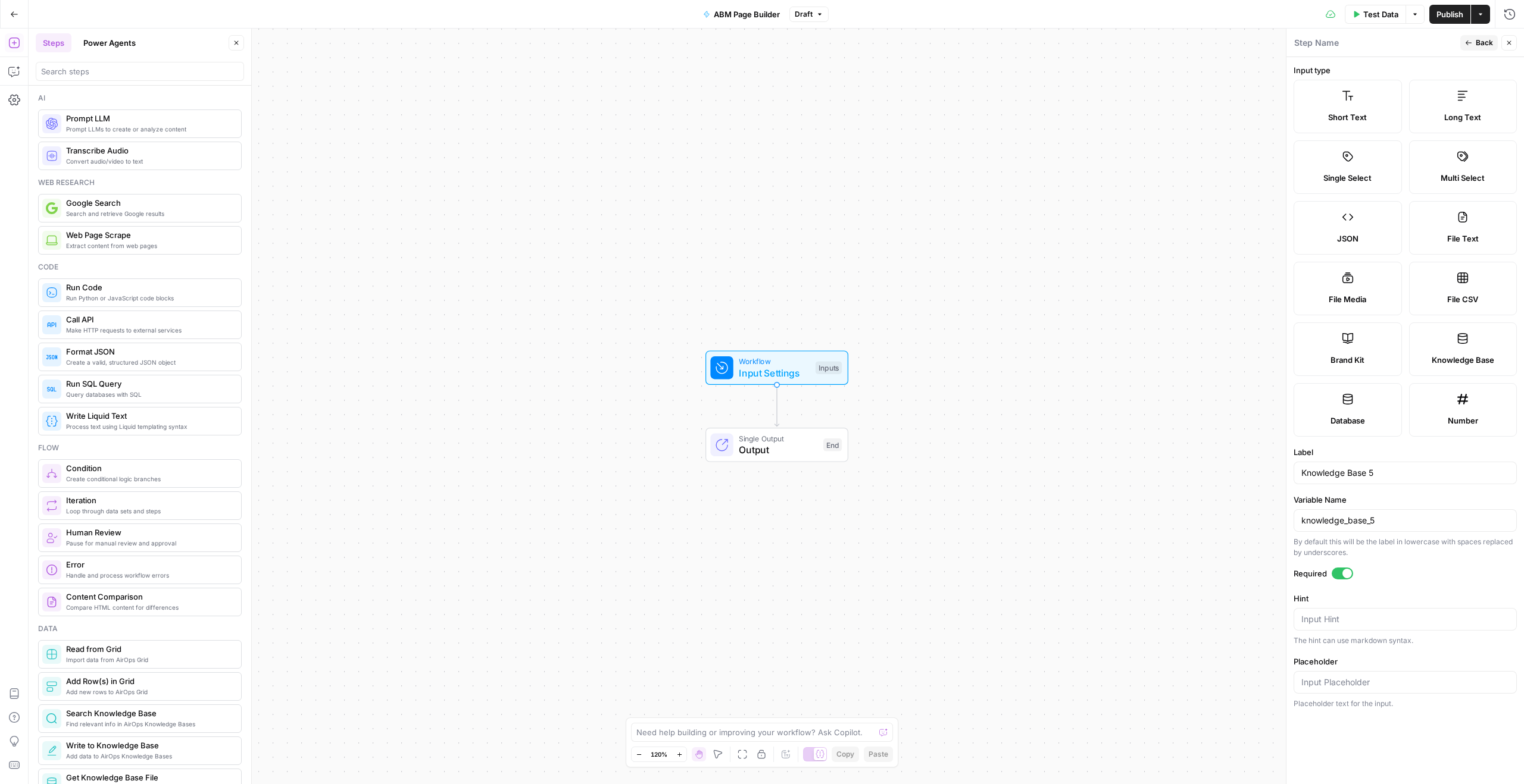
click at [1487, 35] on button "Back" at bounding box center [1478, 42] width 37 height 15
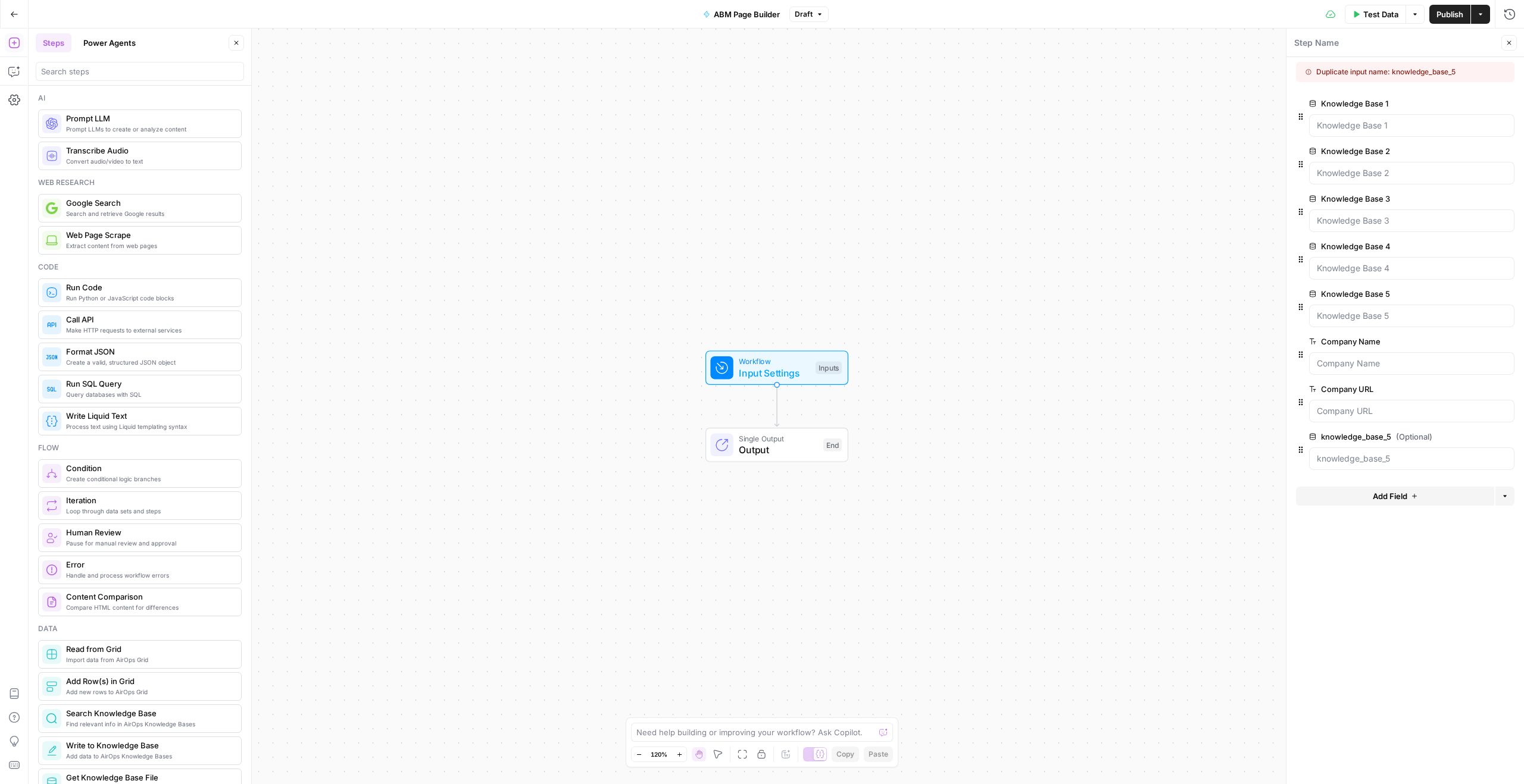
click at [1433, 73] on div "Duplicate input name: knowledge_base_5" at bounding box center [1393, 72] width 175 height 11
click at [1511, 438] on button "Delete group" at bounding box center [1507, 436] width 15 height 15
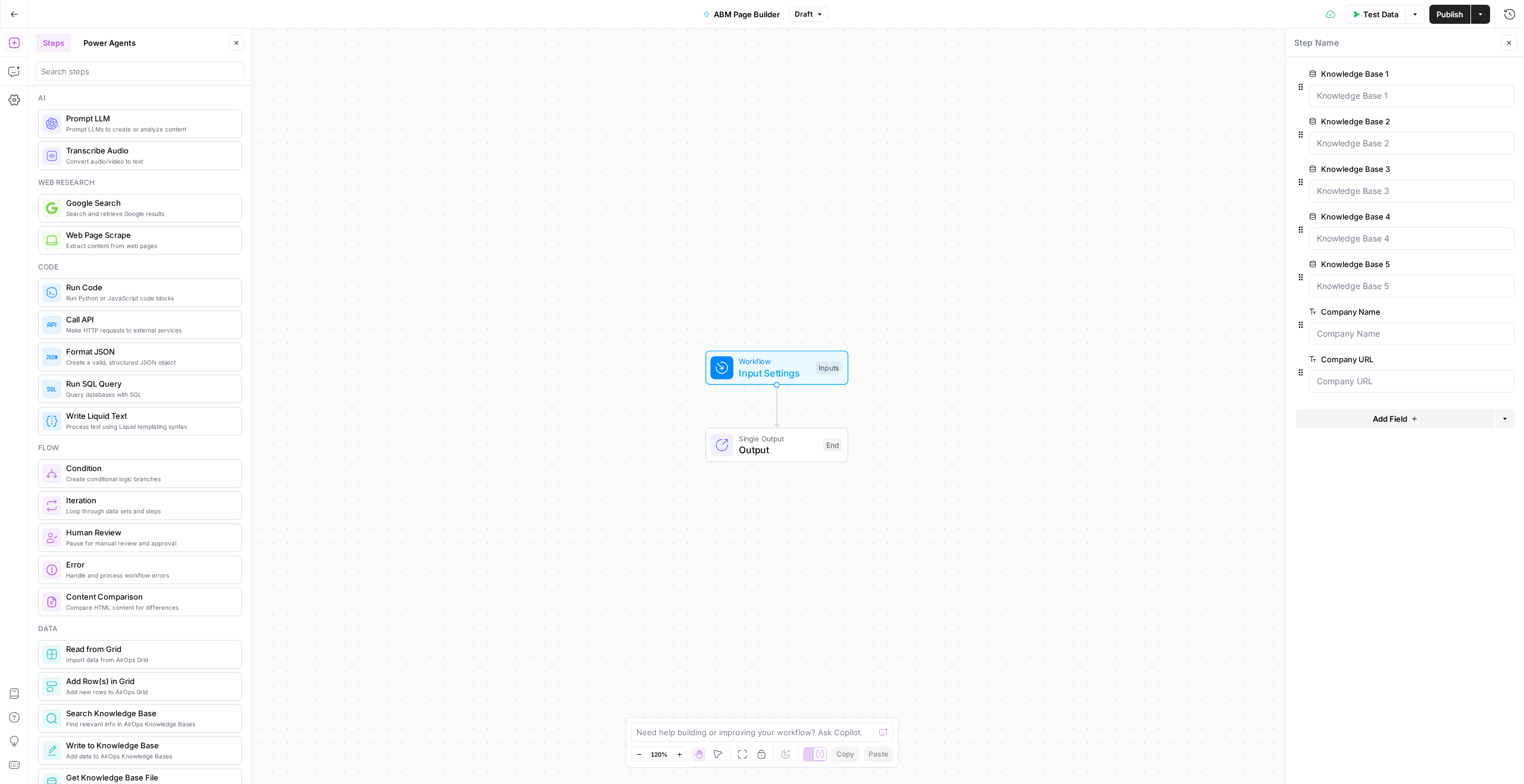
click at [1411, 293] on div at bounding box center [1411, 286] width 205 height 23
click at [1373, 18] on span "Test Data" at bounding box center [1380, 14] width 35 height 12
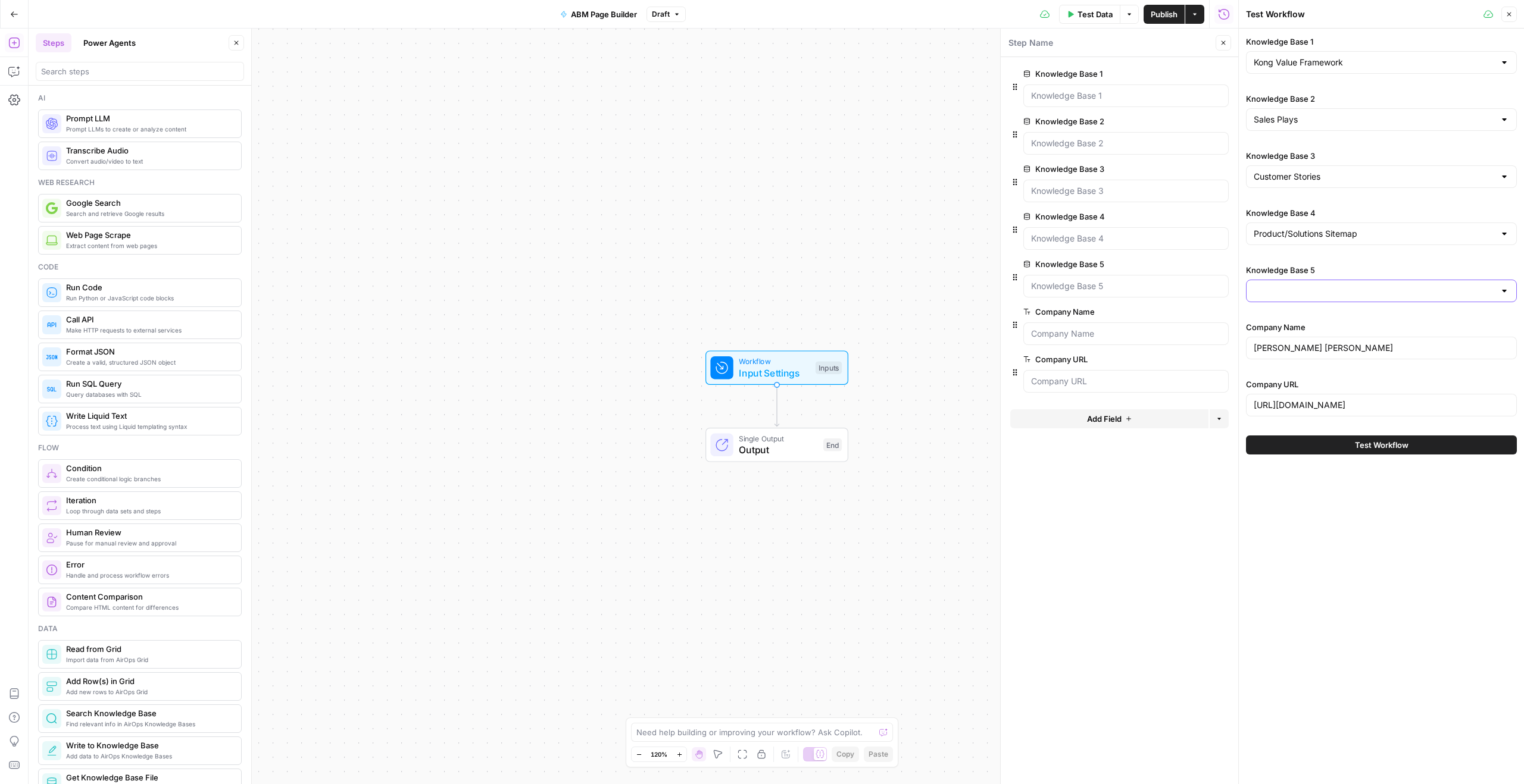
click at [1363, 288] on input "Knowledge Base 5" at bounding box center [1374, 291] width 241 height 12
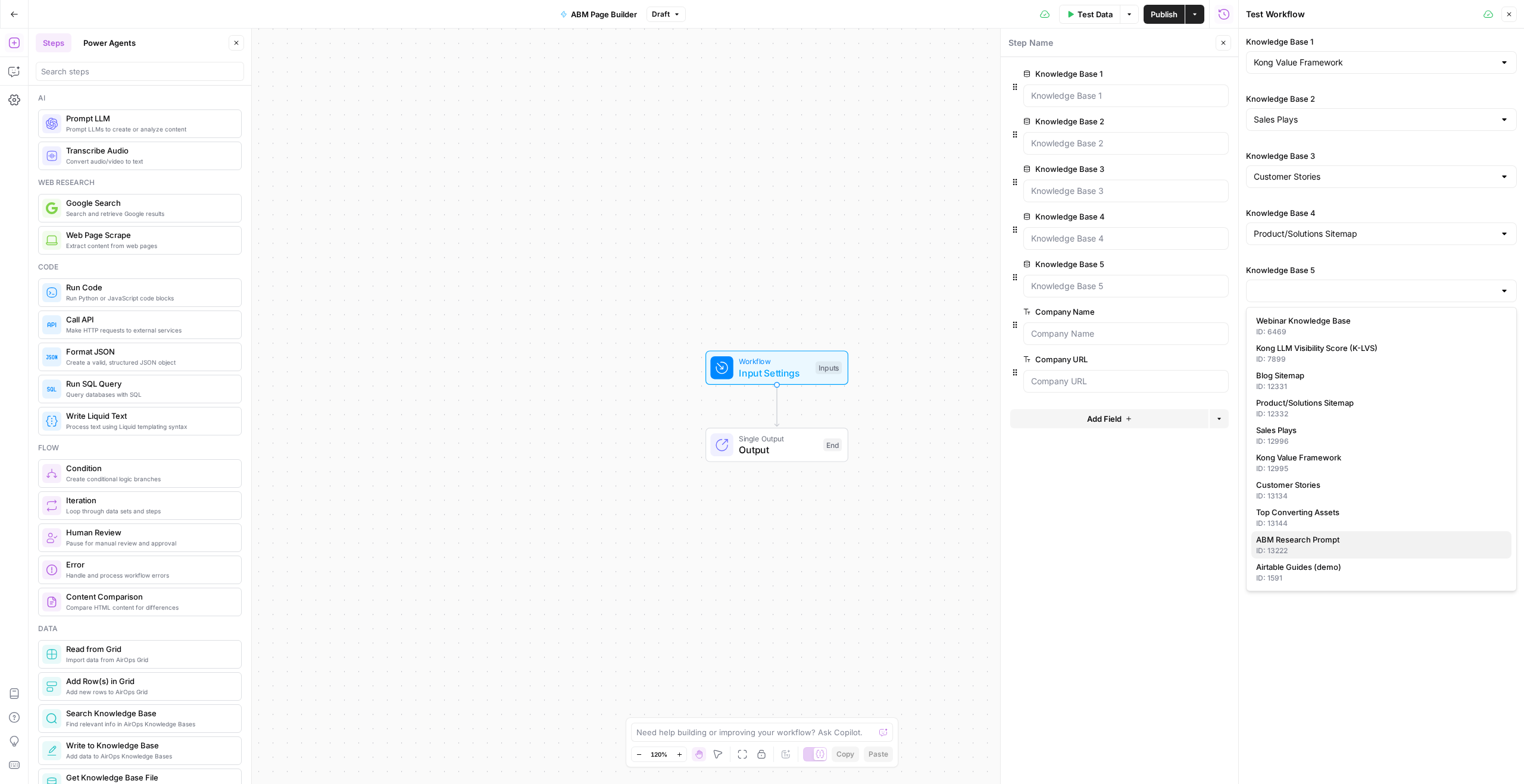
click at [1307, 540] on span "ABM Research Prompt" at bounding box center [1379, 540] width 246 height 12
type input "ABM Research Prompt"
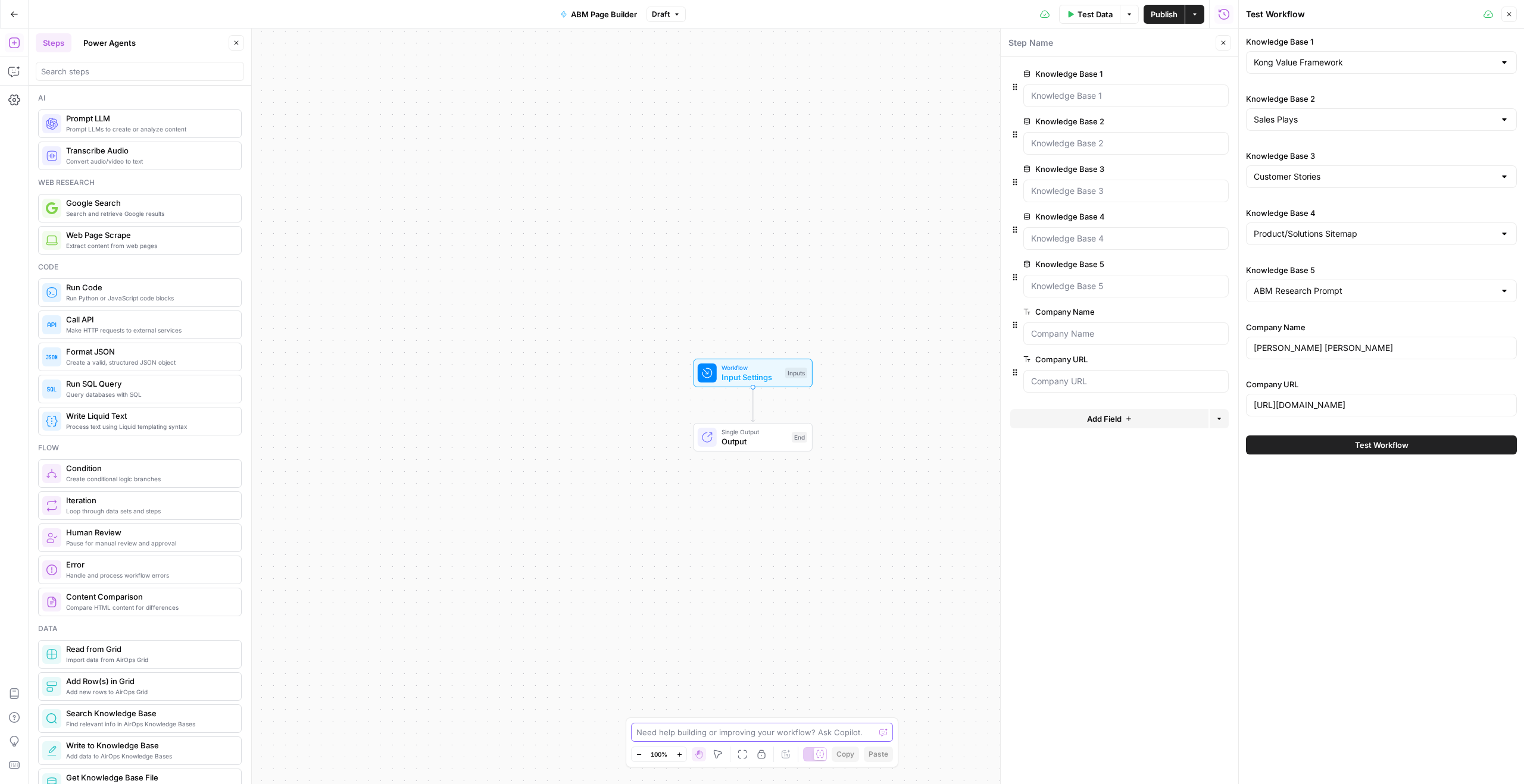
click at [712, 735] on textarea at bounding box center [756, 732] width 238 height 12
click at [12, 16] on icon "button" at bounding box center [14, 14] width 8 height 8
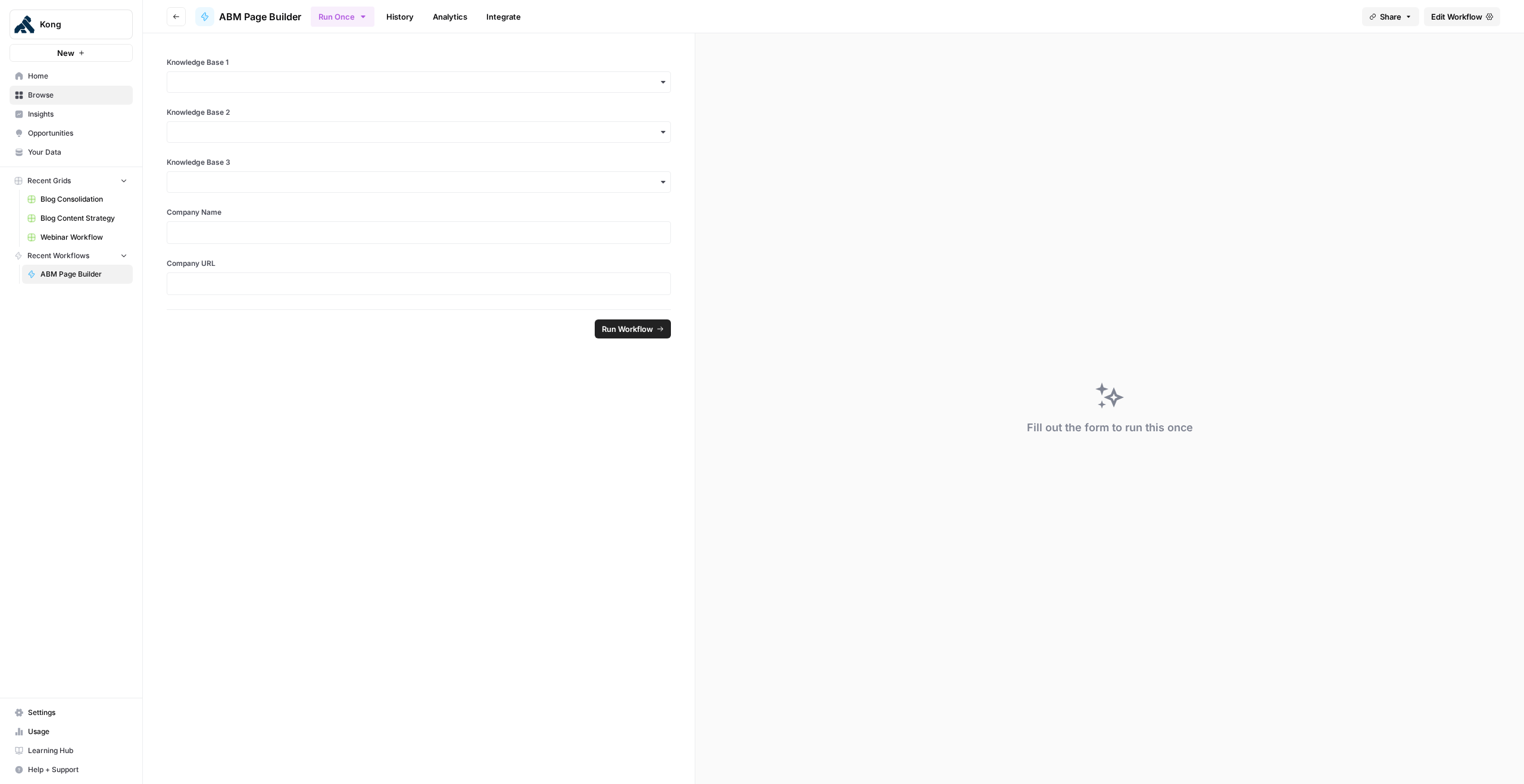
click at [62, 68] on link "Home" at bounding box center [71, 76] width 124 height 19
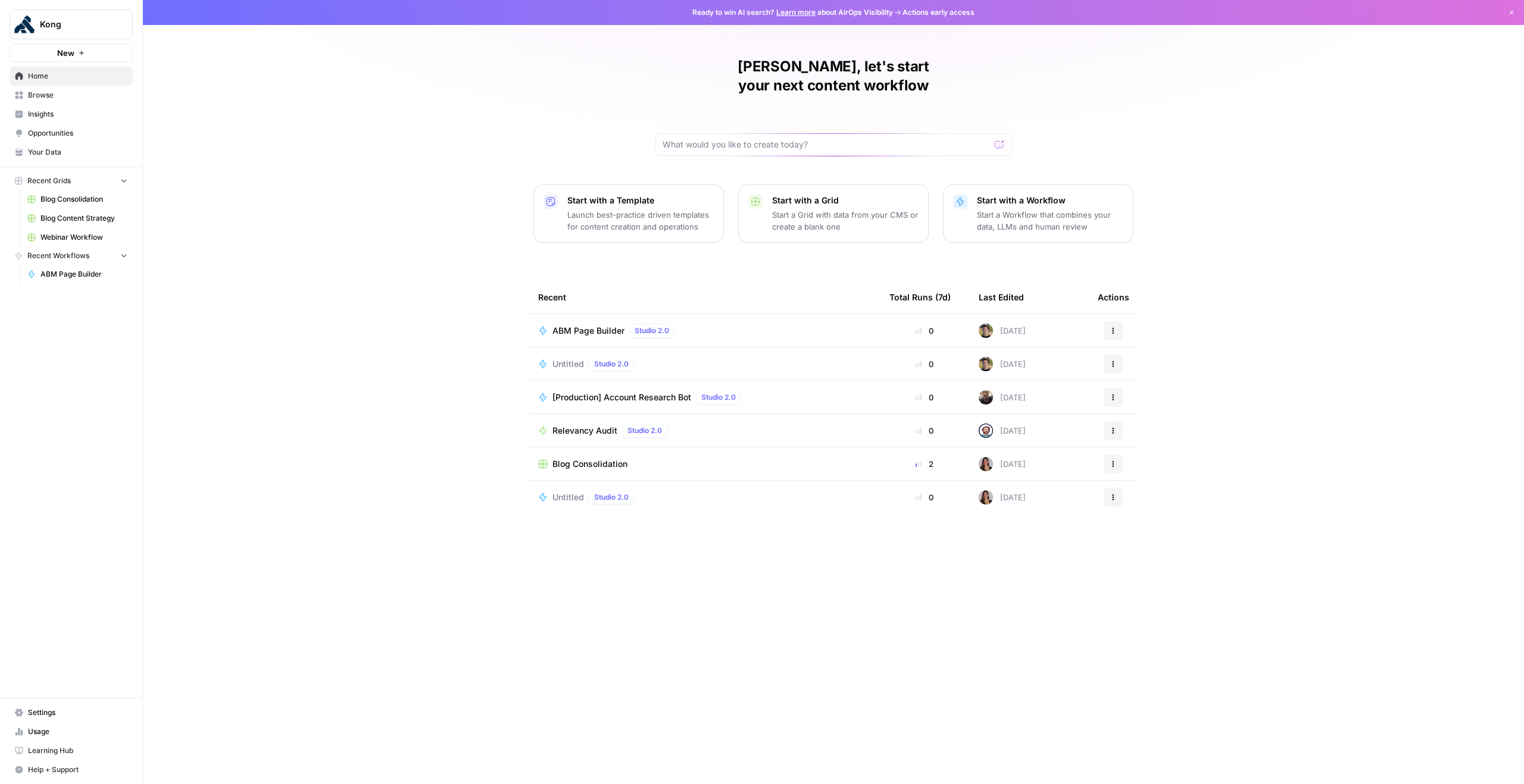
click at [96, 158] on link "Your Data" at bounding box center [71, 153] width 124 height 19
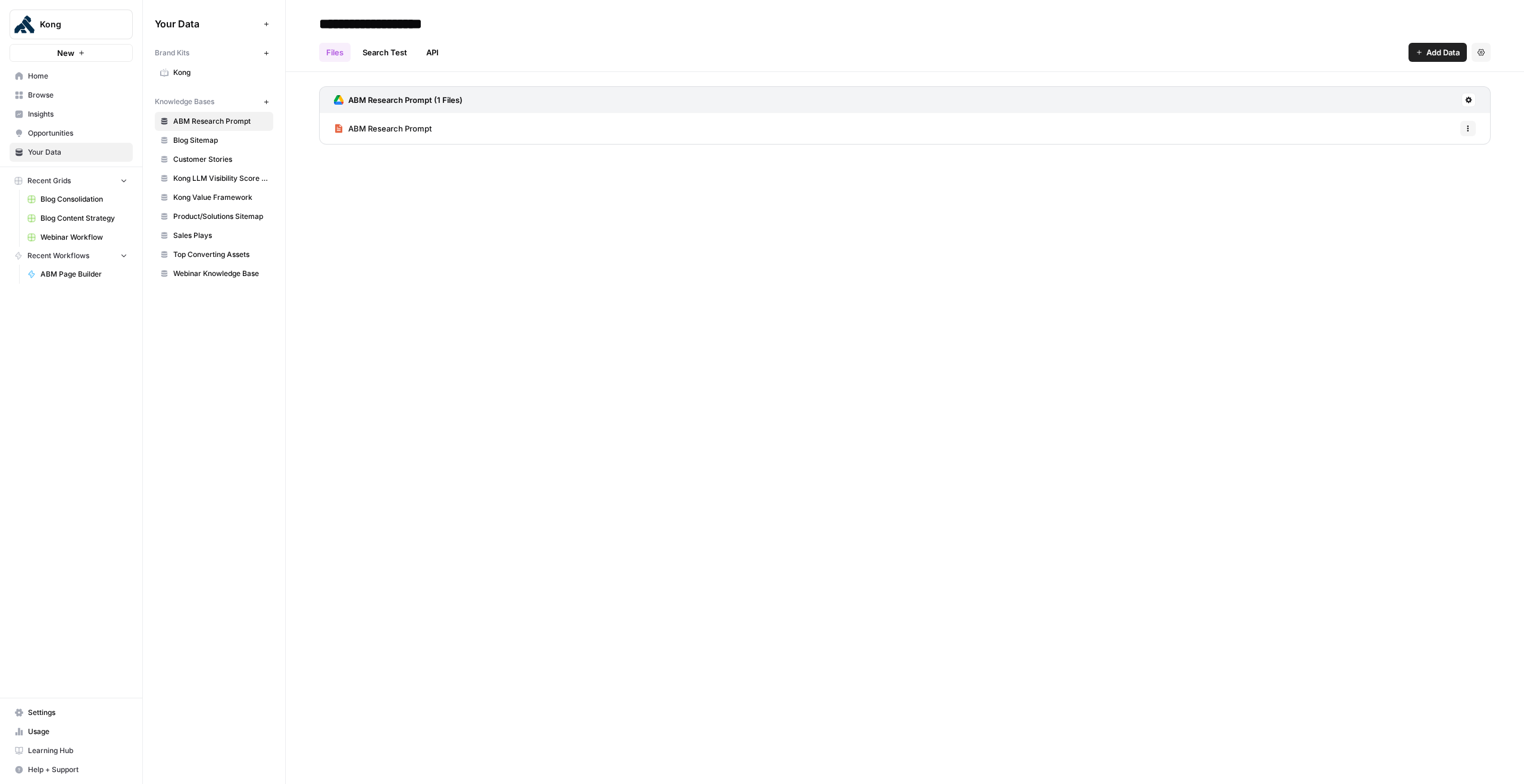
click at [265, 103] on icon "button" at bounding box center [265, 101] width 4 height 4
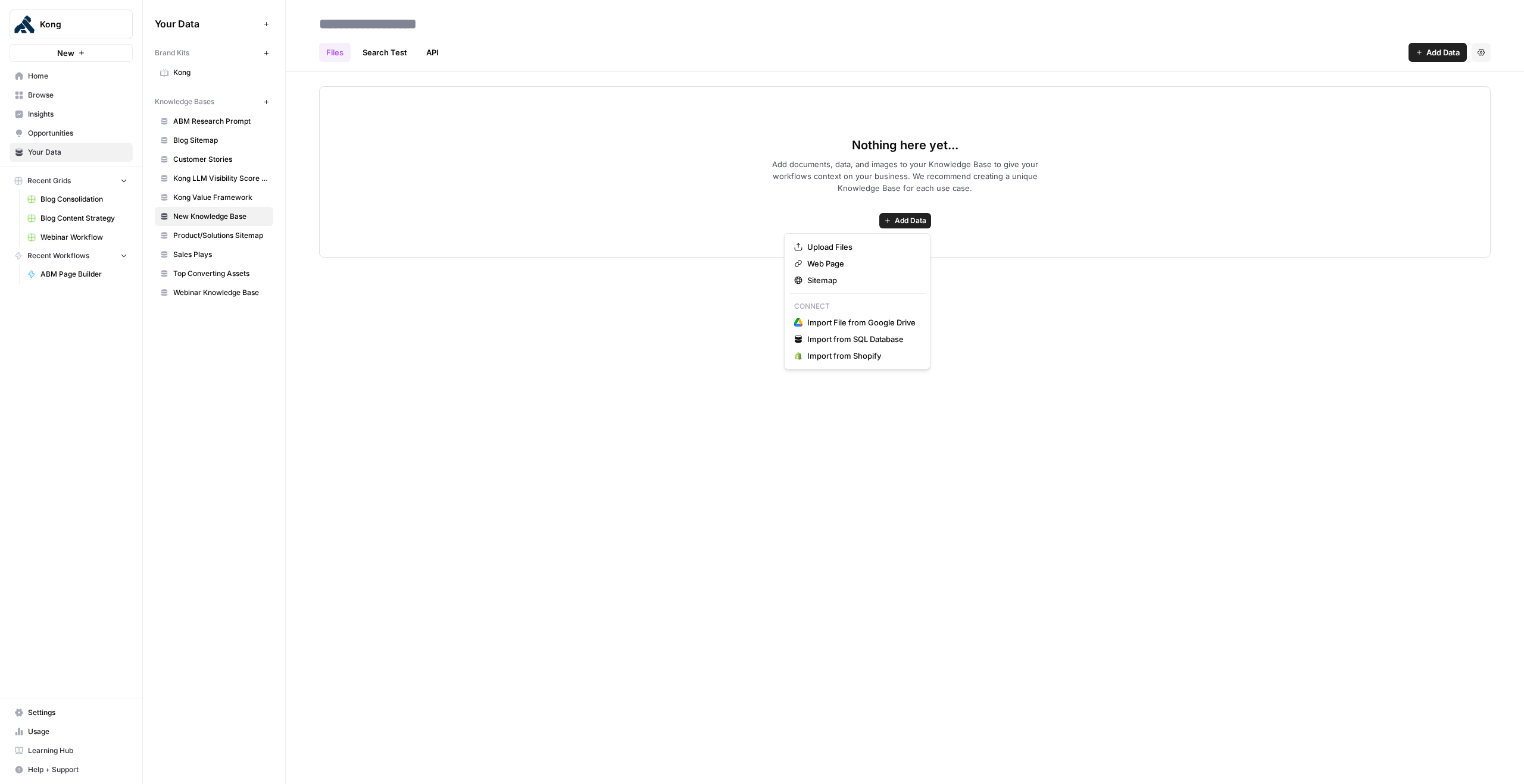
click at [913, 225] on span "Add Data" at bounding box center [910, 220] width 32 height 11
click at [853, 327] on span "Import File from Google Drive" at bounding box center [861, 322] width 108 height 12
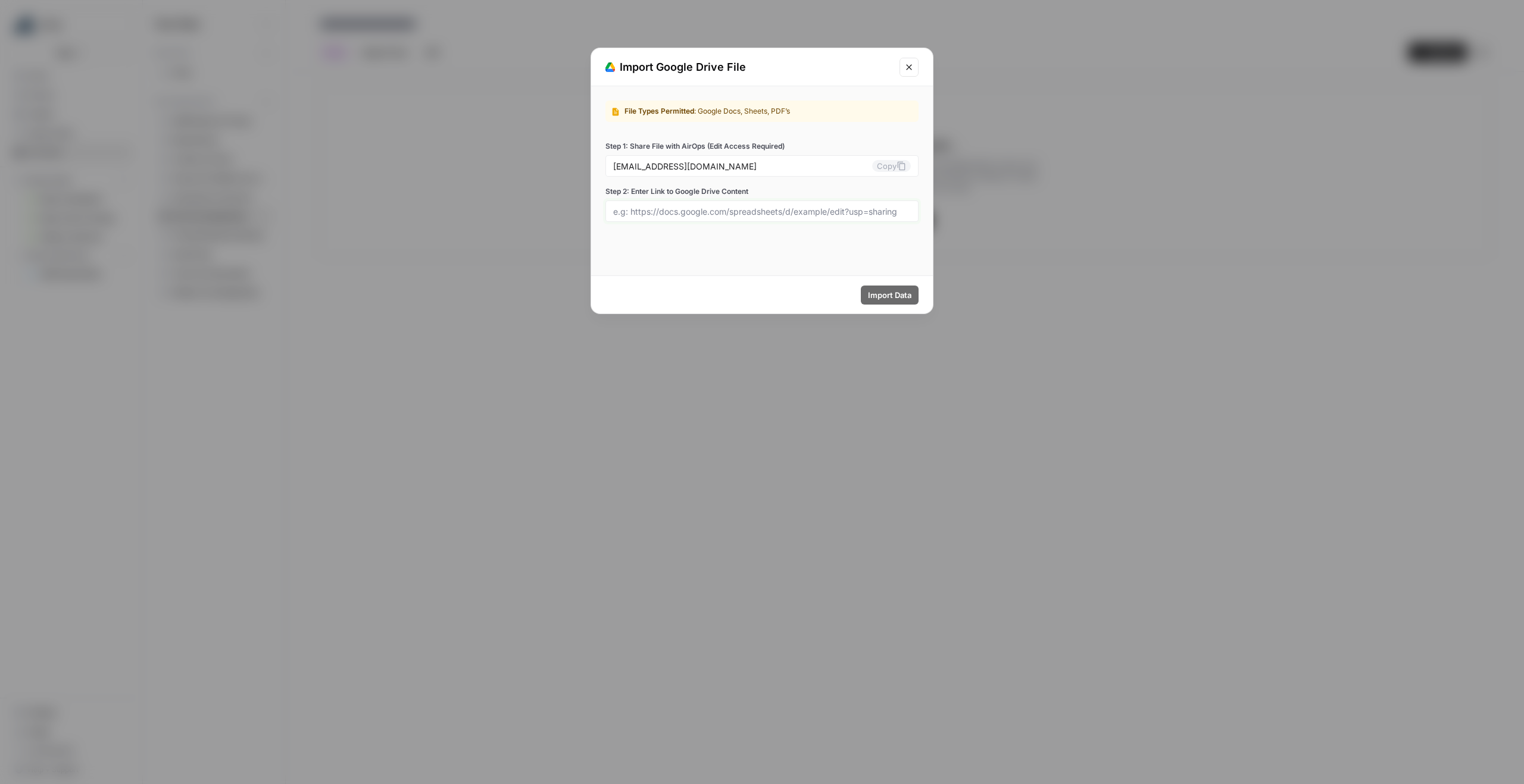
click at [689, 212] on input "Step 2: Enter Link to Google Drive Content" at bounding box center [762, 211] width 298 height 11
paste input "[URL][DOMAIN_NAME]"
type input "[URL][DOMAIN_NAME]"
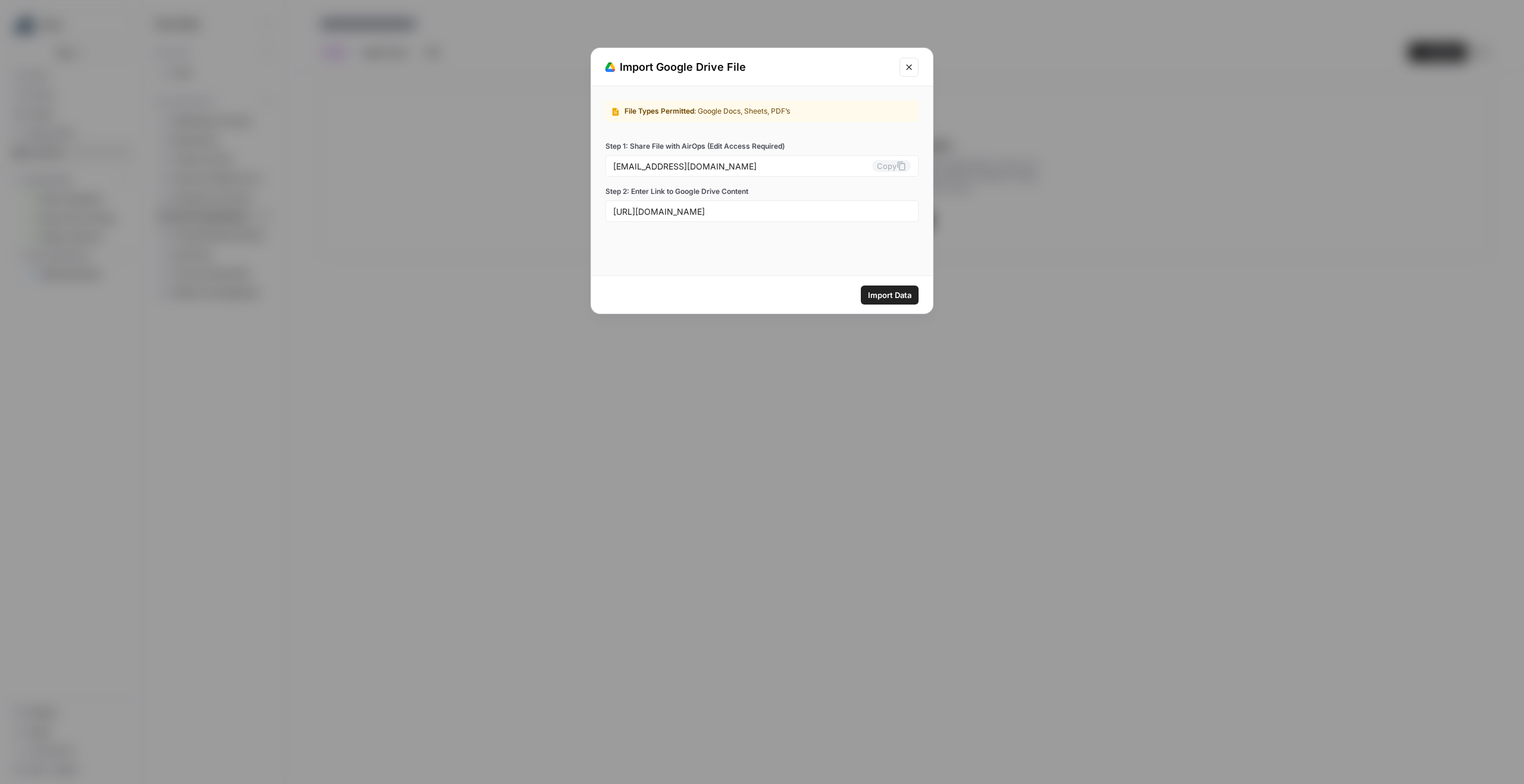
click at [892, 291] on span "Import Data" at bounding box center [889, 295] width 44 height 12
click at [886, 215] on input "[URL][DOMAIN_NAME]" at bounding box center [762, 211] width 298 height 11
paste input "[URL][DOMAIN_NAME]"
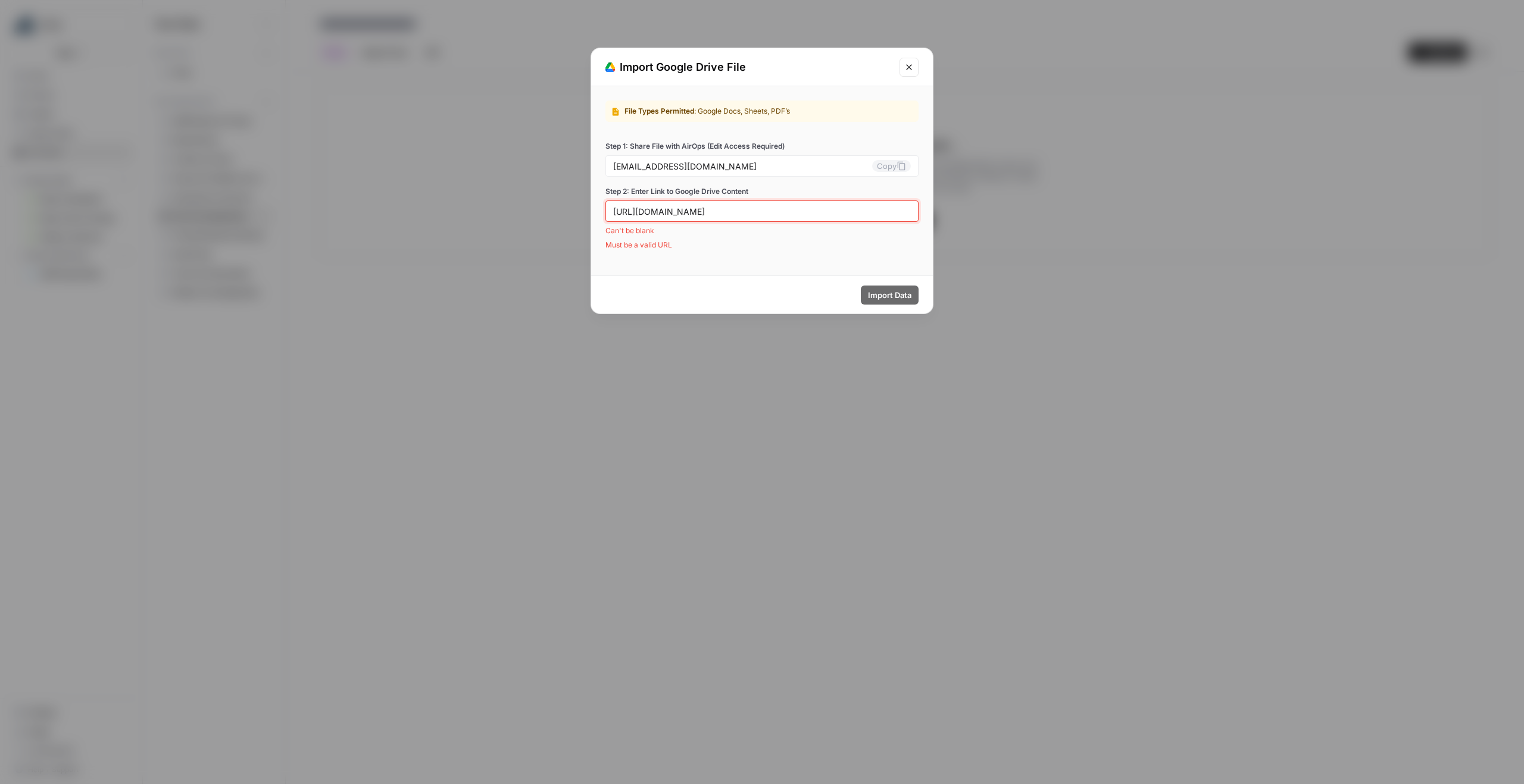
scroll to position [0, 153]
type input "[URL][DOMAIN_NAME]"
click at [890, 293] on span "Import Data" at bounding box center [889, 295] width 44 height 12
click at [769, 217] on div "[URL][DOMAIN_NAME]" at bounding box center [762, 212] width 313 height 22
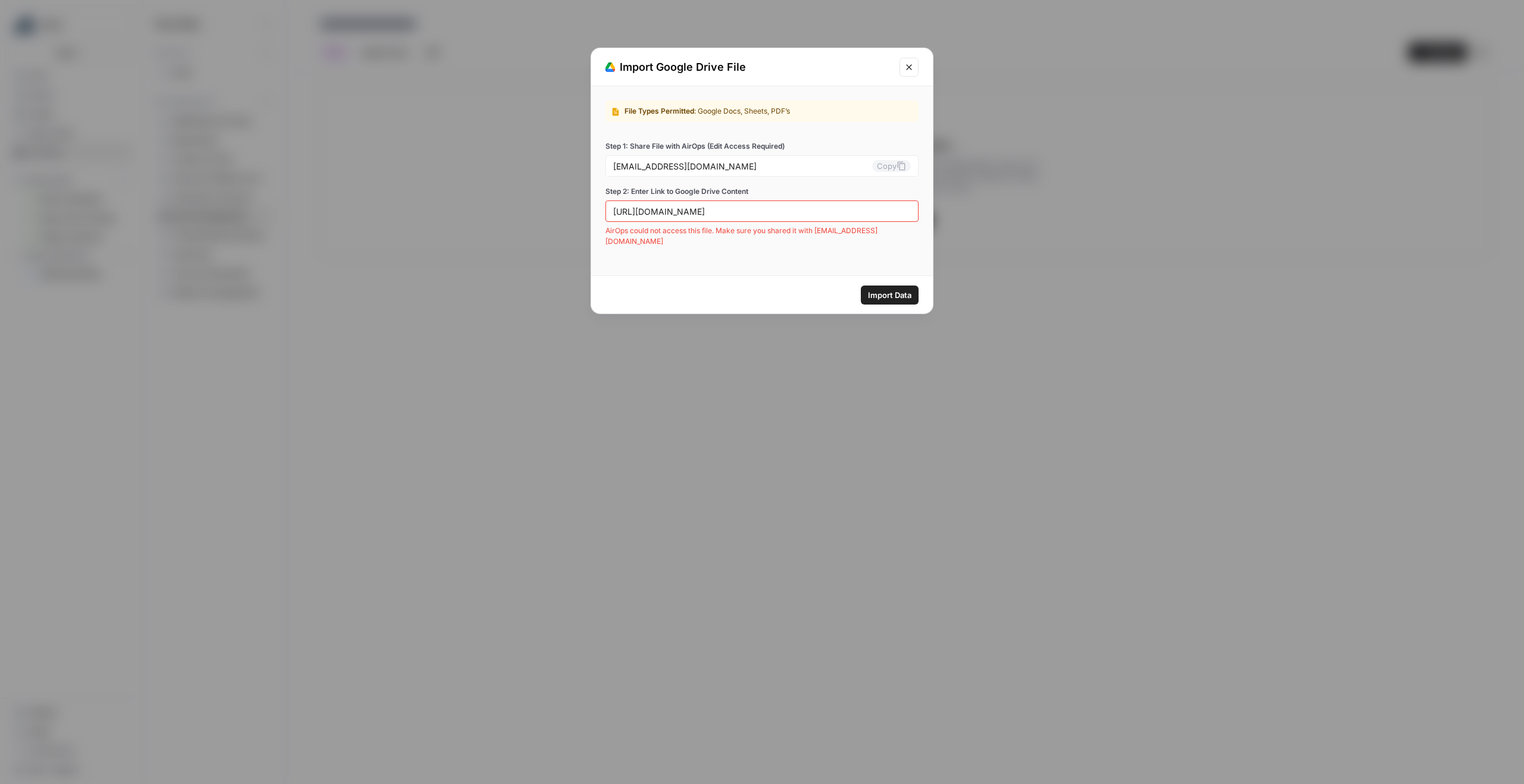
click at [769, 217] on div "[URL][DOMAIN_NAME]" at bounding box center [762, 212] width 313 height 22
click at [769, 215] on input "[URL][DOMAIN_NAME]" at bounding box center [762, 211] width 298 height 11
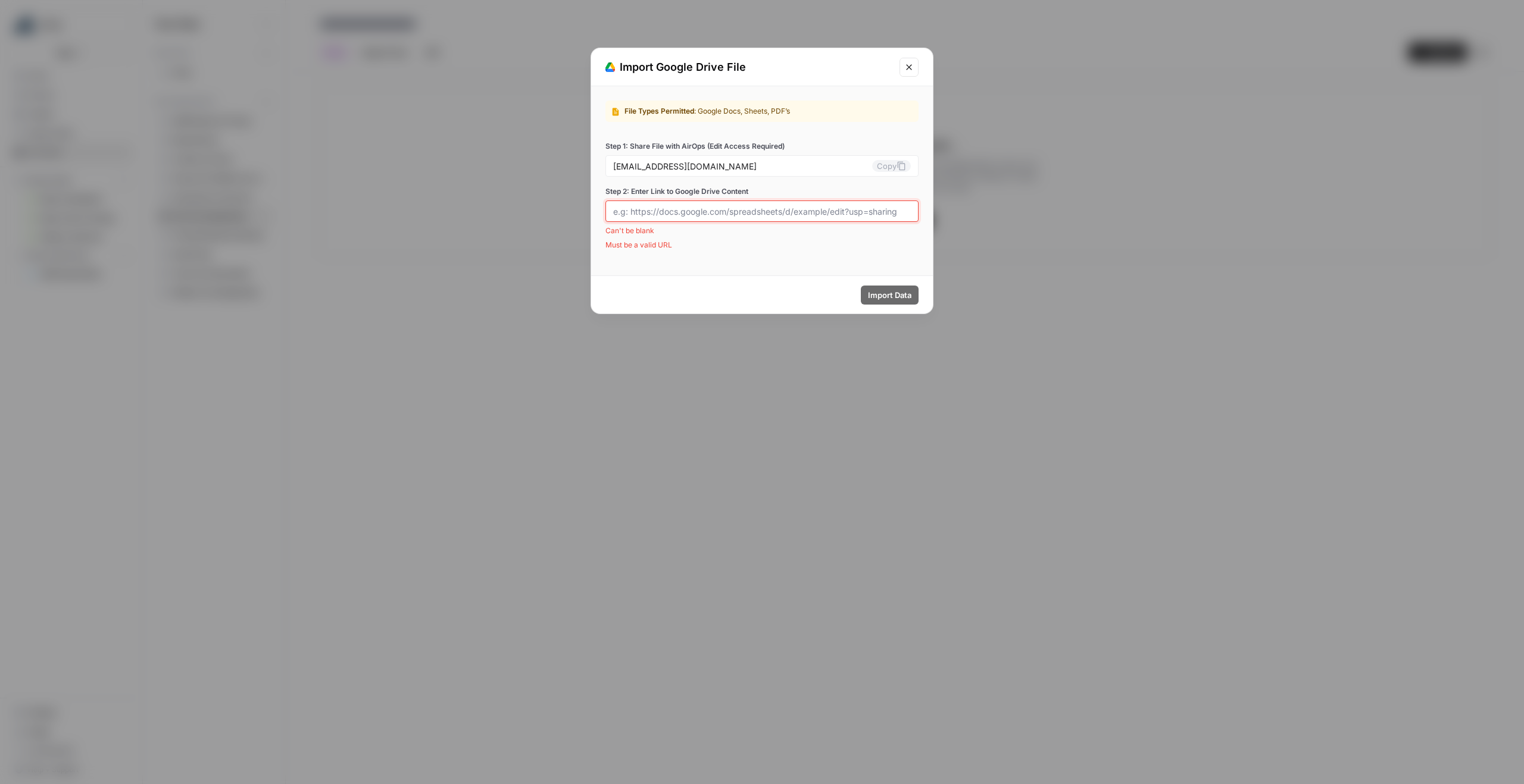
paste input "[URL][DOMAIN_NAME]"
type input "[URL][DOMAIN_NAME]"
click at [872, 160] on button "Copy" at bounding box center [891, 166] width 39 height 12
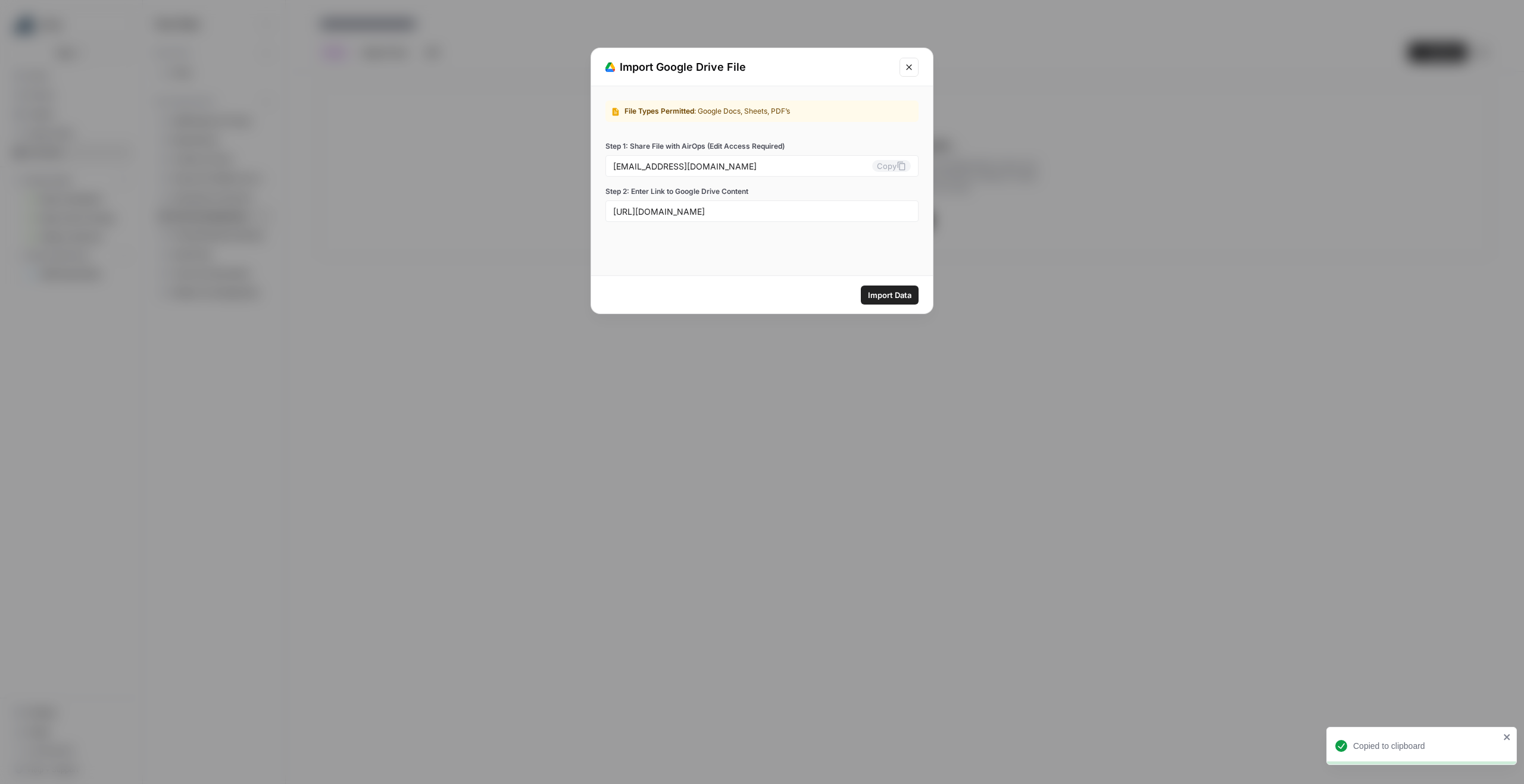
click at [893, 293] on span "Import Data" at bounding box center [889, 295] width 44 height 12
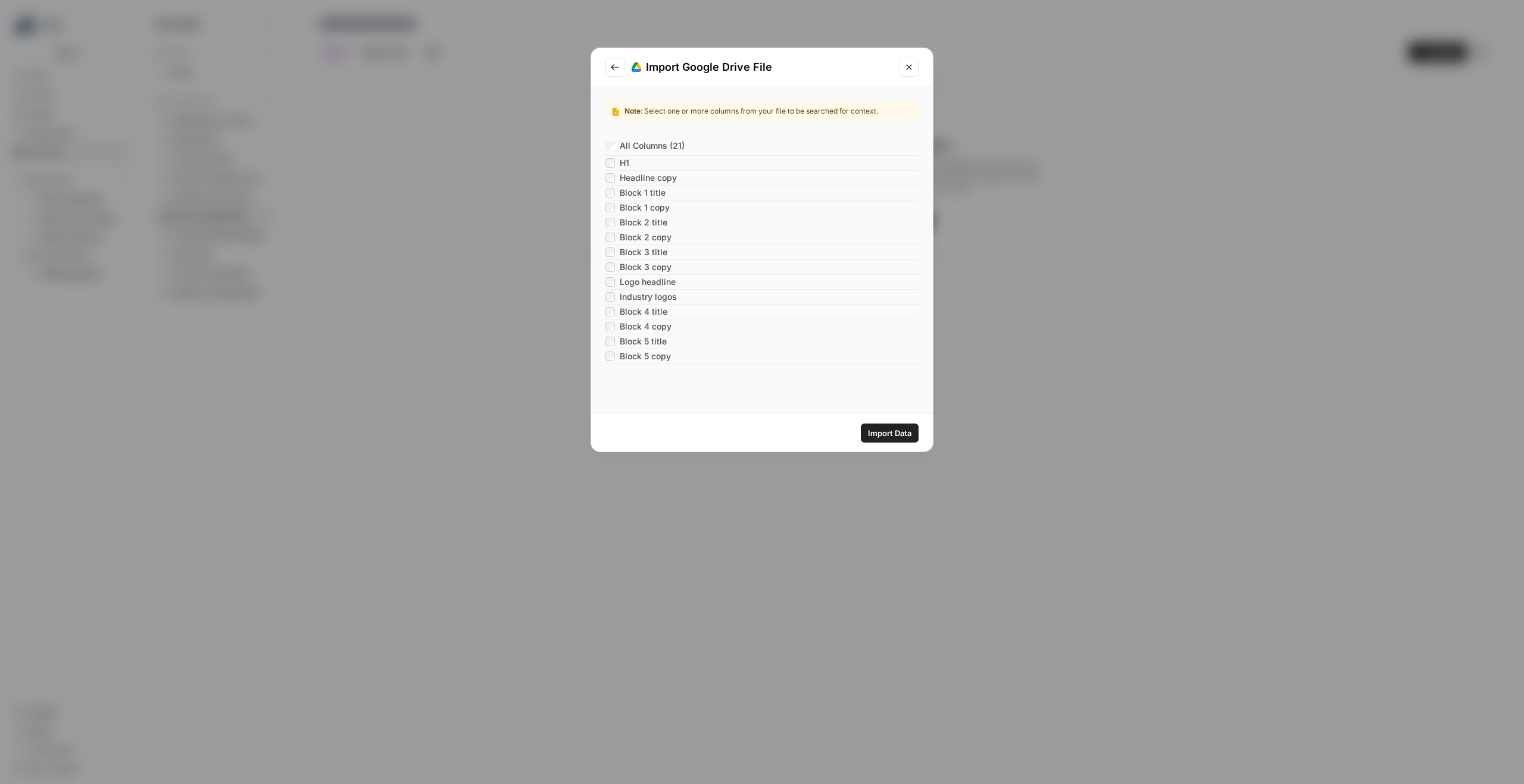
scroll to position [103, 0]
click at [903, 433] on span "Import Data" at bounding box center [889, 433] width 44 height 12
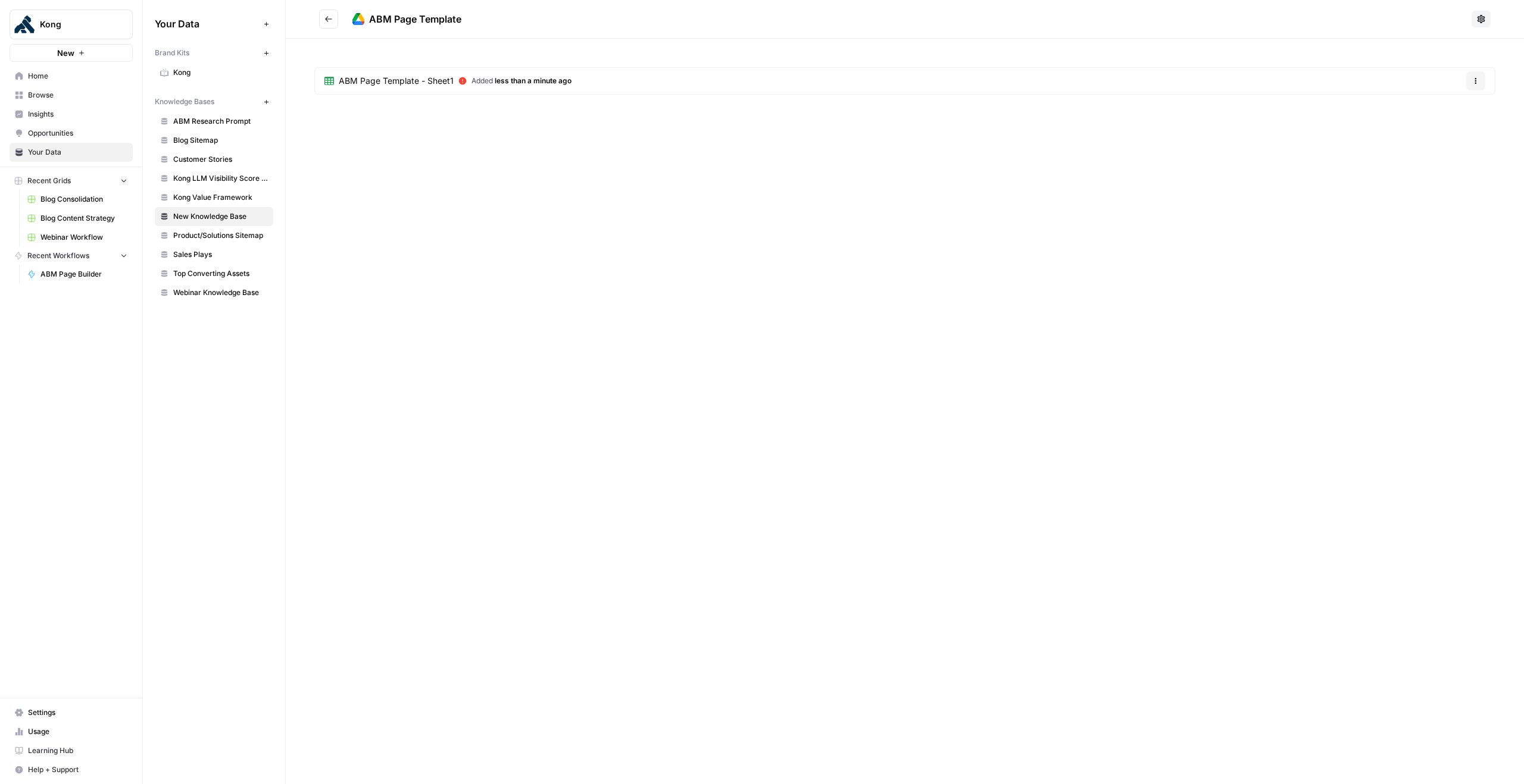
click at [1475, 77] on icon "button" at bounding box center [1475, 80] width 7 height 7
click at [1456, 106] on span "Delete File" at bounding box center [1451, 109] width 39 height 12
click at [722, 149] on span "Delete" at bounding box center [719, 151] width 25 height 12
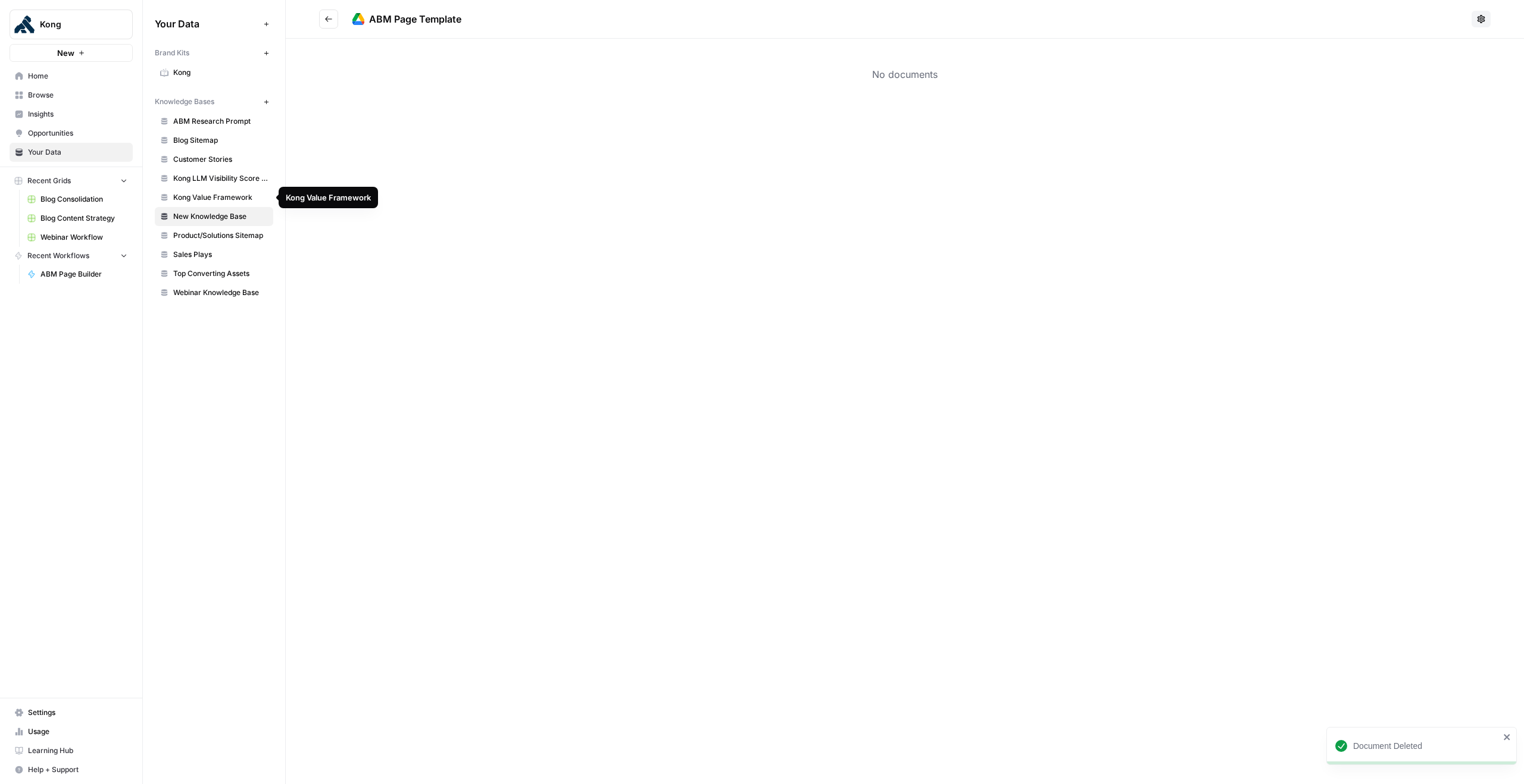
click at [222, 201] on span "Kong Value Framework" at bounding box center [220, 198] width 94 height 11
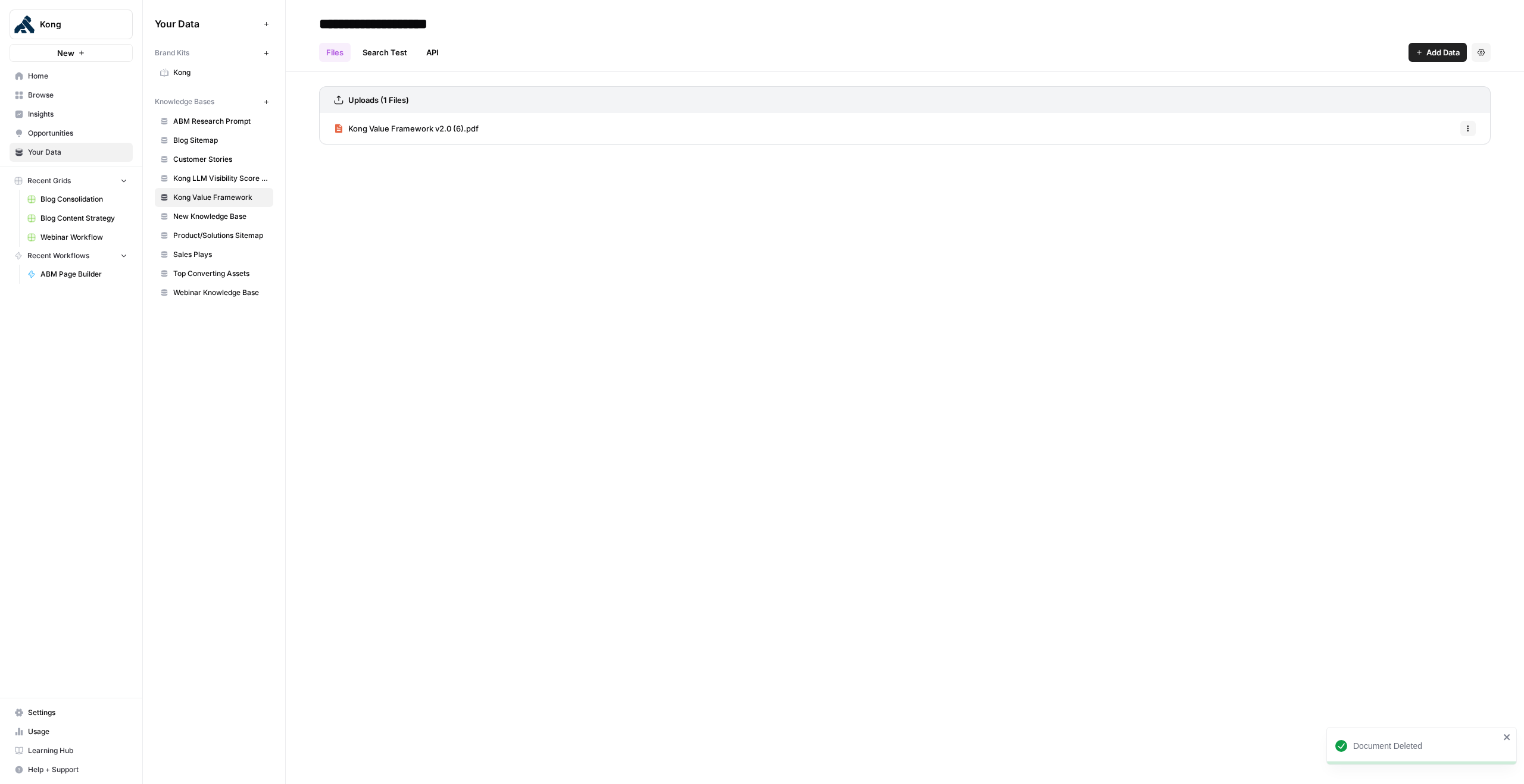
click at [210, 220] on span "New Knowledge Base" at bounding box center [220, 217] width 94 height 11
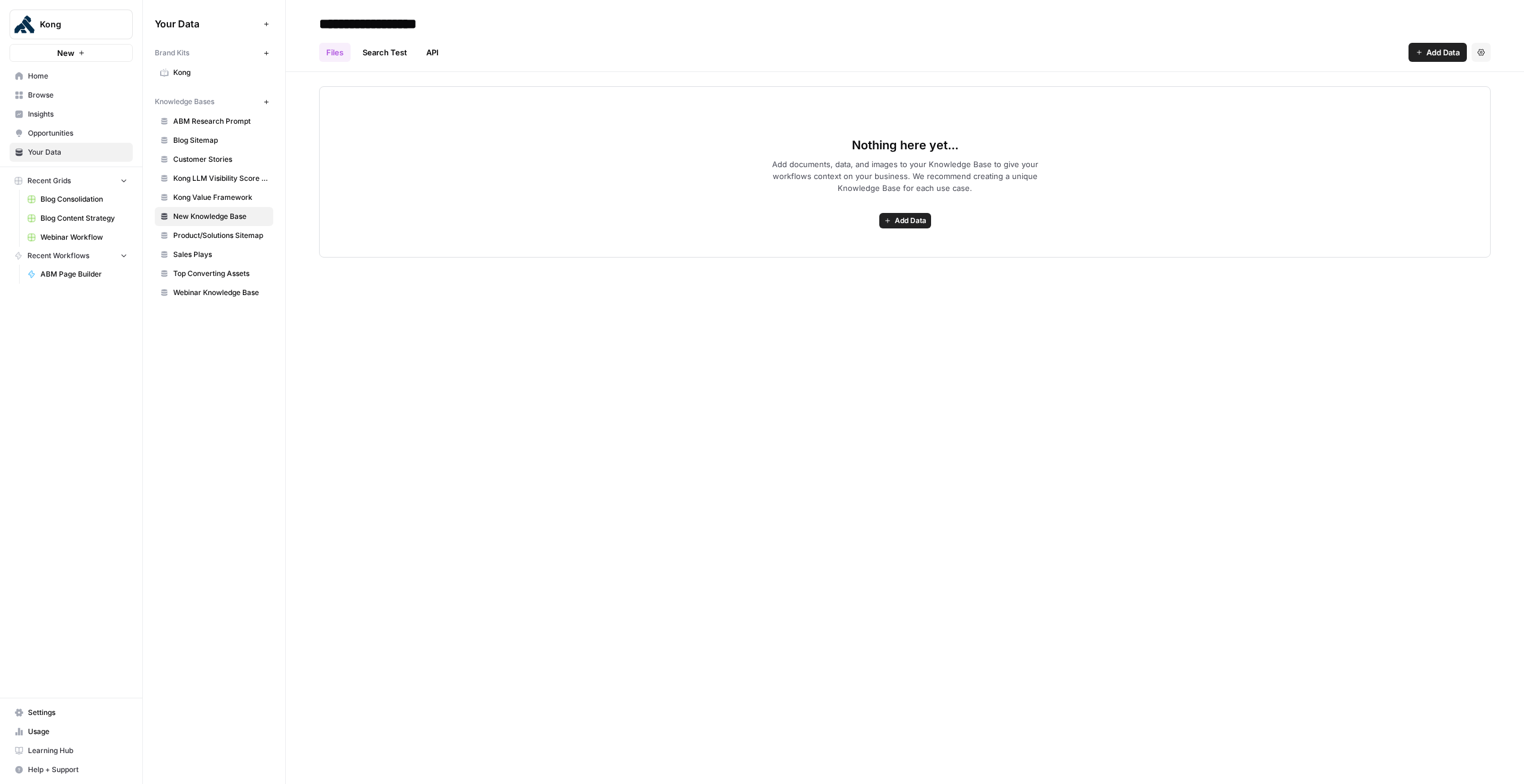
click at [451, 24] on input "**********" at bounding box center [409, 24] width 191 height 24
type input "**********"
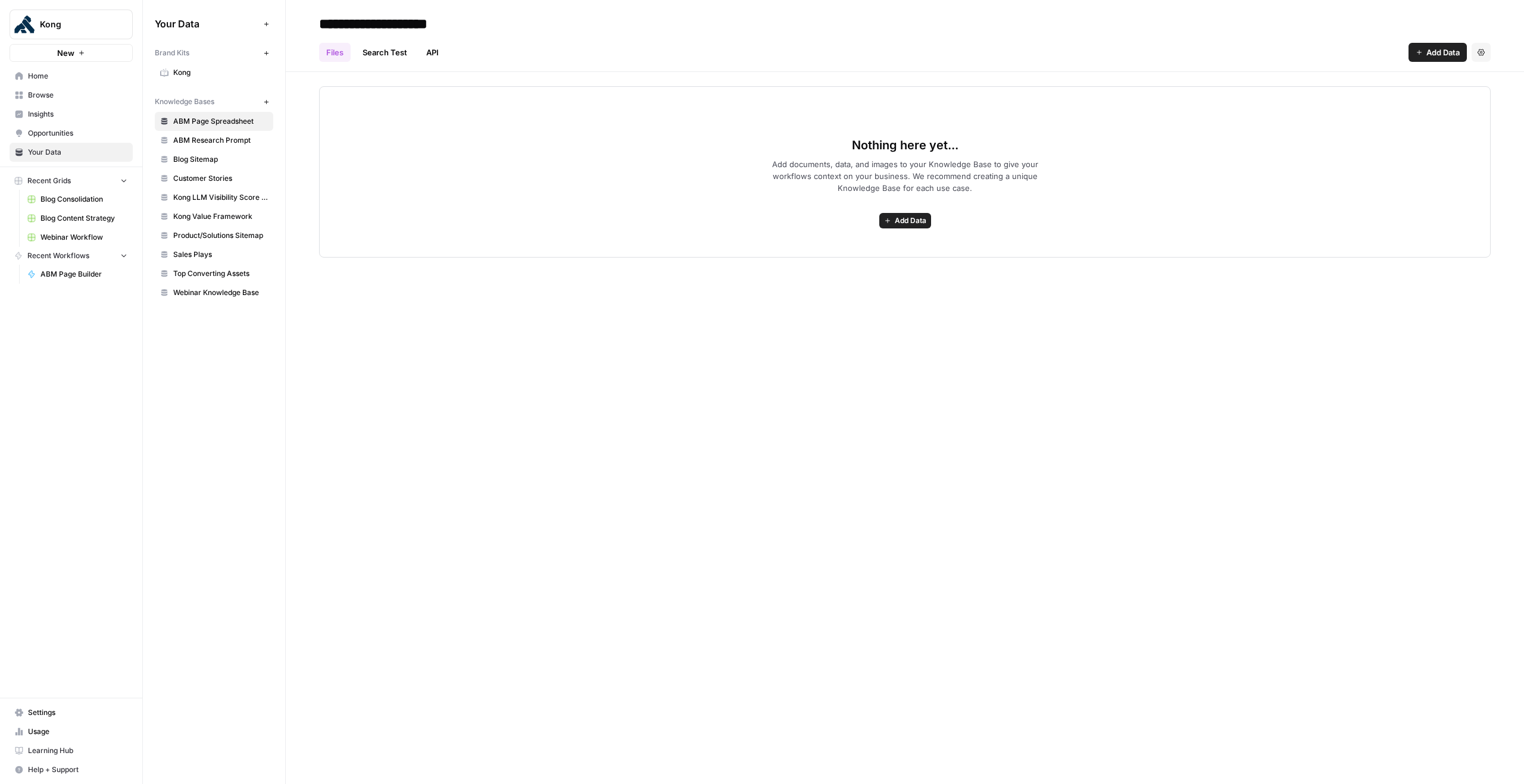
click at [915, 265] on div "**********" at bounding box center [905, 392] width 1238 height 784
click at [901, 222] on span "Add Data" at bounding box center [910, 220] width 32 height 11
click at [877, 242] on span "Upload Files" at bounding box center [861, 247] width 108 height 12
